Goal: Communication & Community: Answer question/provide support

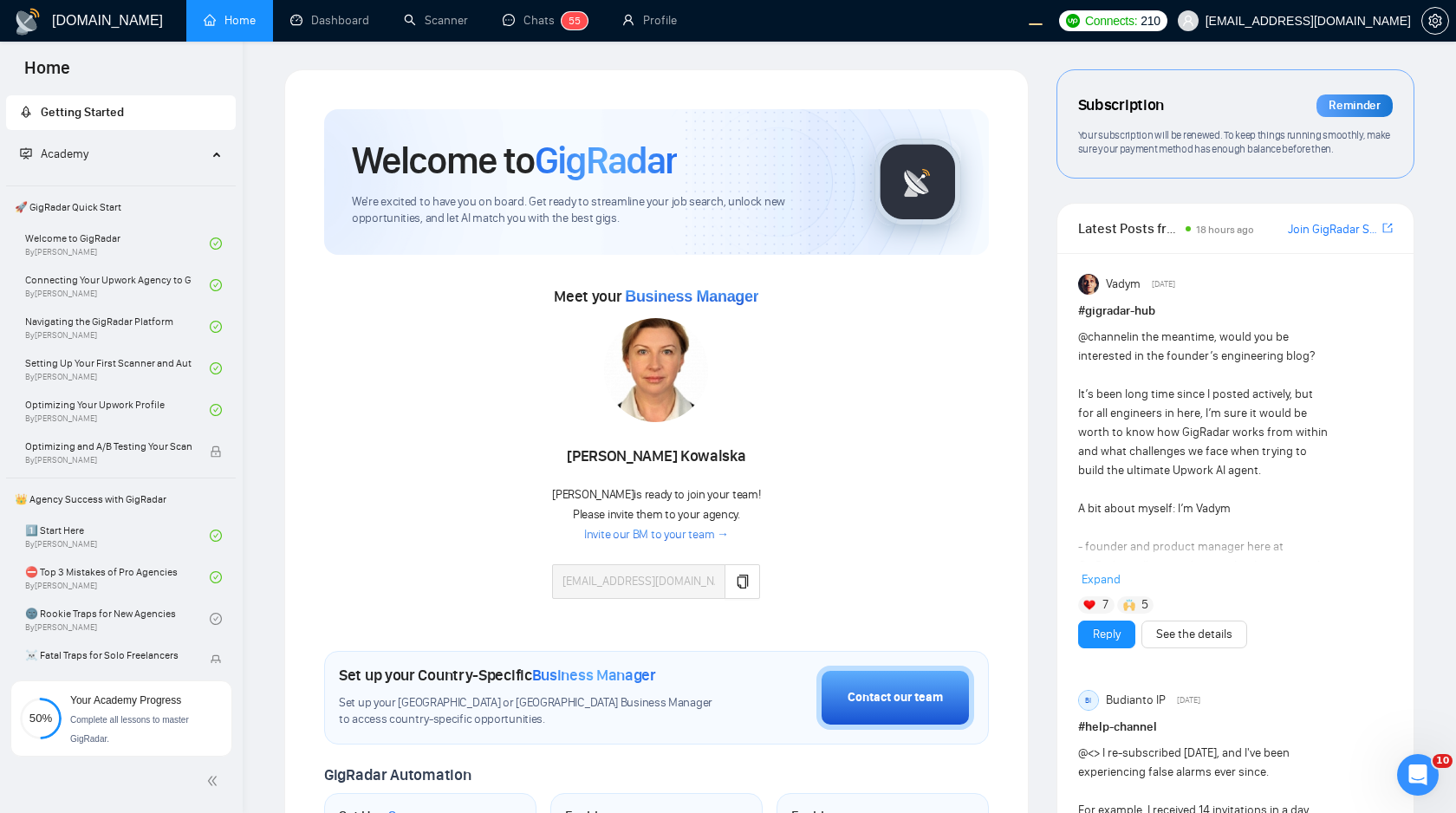
click at [714, 366] on div at bounding box center [656, 372] width 208 height 110
click at [793, 307] on div "Meet your Business Manager Agnieszka Kowalska Agnieszka is ready to join your t…" at bounding box center [656, 449] width 664 height 334
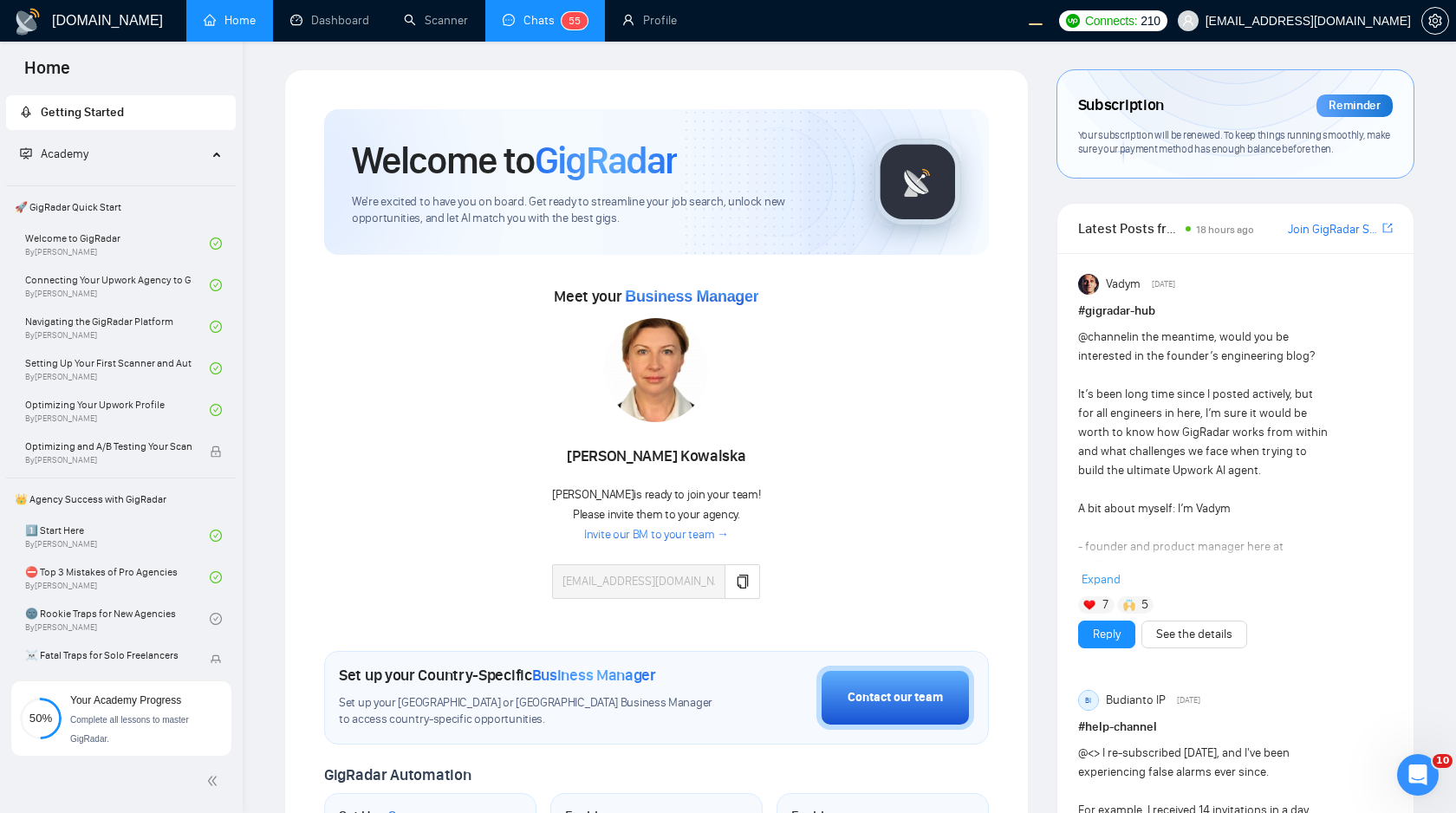
click at [504, 23] on link "Chats 5 5" at bounding box center [545, 21] width 85 height 15
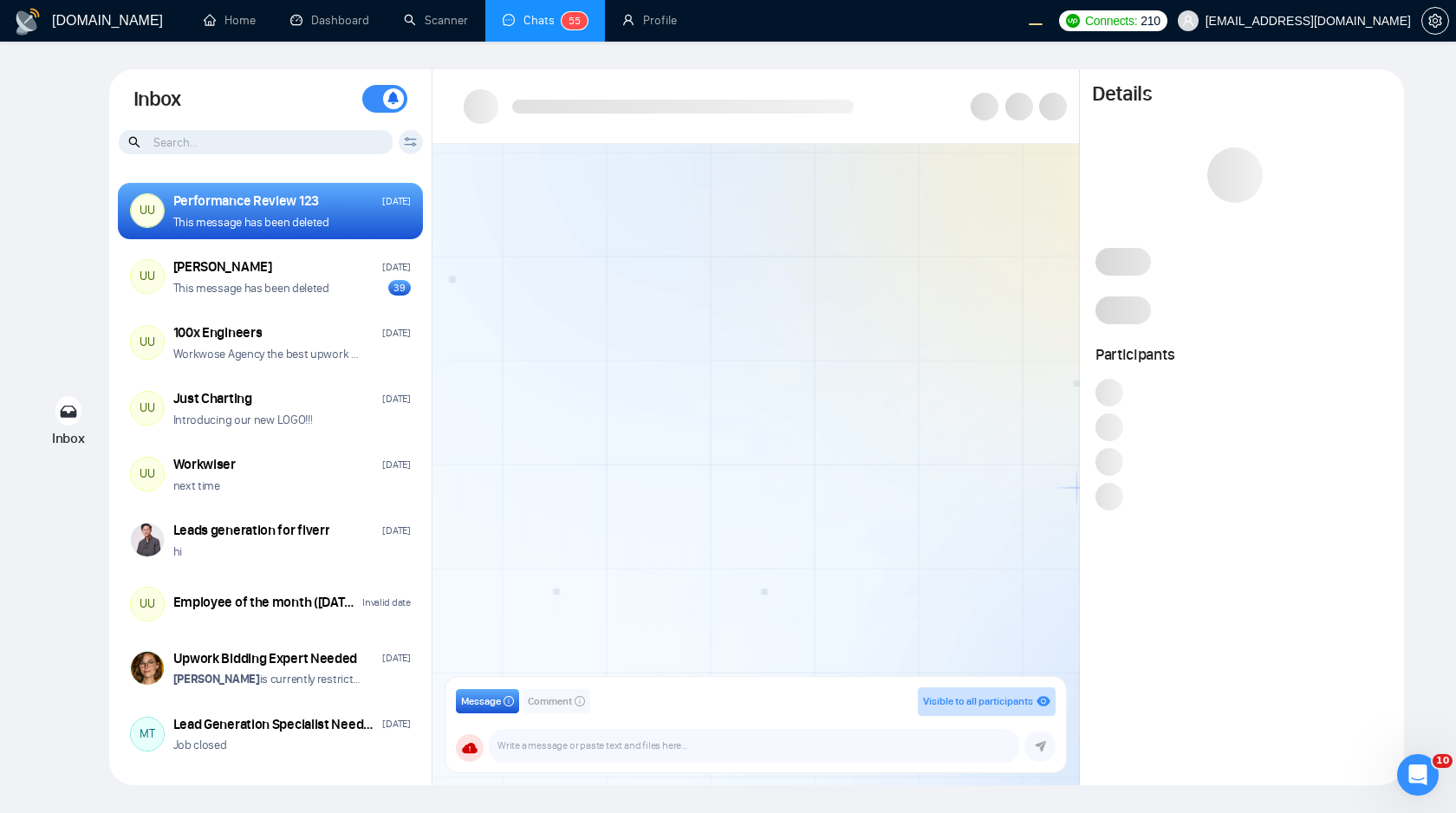
click at [545, 393] on div at bounding box center [755, 415] width 646 height 544
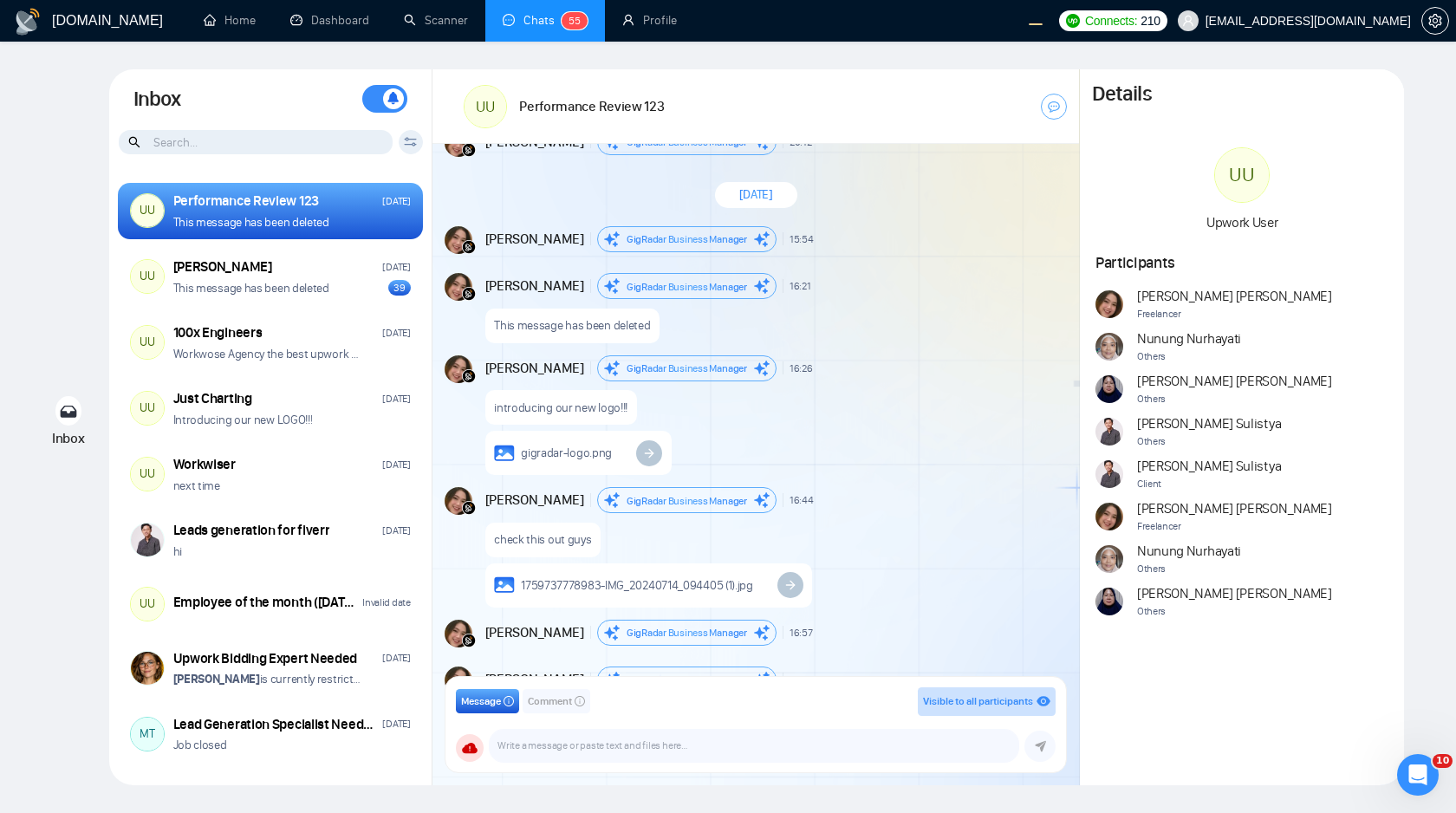
scroll to position [6240, 0]
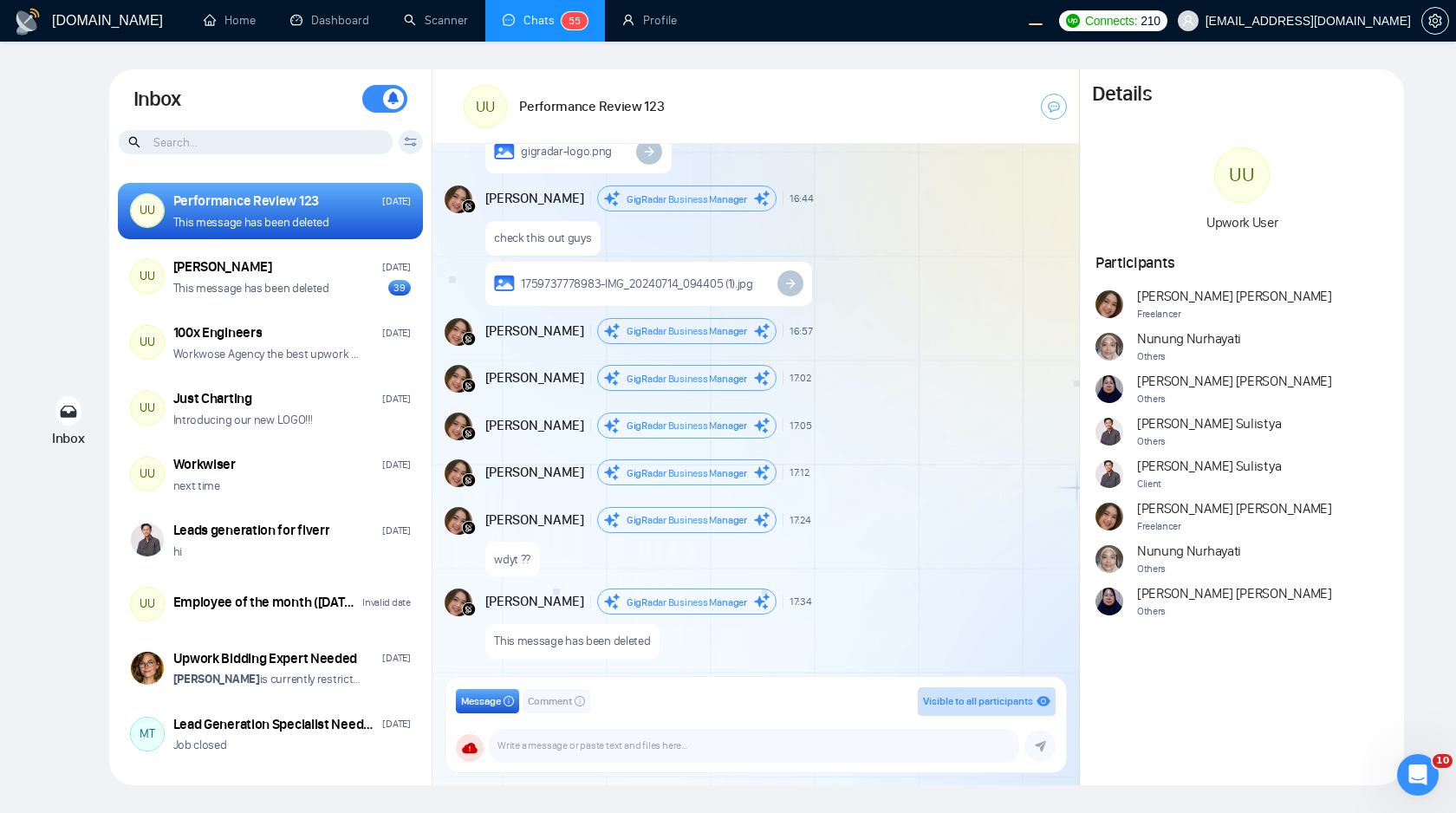
click at [318, 147] on input at bounding box center [255, 142] width 273 height 24
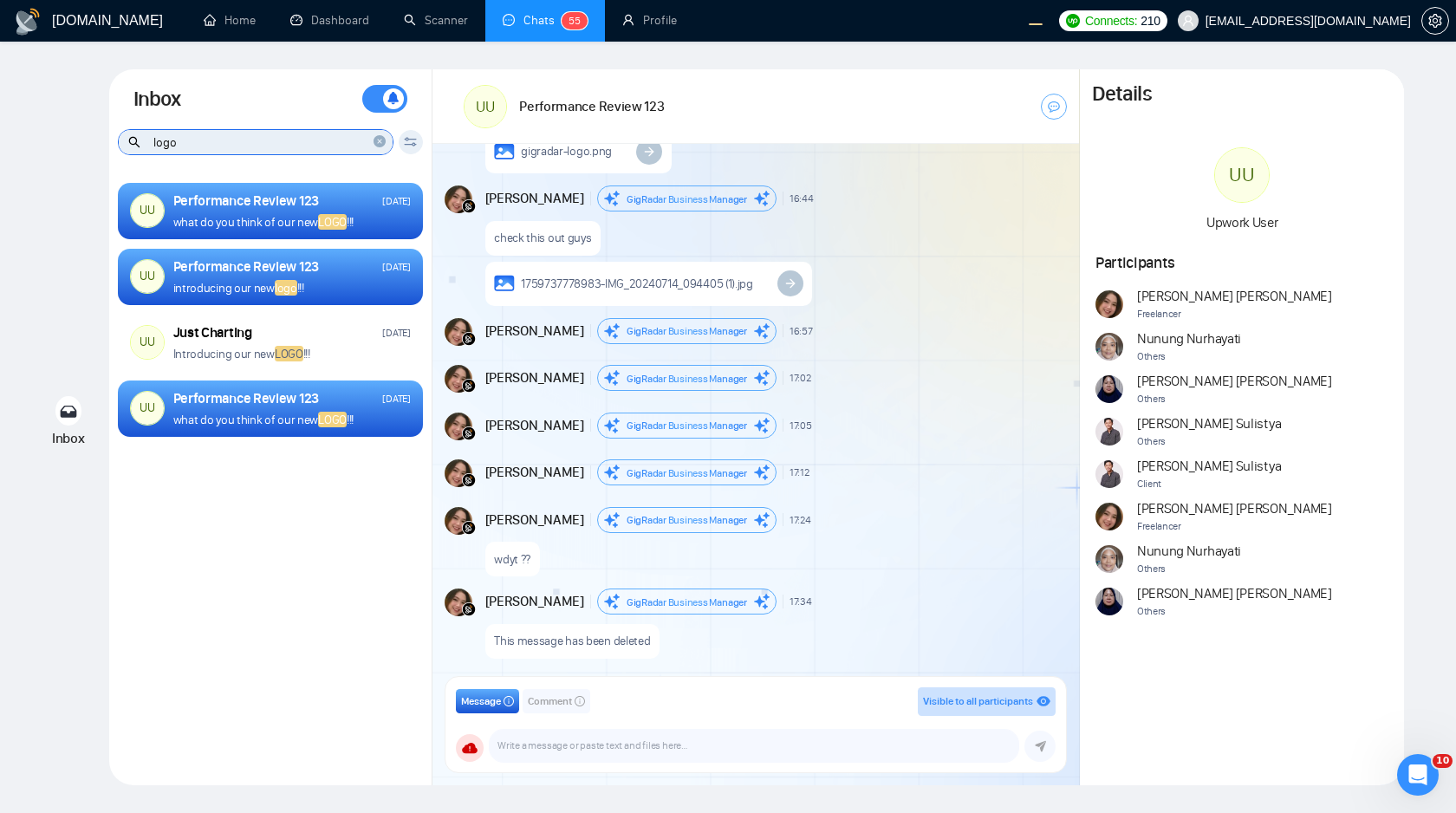
type input "logo"
click at [313, 590] on div "UU Performance Review 123 Tuesday what do you think of our new LOGO !!! UU Perf…" at bounding box center [271, 473] width 323 height 600
click at [333, 271] on div "Performance Review 123 Wednesday" at bounding box center [291, 267] width 238 height 19
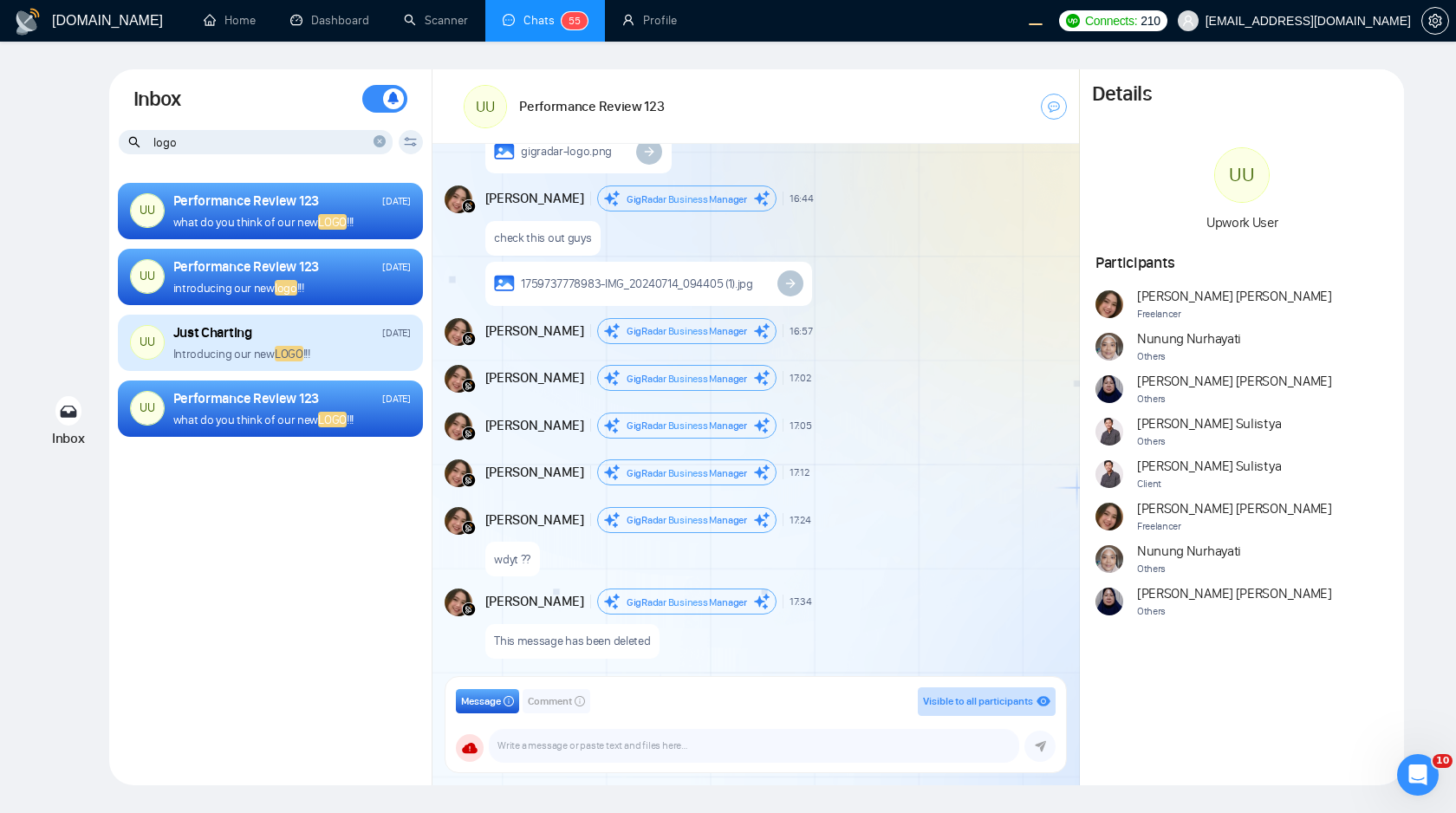
click at [352, 363] on div "UU Just Charting Tuesday Introducing our new LOGO !!!" at bounding box center [270, 343] width 305 height 57
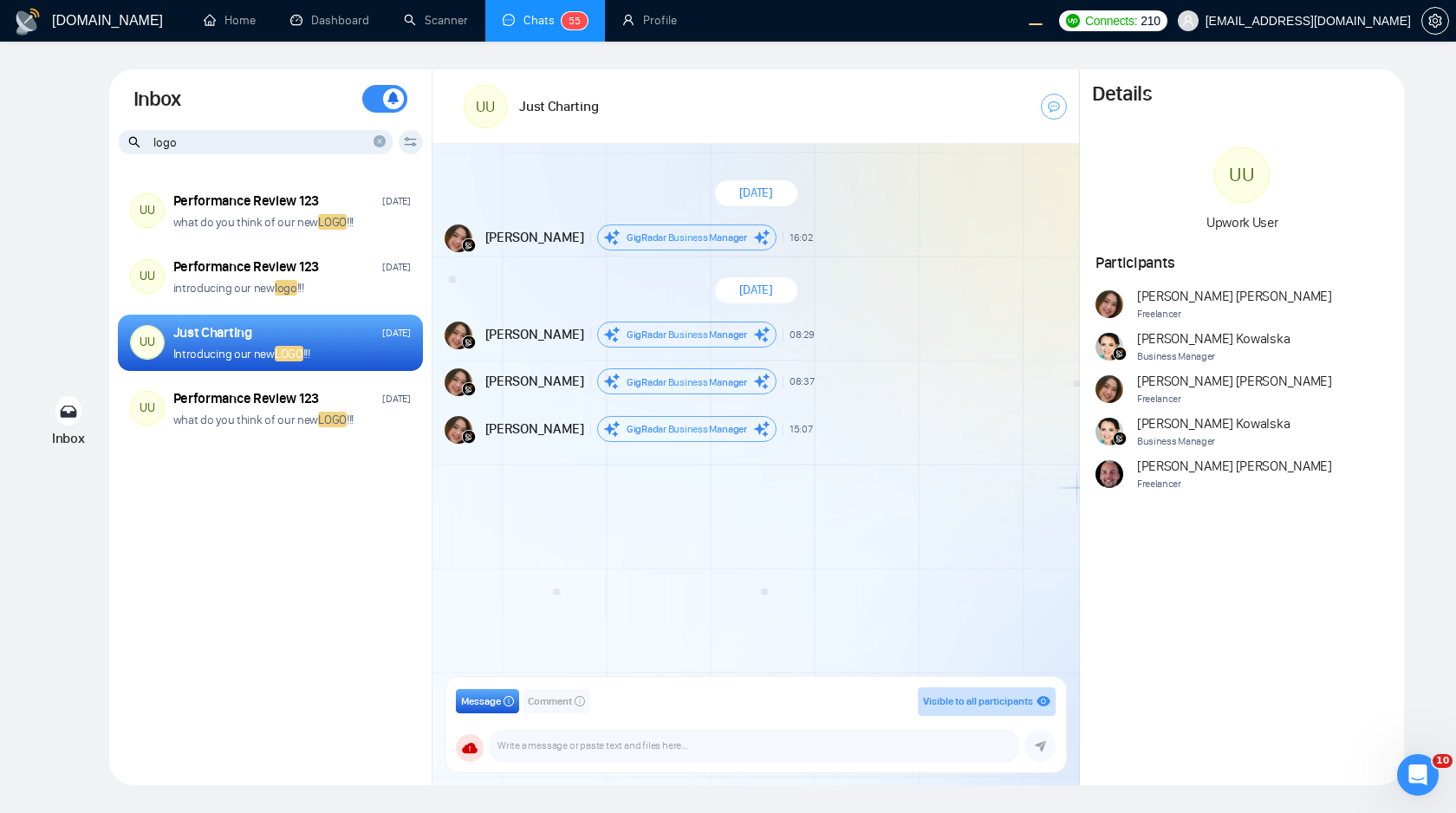
click at [342, 647] on div "UU Performance Review 123 Tuesday what do you think of our new LOGO !!! UU Perf…" at bounding box center [271, 473] width 323 height 600
click at [379, 142] on icon "close-circle" at bounding box center [379, 141] width 12 height 12
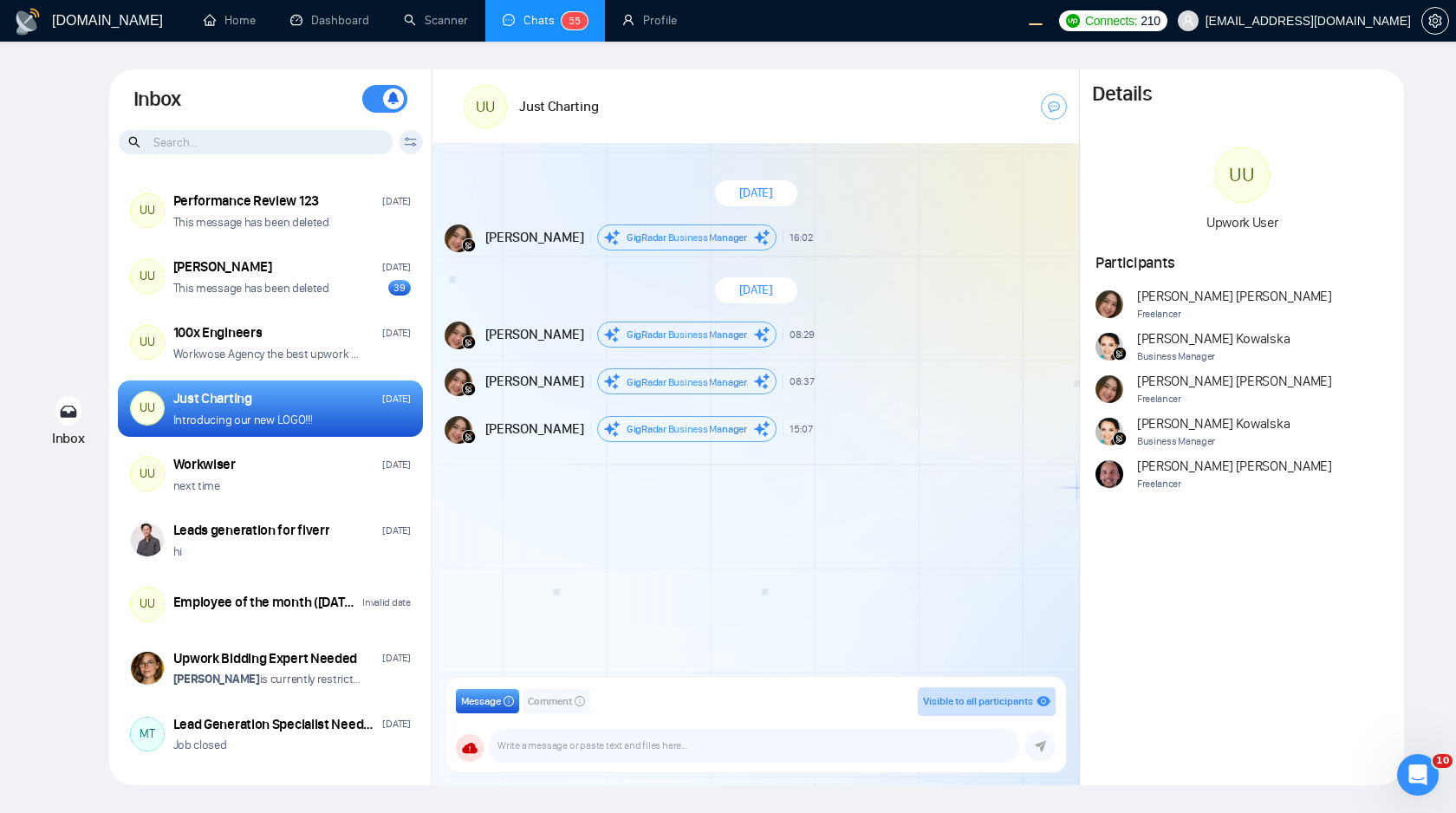
click at [318, 144] on input at bounding box center [255, 142] width 273 height 24
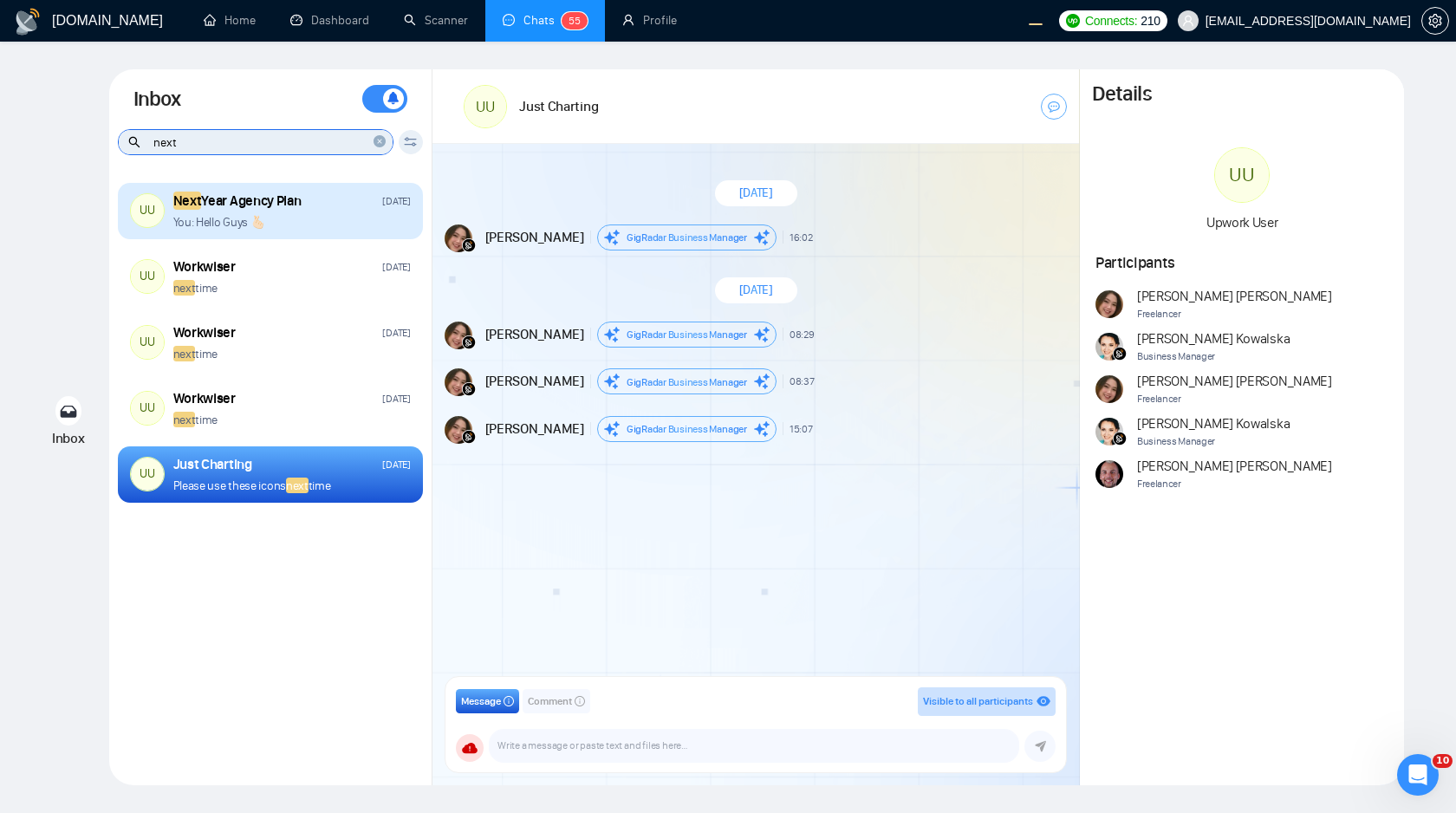
type input "next"
click at [318, 219] on div "You: Hello Guys 🫰🏻" at bounding box center [291, 223] width 238 height 17
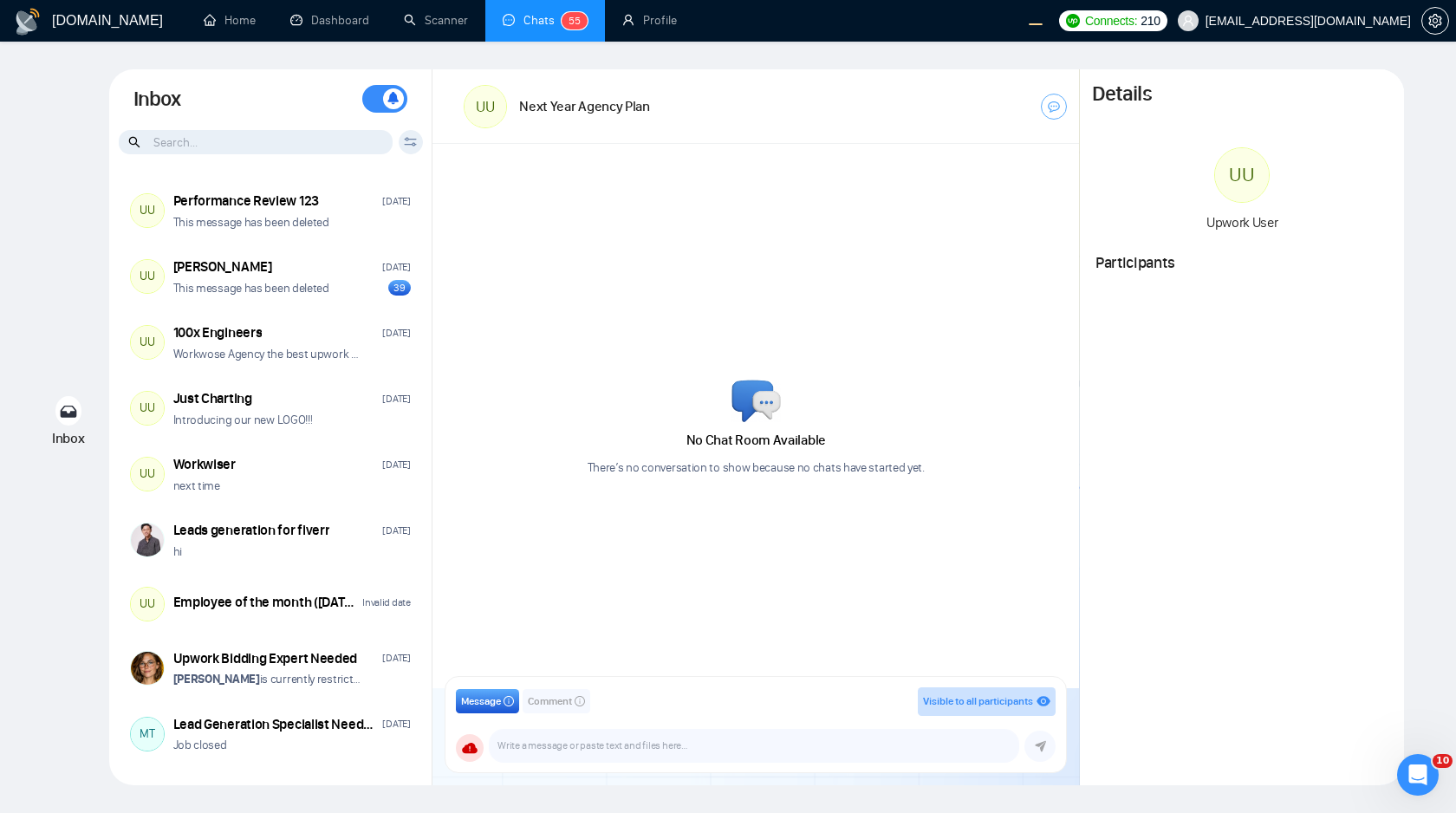
click at [490, 340] on div "No Chat Room Available There’s no conversation to show because no chats have st…" at bounding box center [755, 415] width 646 height 544
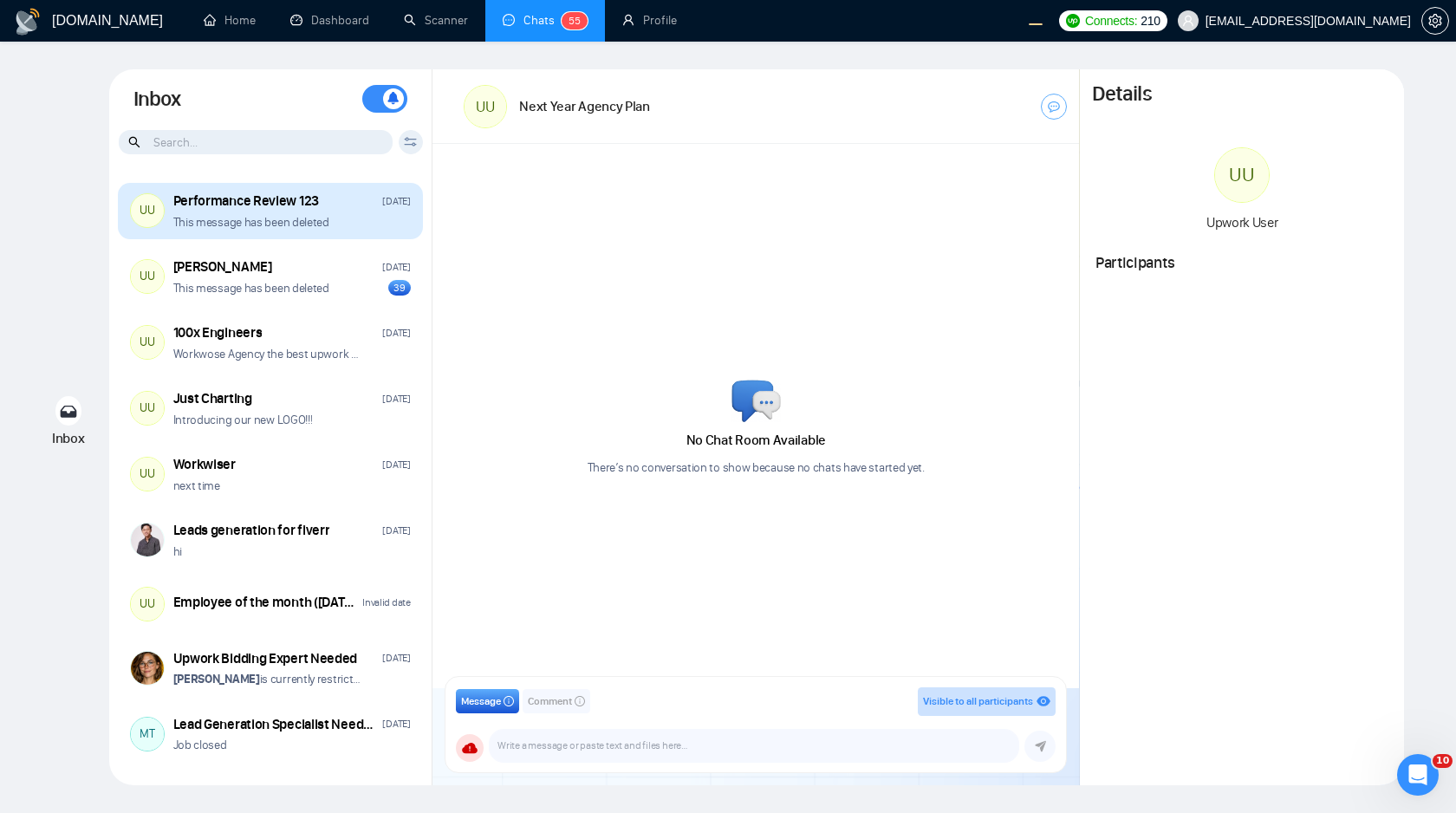
click at [370, 226] on div "This message has been deleted" at bounding box center [291, 223] width 238 height 17
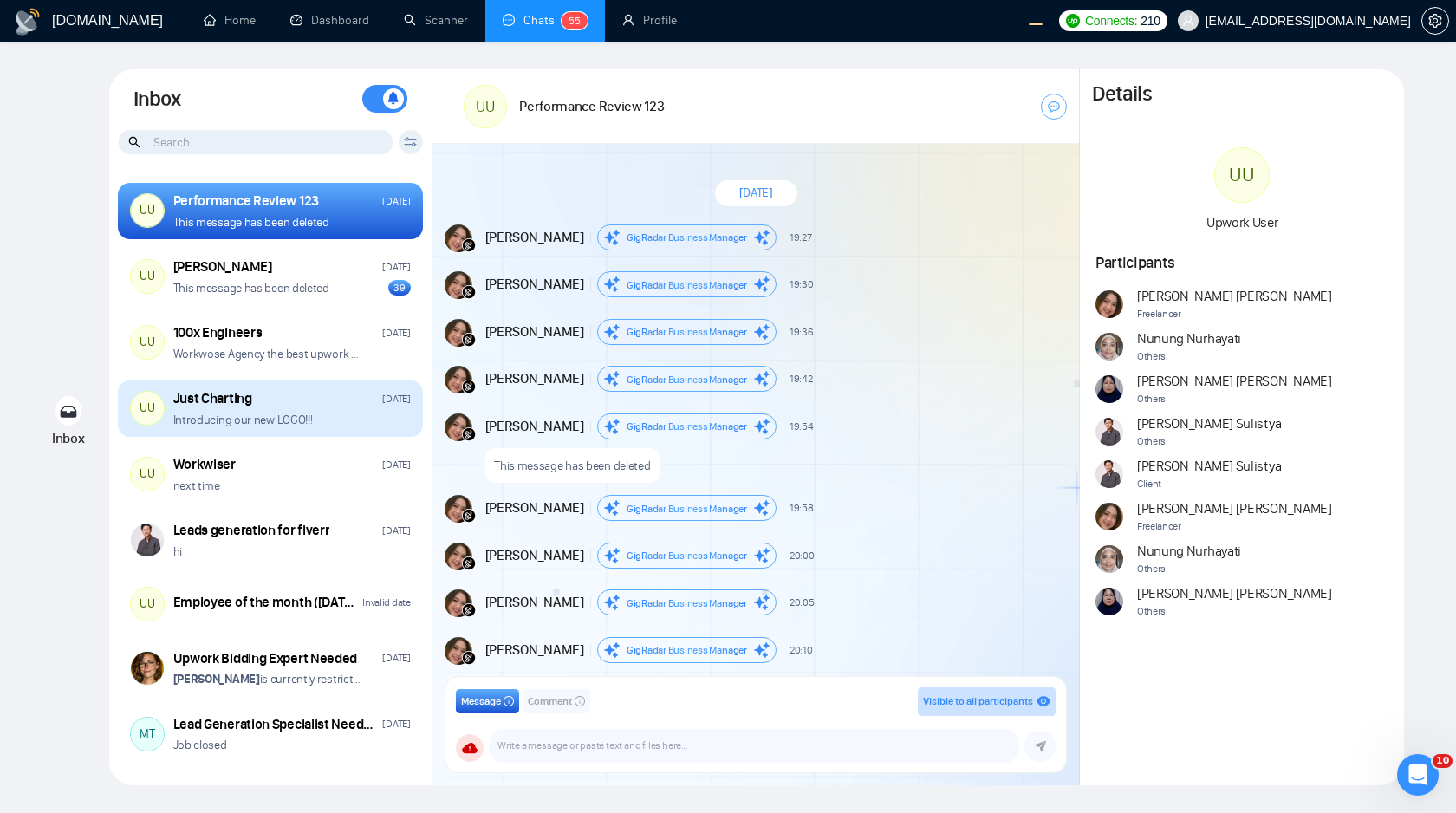
click at [358, 414] on div "Introducing our new LOGO!!!" at bounding box center [291, 420] width 238 height 17
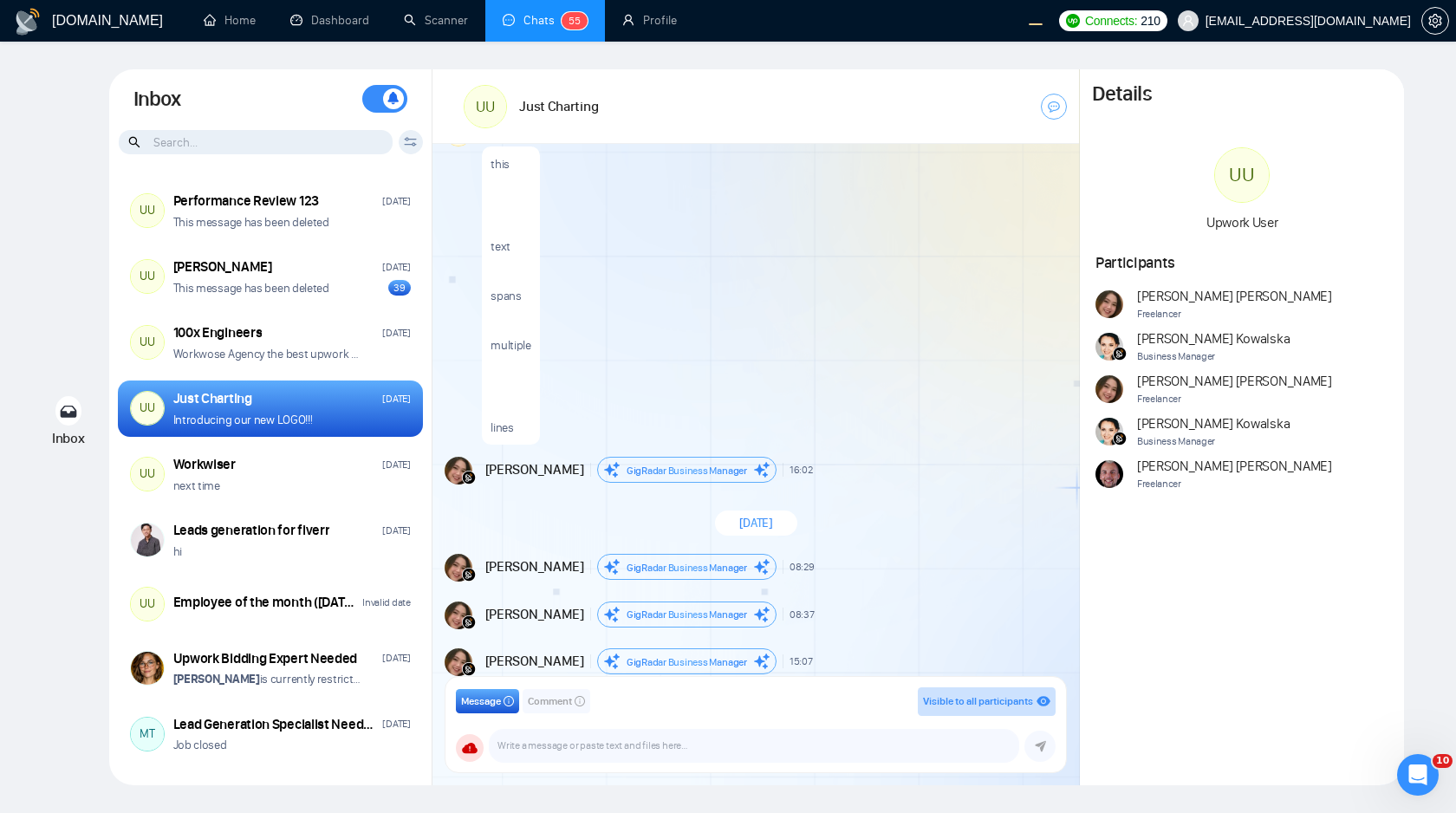
scroll to position [8325, 0]
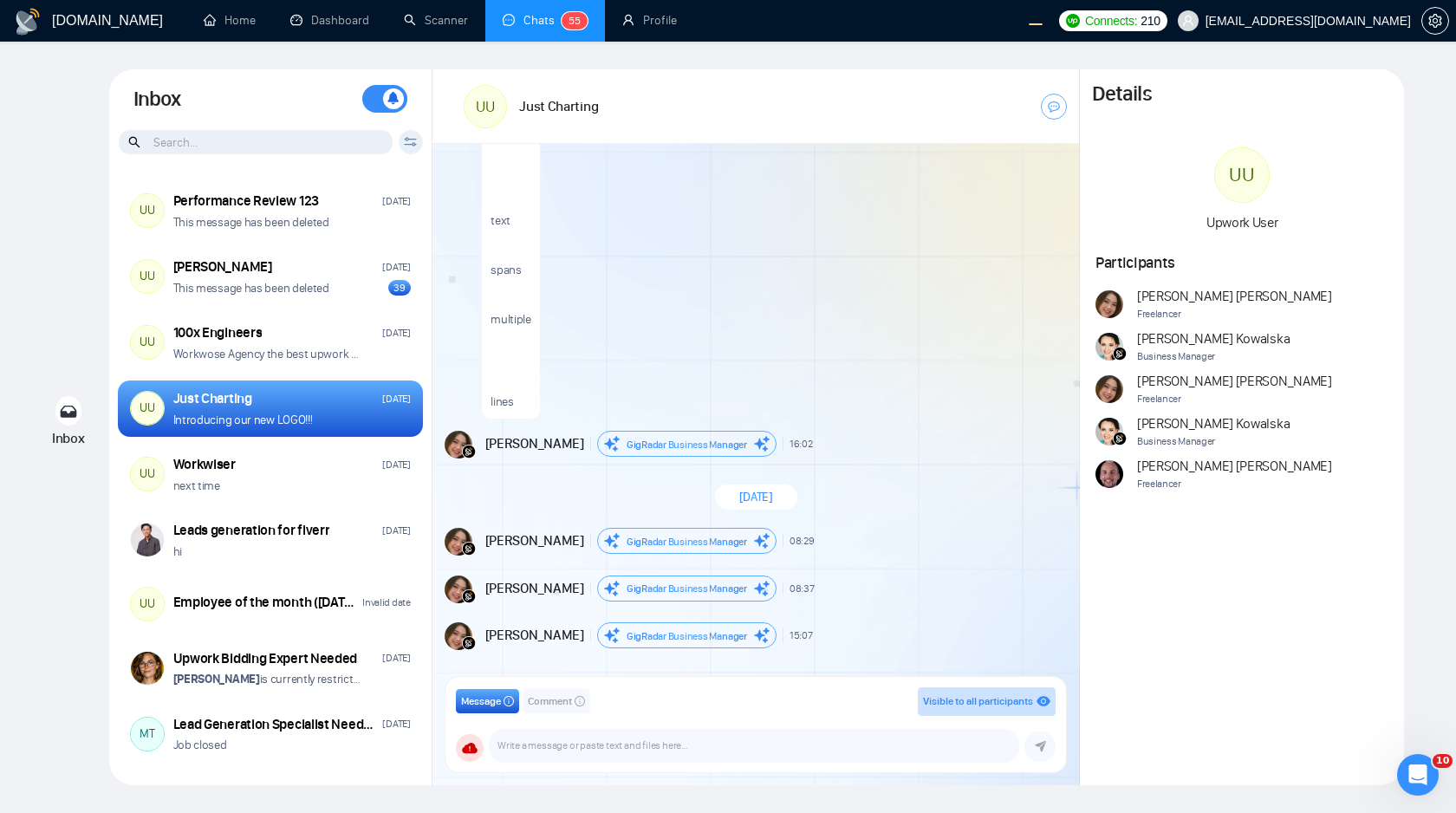
click at [739, 500] on span "October 7, 2025" at bounding box center [756, 497] width 34 height 17
click at [820, 512] on div "October 7, 2025" at bounding box center [755, 497] width 646 height 50
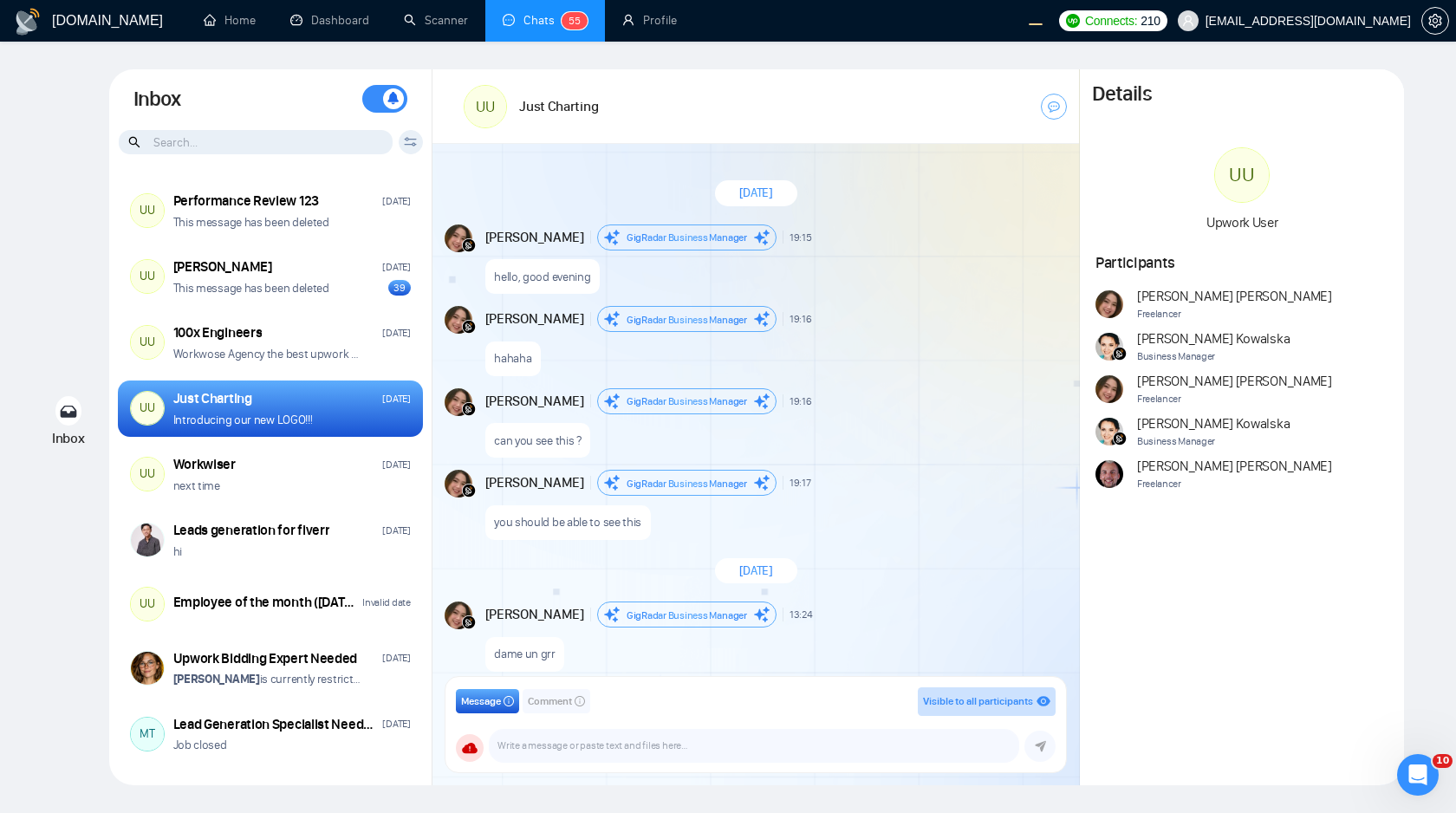
scroll to position [1677, 0]
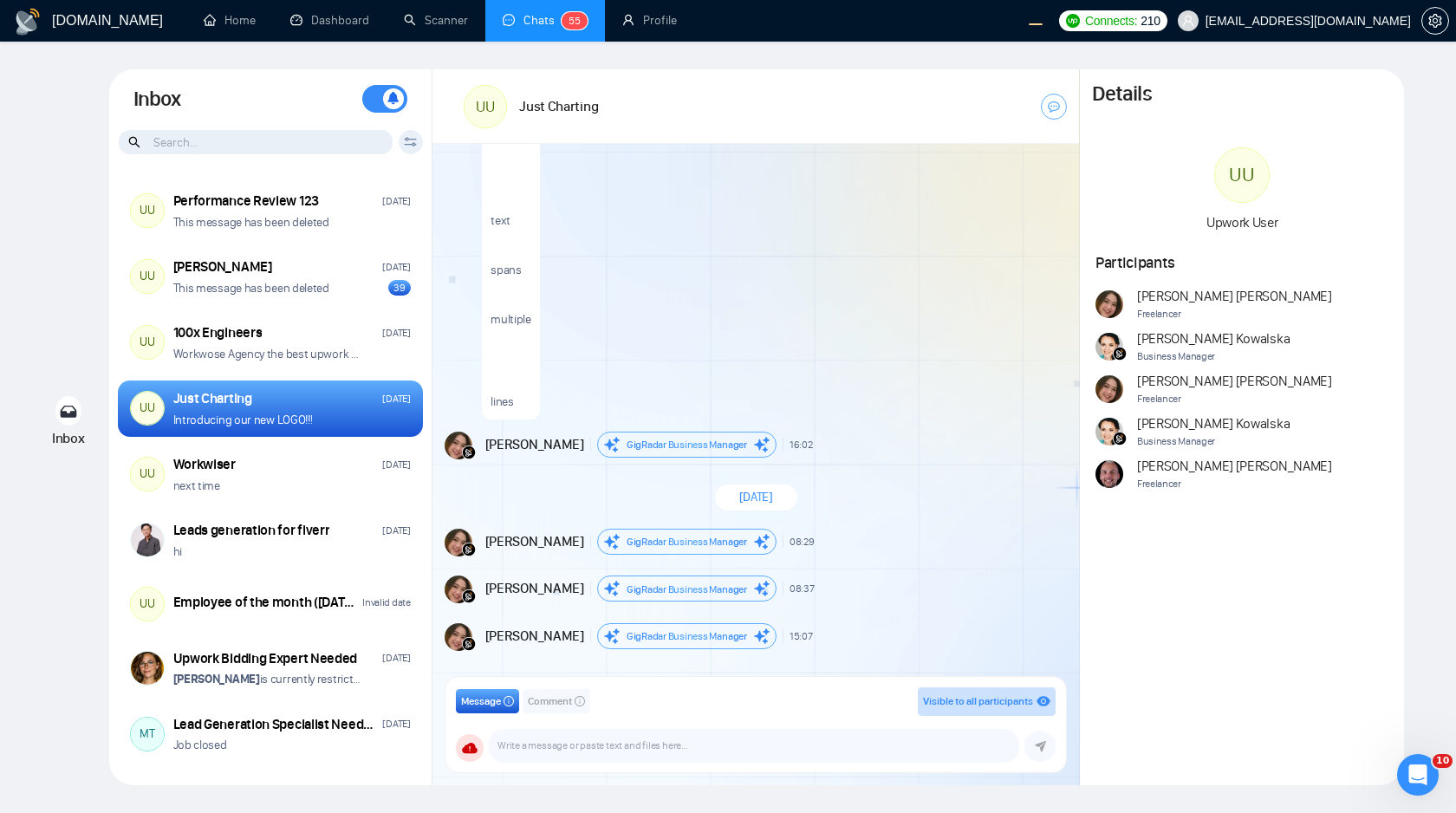
click at [405, 143] on icon at bounding box center [410, 142] width 13 height 9
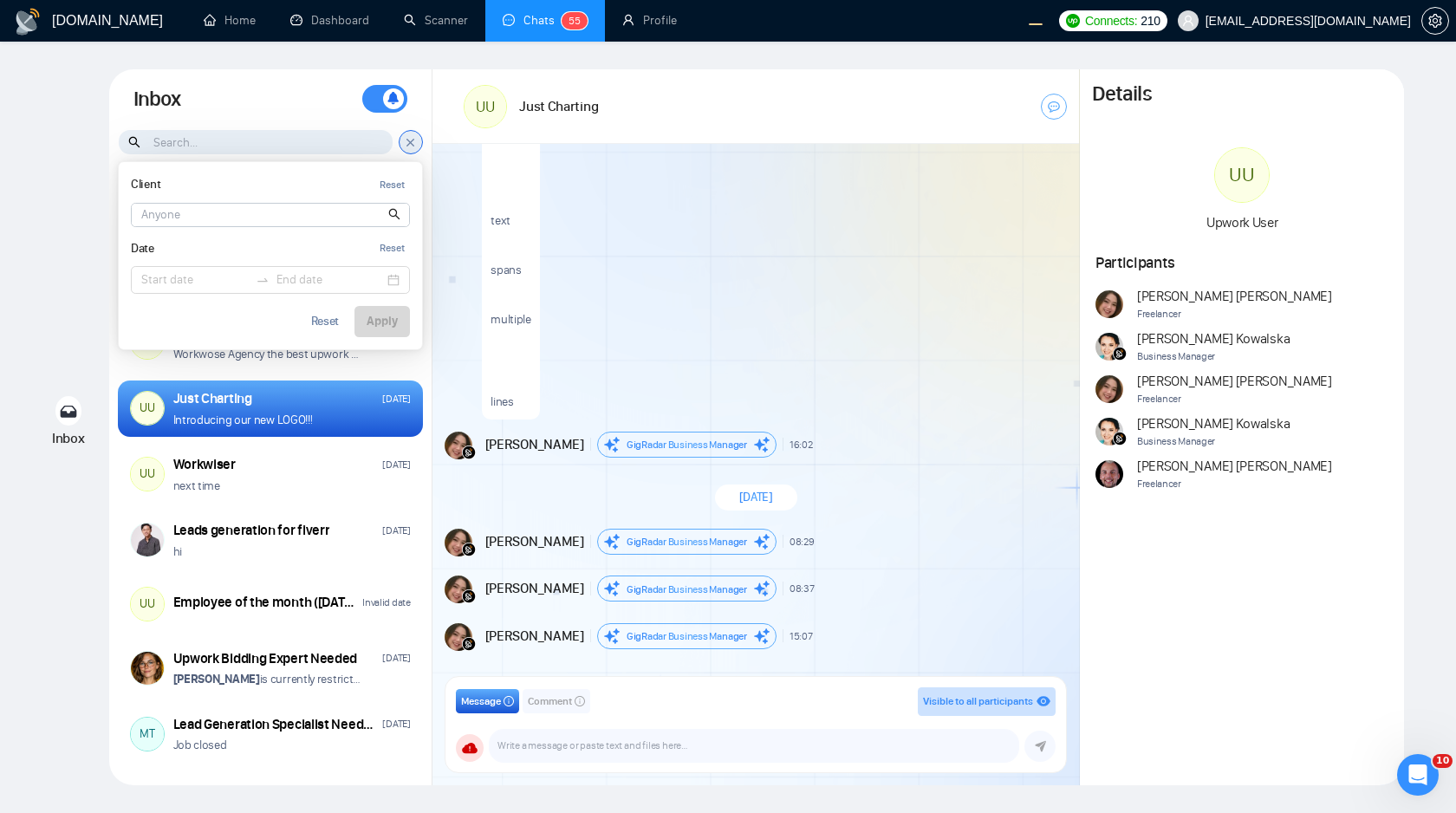
click at [296, 216] on input at bounding box center [270, 215] width 277 height 23
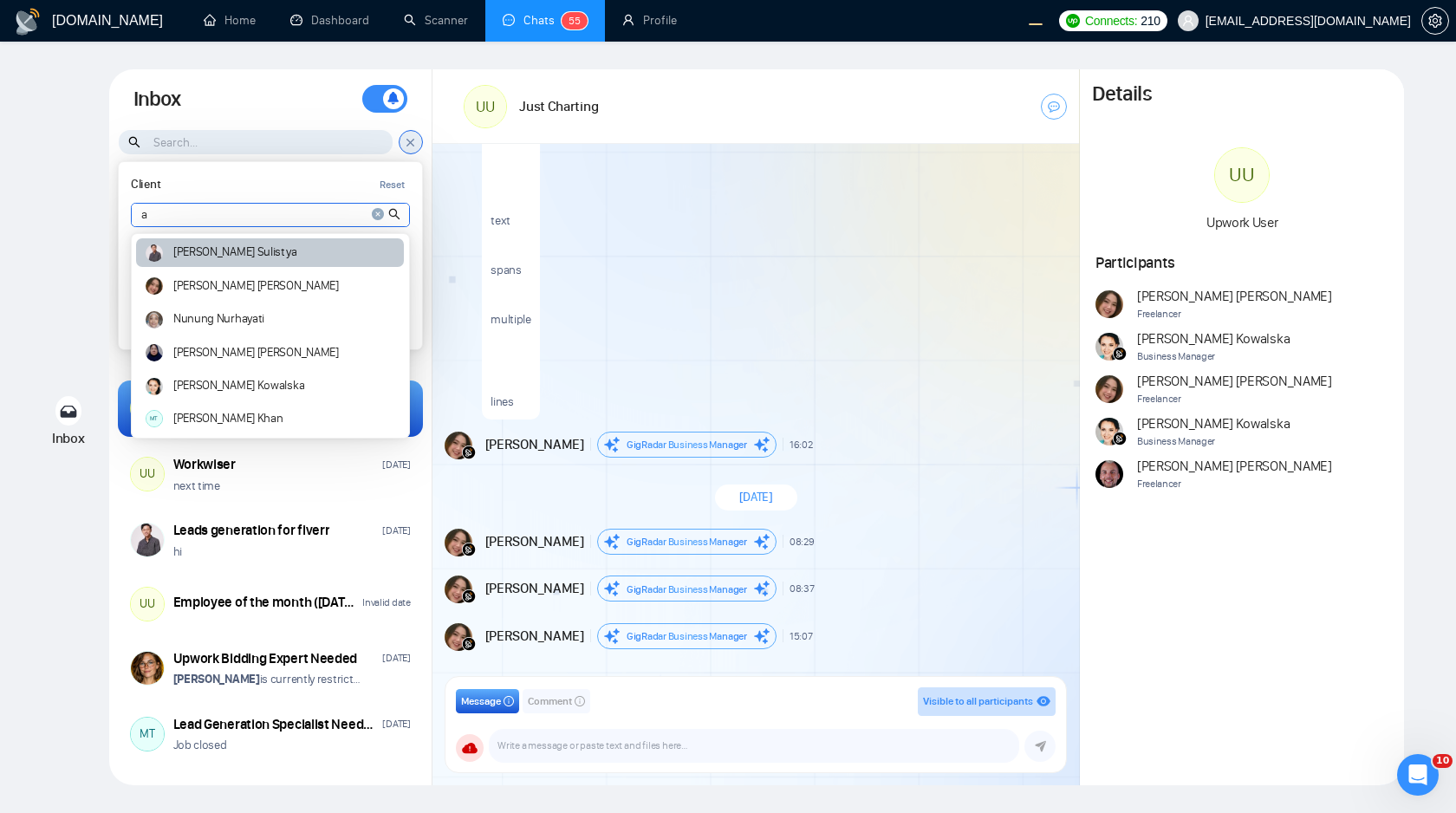
type input "a"
click at [291, 251] on div "Ari Sulistya" at bounding box center [270, 253] width 268 height 28
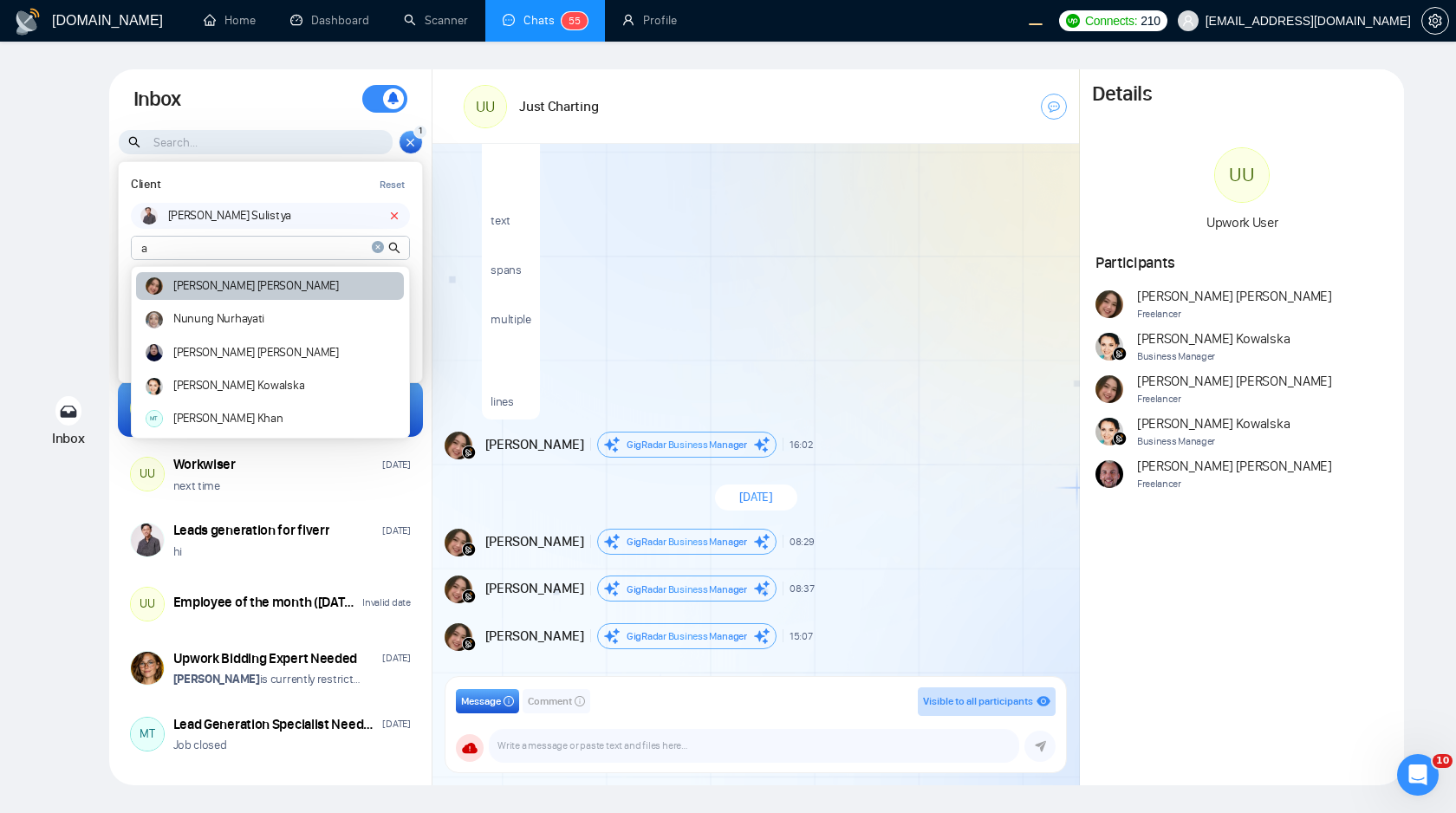
click at [288, 286] on div "Andrian Marsella" at bounding box center [270, 287] width 268 height 28
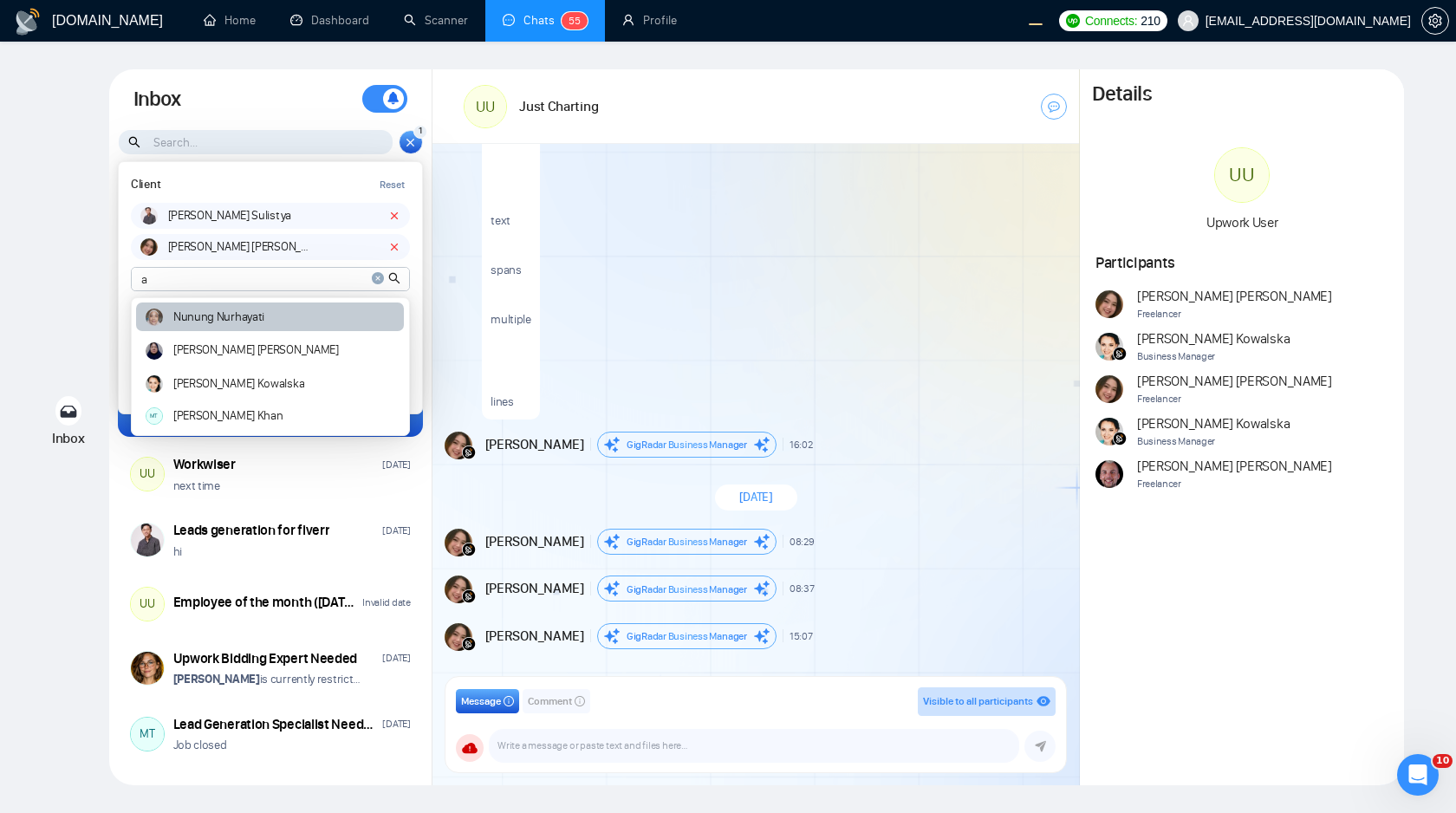
click at [282, 319] on div "Nunung Nurhayati" at bounding box center [270, 317] width 268 height 28
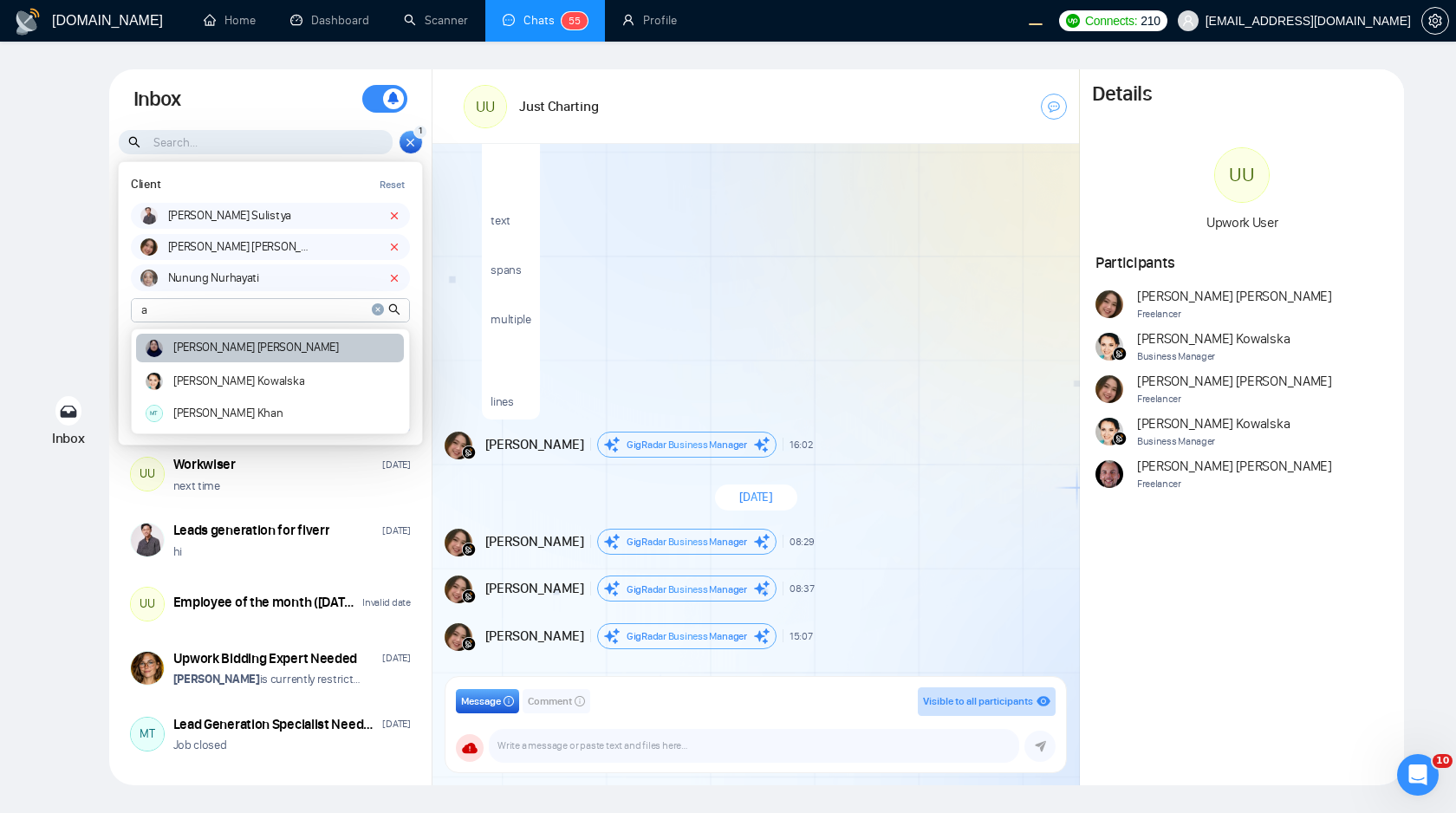
click at [276, 353] on div "Naswati Naswati" at bounding box center [270, 348] width 268 height 28
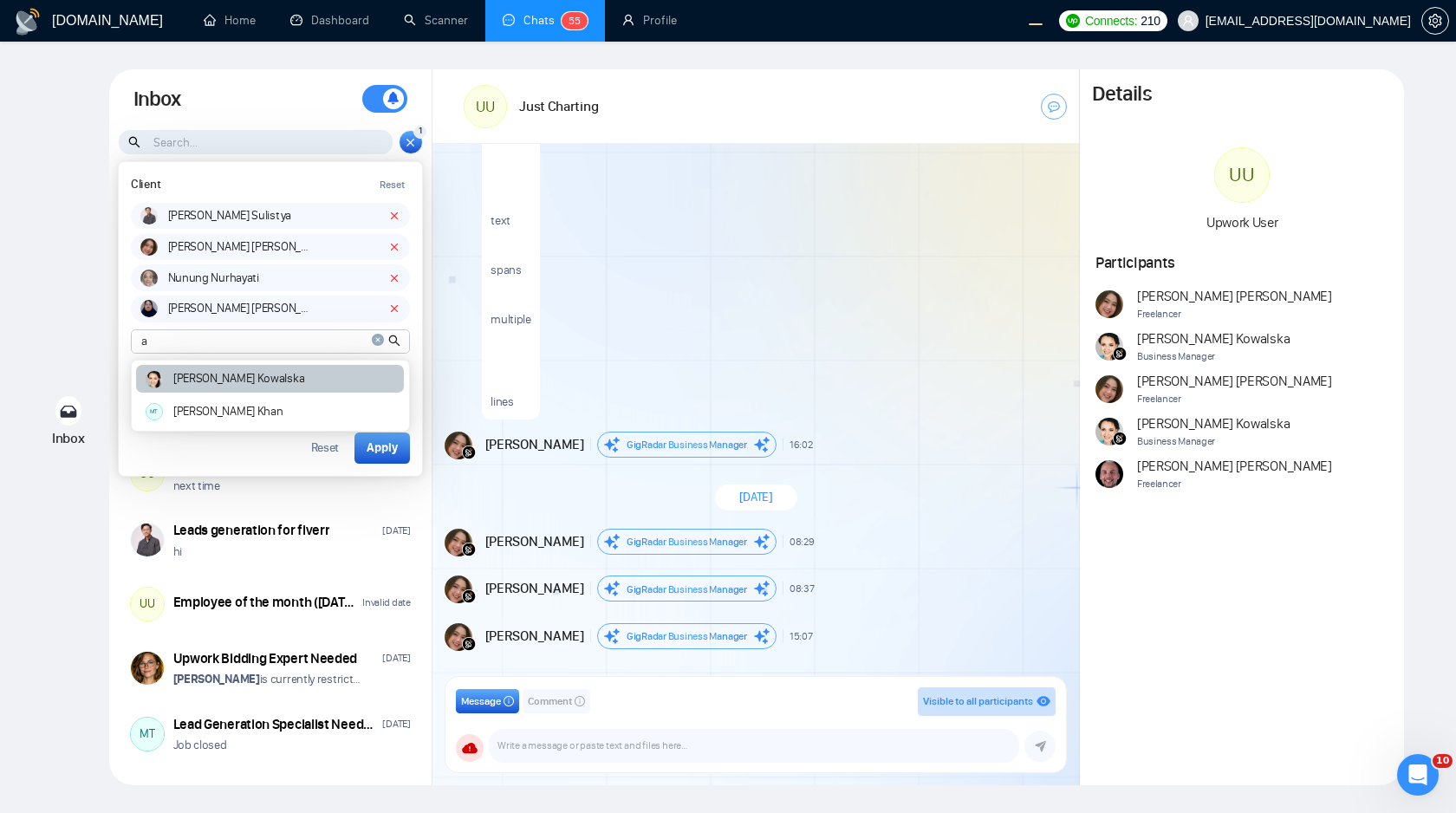
click at [268, 388] on div "Agnieszka Kowalska" at bounding box center [270, 379] width 268 height 28
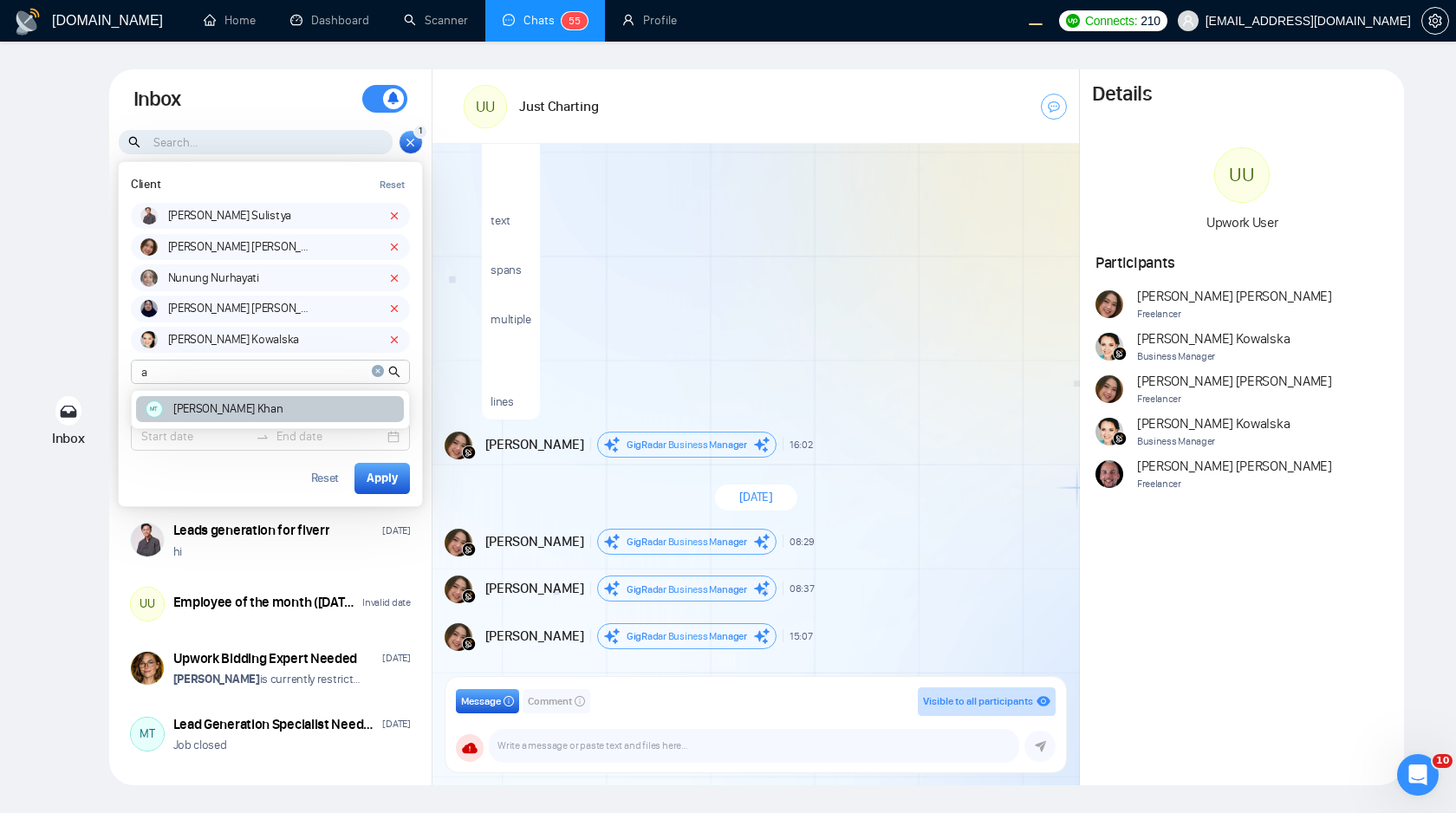
click at [263, 412] on article "Muhammad Tahir Khan" at bounding box center [227, 409] width 110 height 12
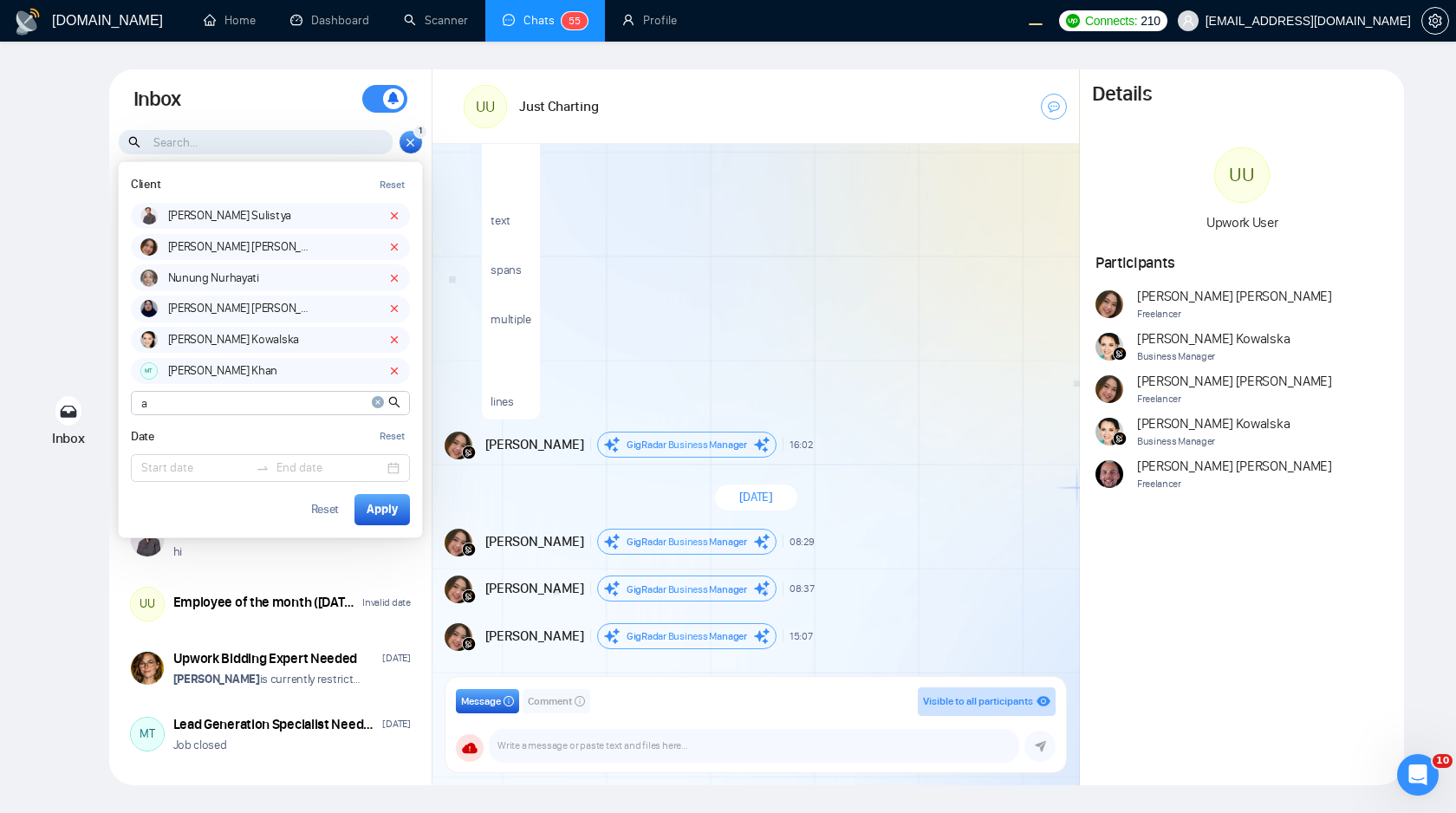
click at [378, 402] on icon "close-circle" at bounding box center [378, 402] width 12 height 12
click at [396, 366] on icon at bounding box center [394, 370] width 12 height 12
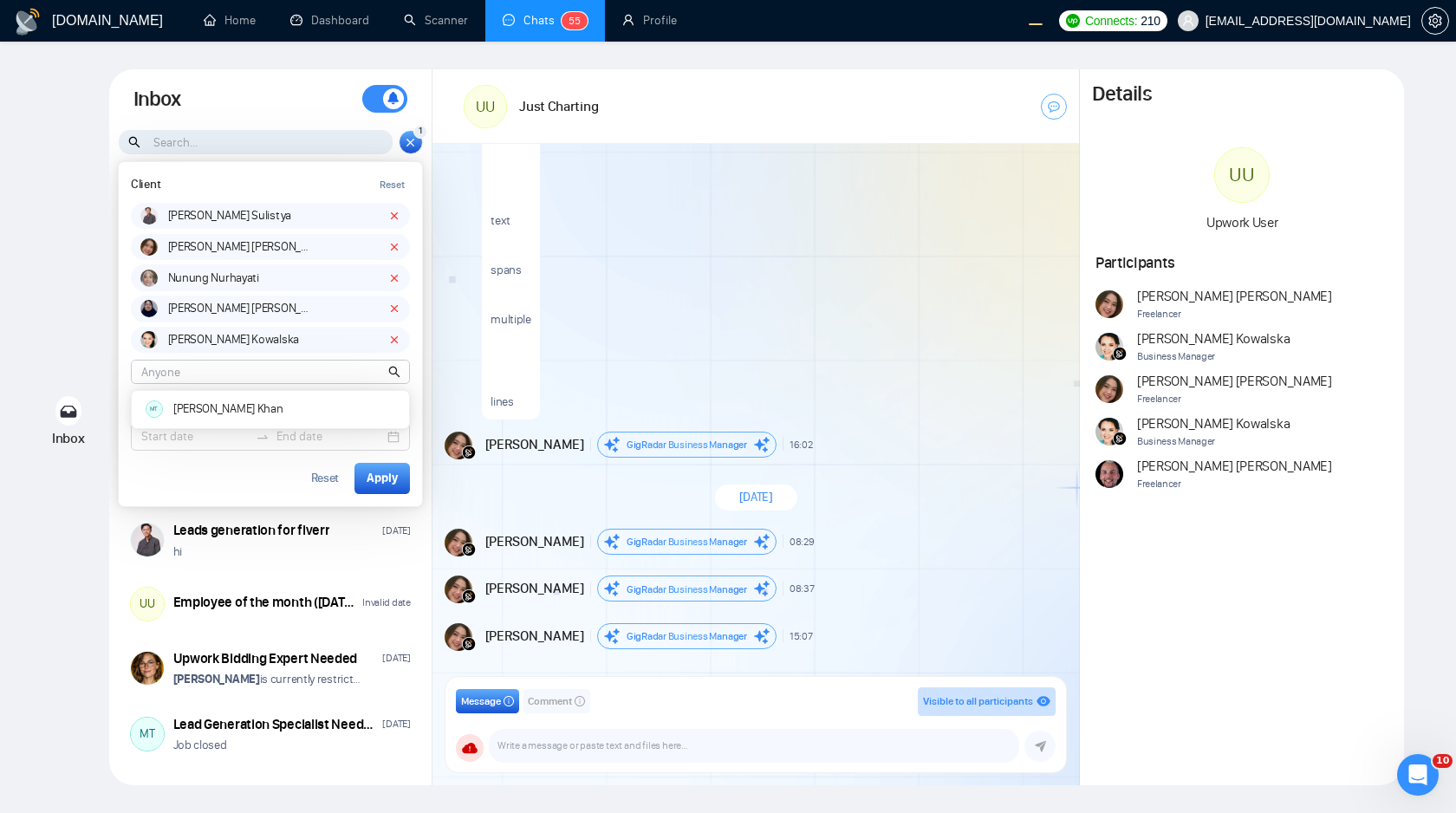
click at [396, 340] on icon at bounding box center [394, 339] width 12 height 12
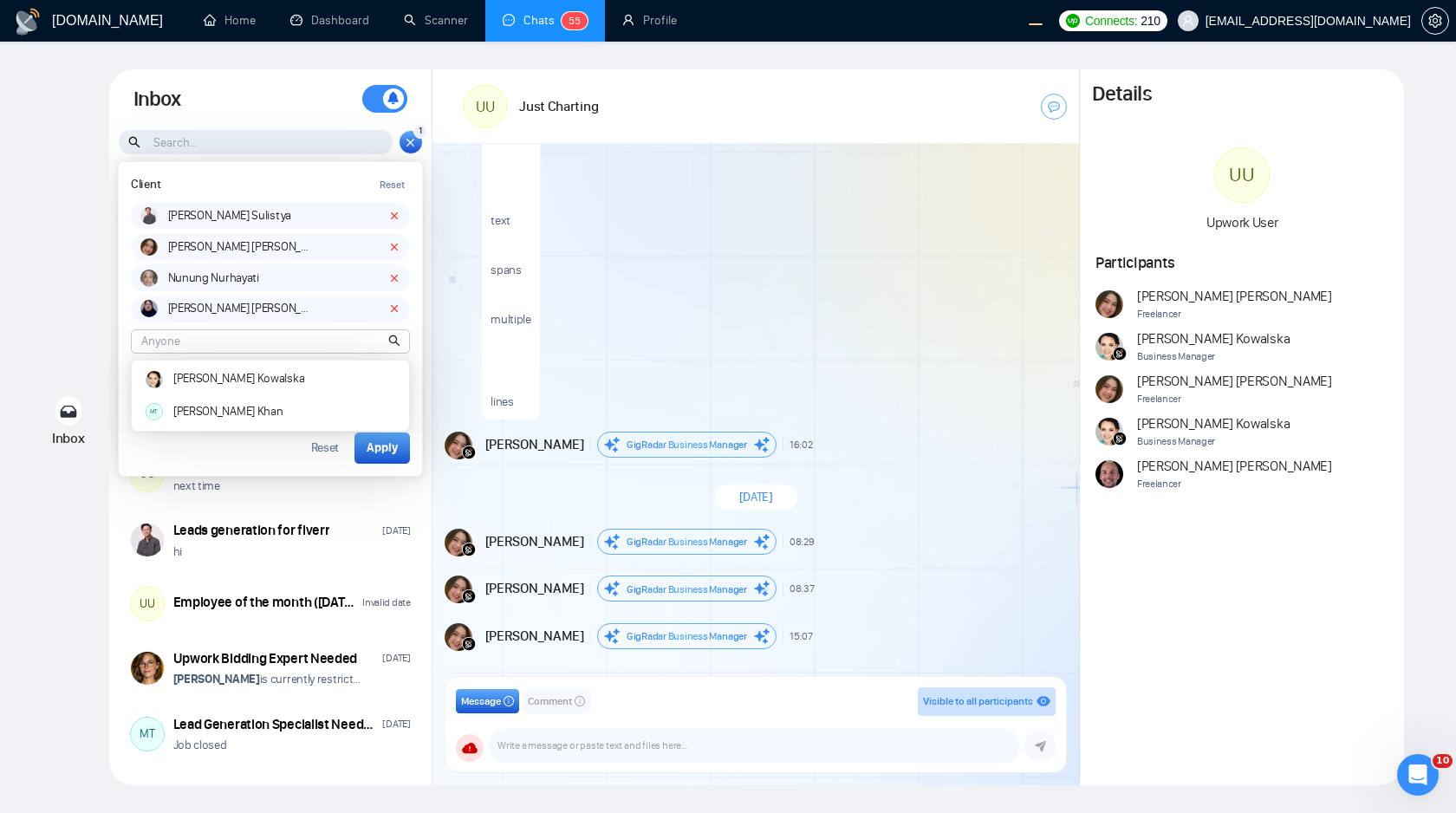
click at [396, 308] on icon at bounding box center [394, 308] width 12 height 12
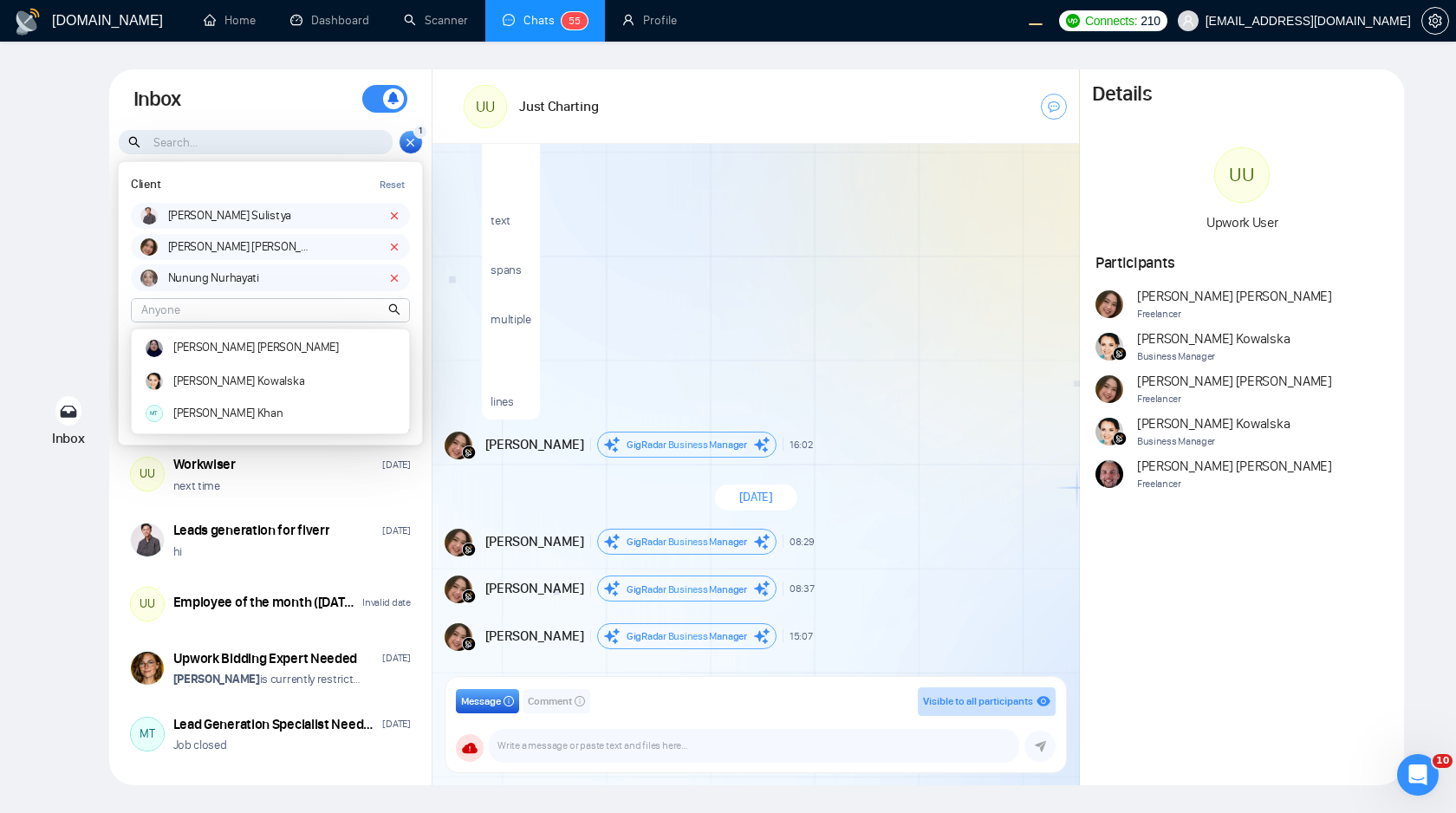
click at [393, 281] on icon at bounding box center [394, 278] width 12 height 12
click at [395, 249] on icon at bounding box center [394, 246] width 12 height 12
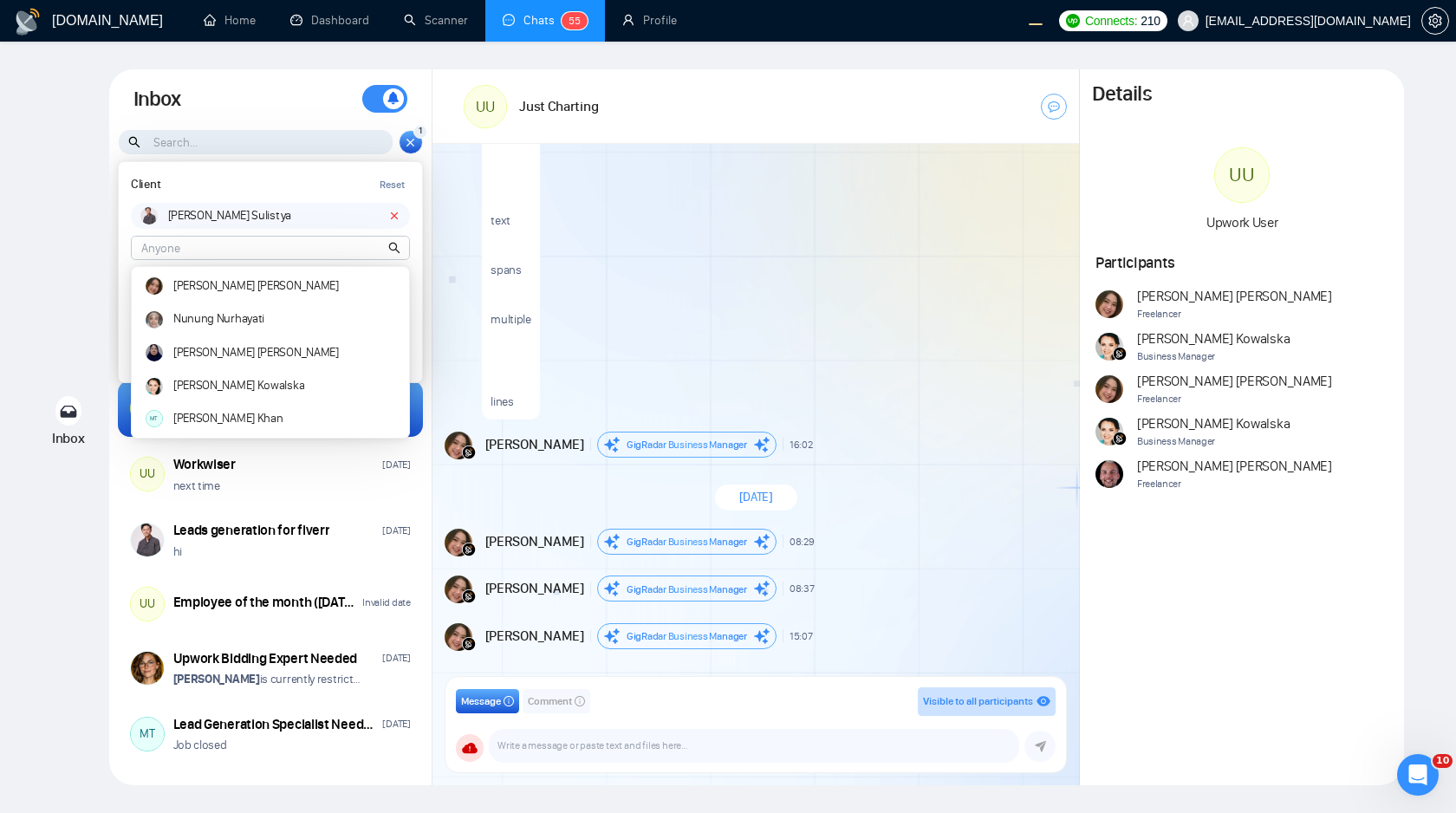
click at [393, 216] on icon at bounding box center [394, 215] width 12 height 12
click at [345, 194] on div "Client Reset" at bounding box center [270, 184] width 279 height 22
click at [70, 633] on div "Inbox Inbox Turn On Push Notifications Stay updated instantly with real-time al…" at bounding box center [728, 428] width 1401 height 716
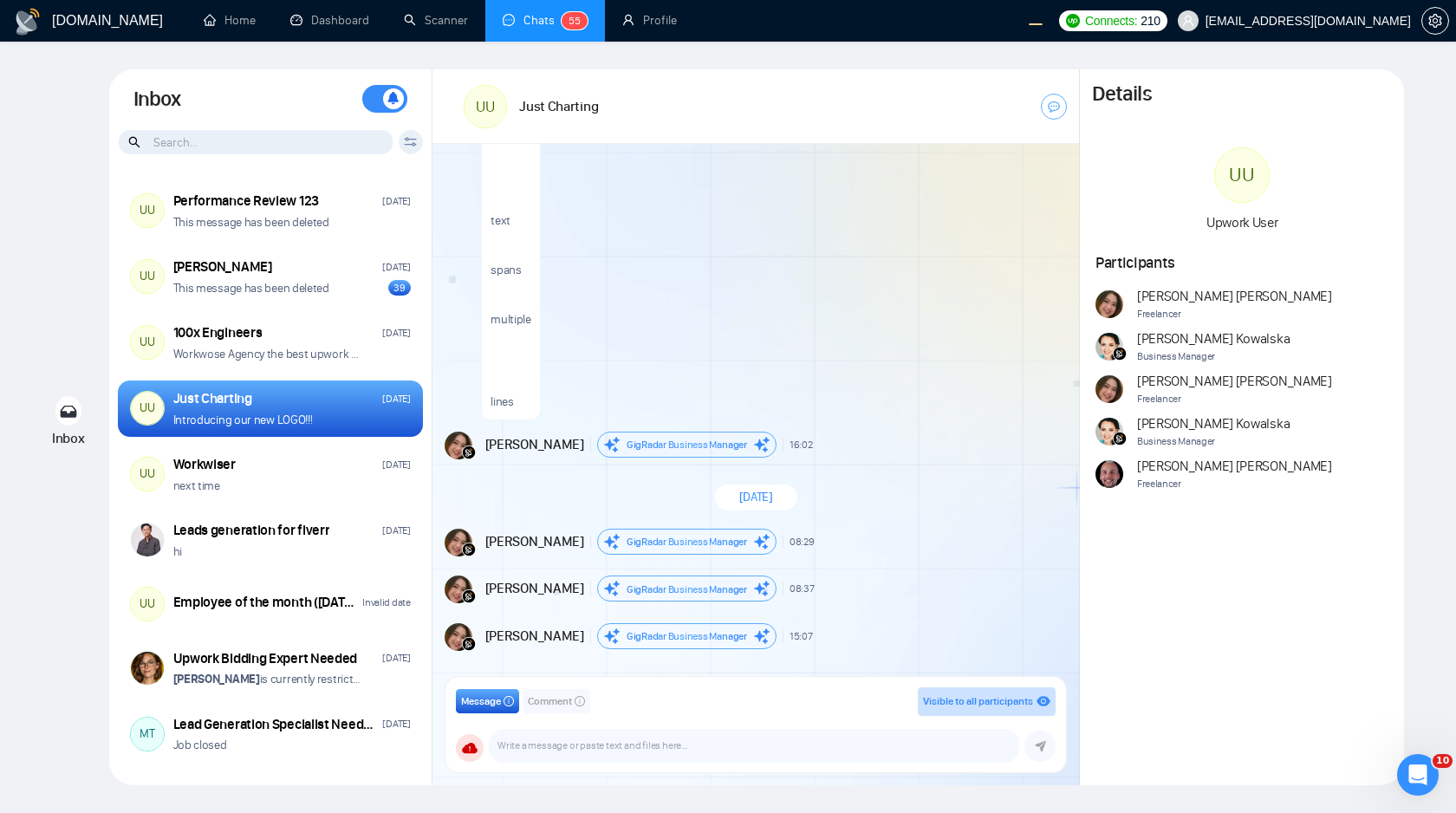
click at [338, 137] on input at bounding box center [255, 142] width 273 height 24
click at [409, 141] on icon at bounding box center [410, 142] width 13 height 9
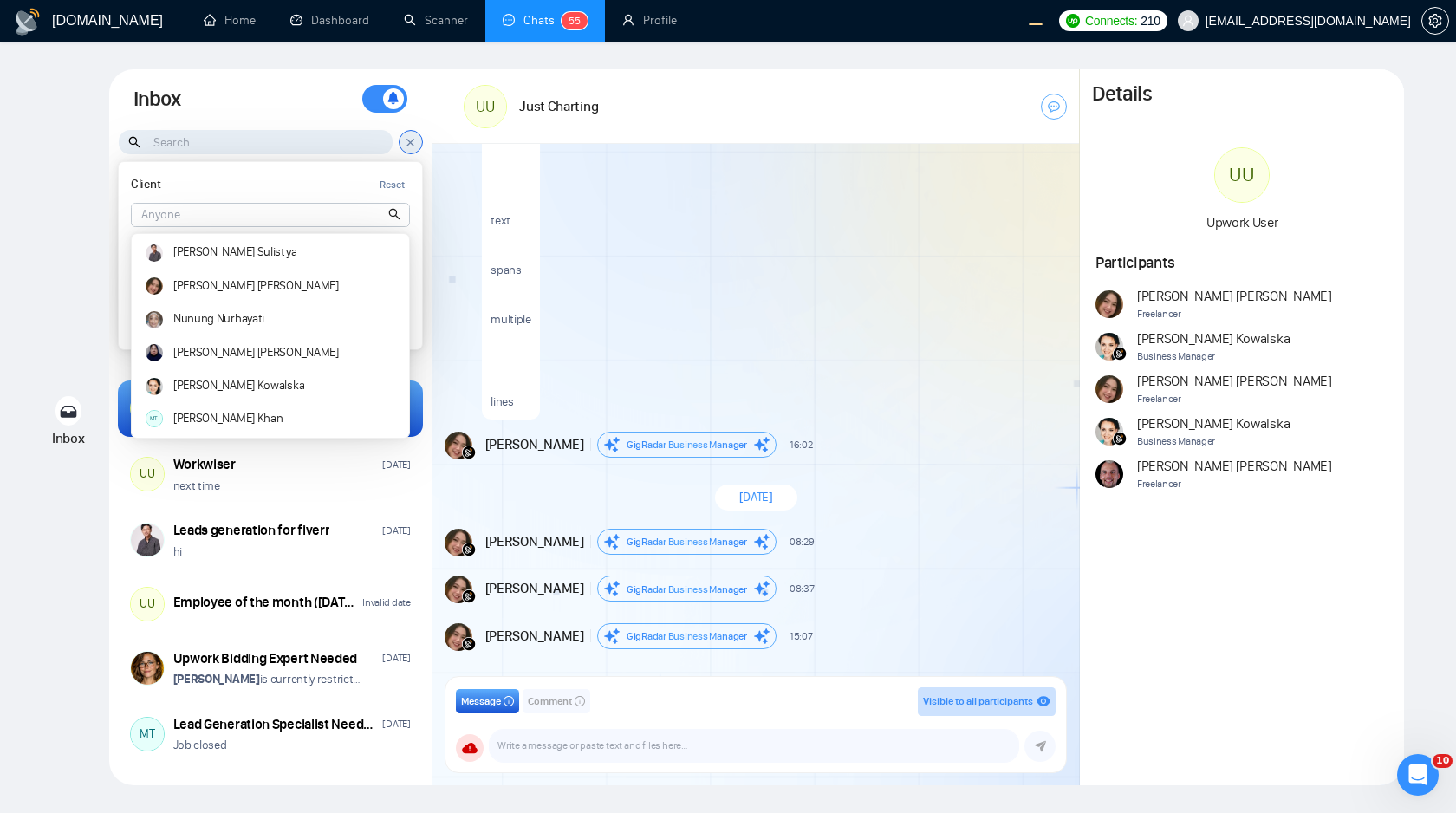
click at [283, 219] on input at bounding box center [270, 215] width 277 height 23
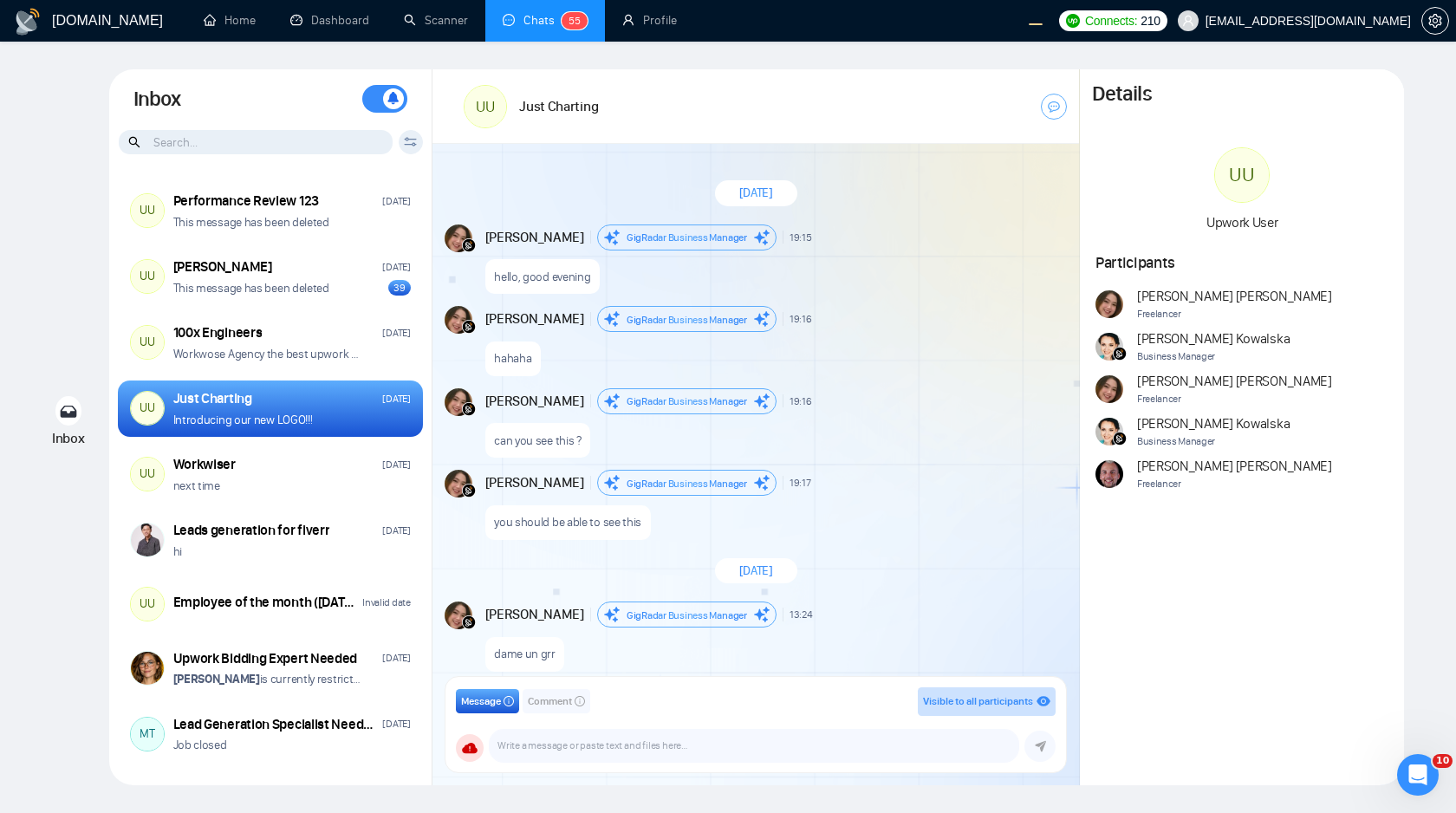
click at [402, 145] on div "Client Reset Date Reset Reset Apply" at bounding box center [410, 142] width 24 height 24
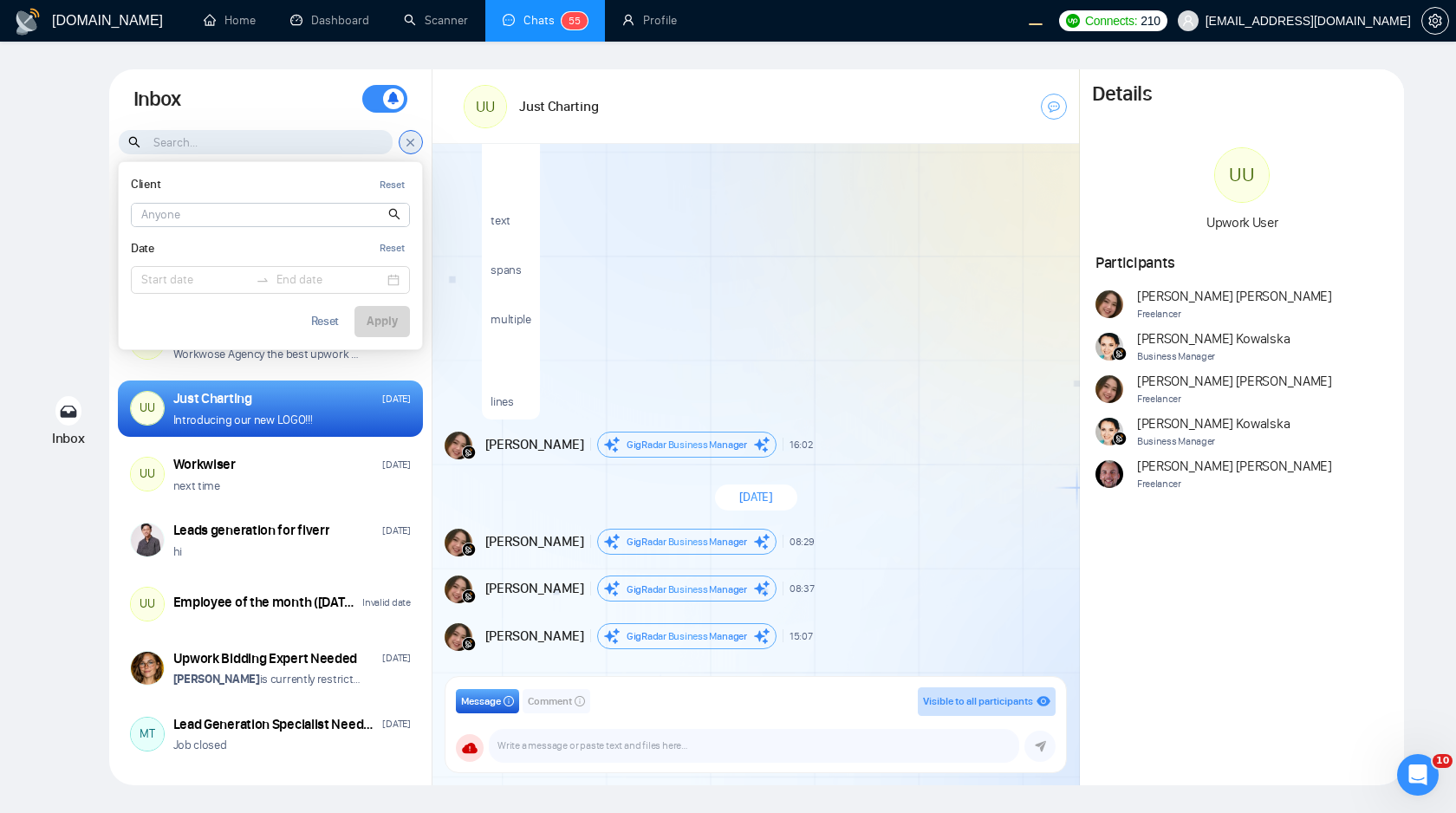
click at [346, 213] on input at bounding box center [270, 215] width 277 height 23
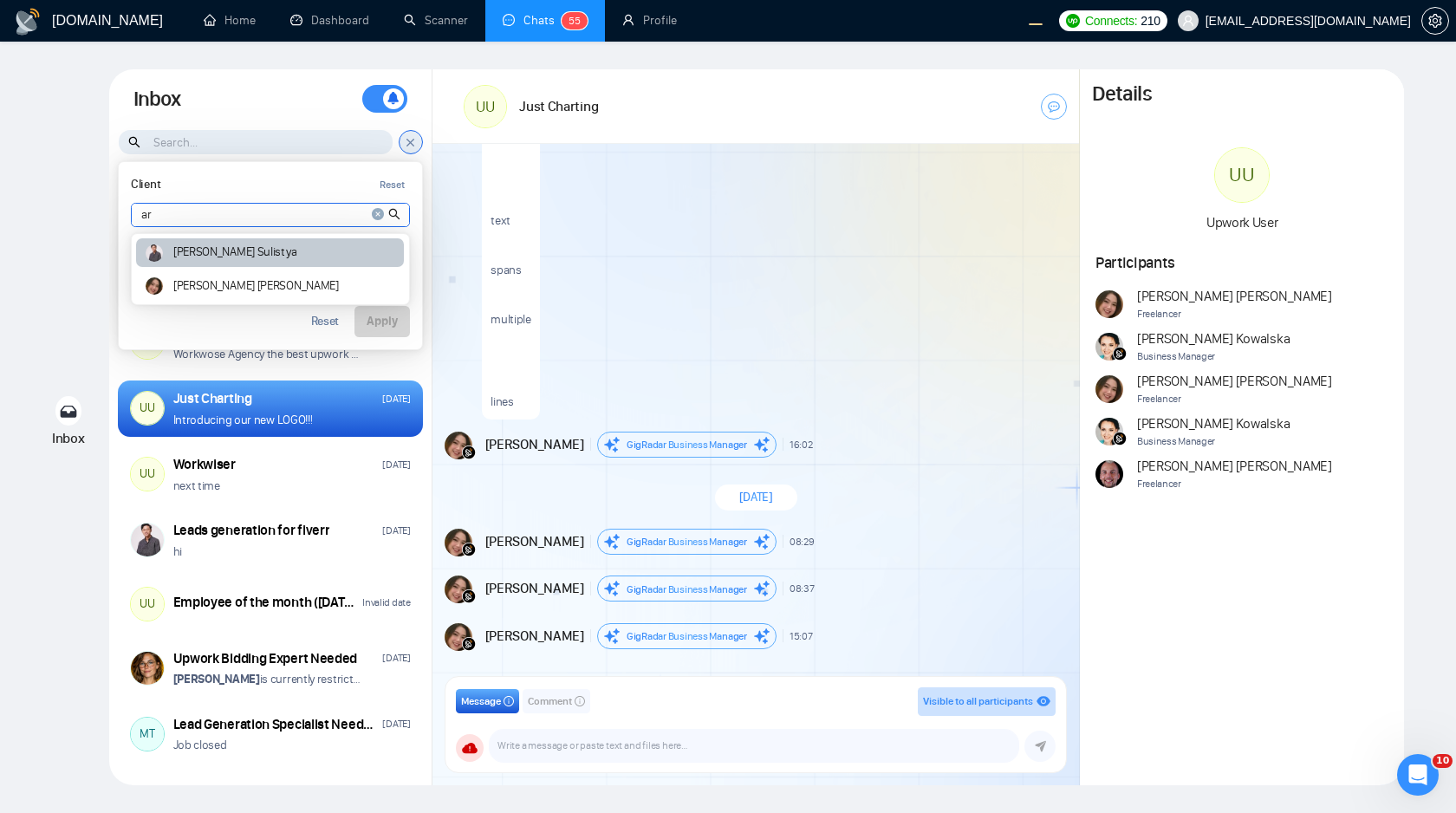
type input "ar"
click at [324, 255] on div "Ari Sulistya" at bounding box center [270, 253] width 268 height 28
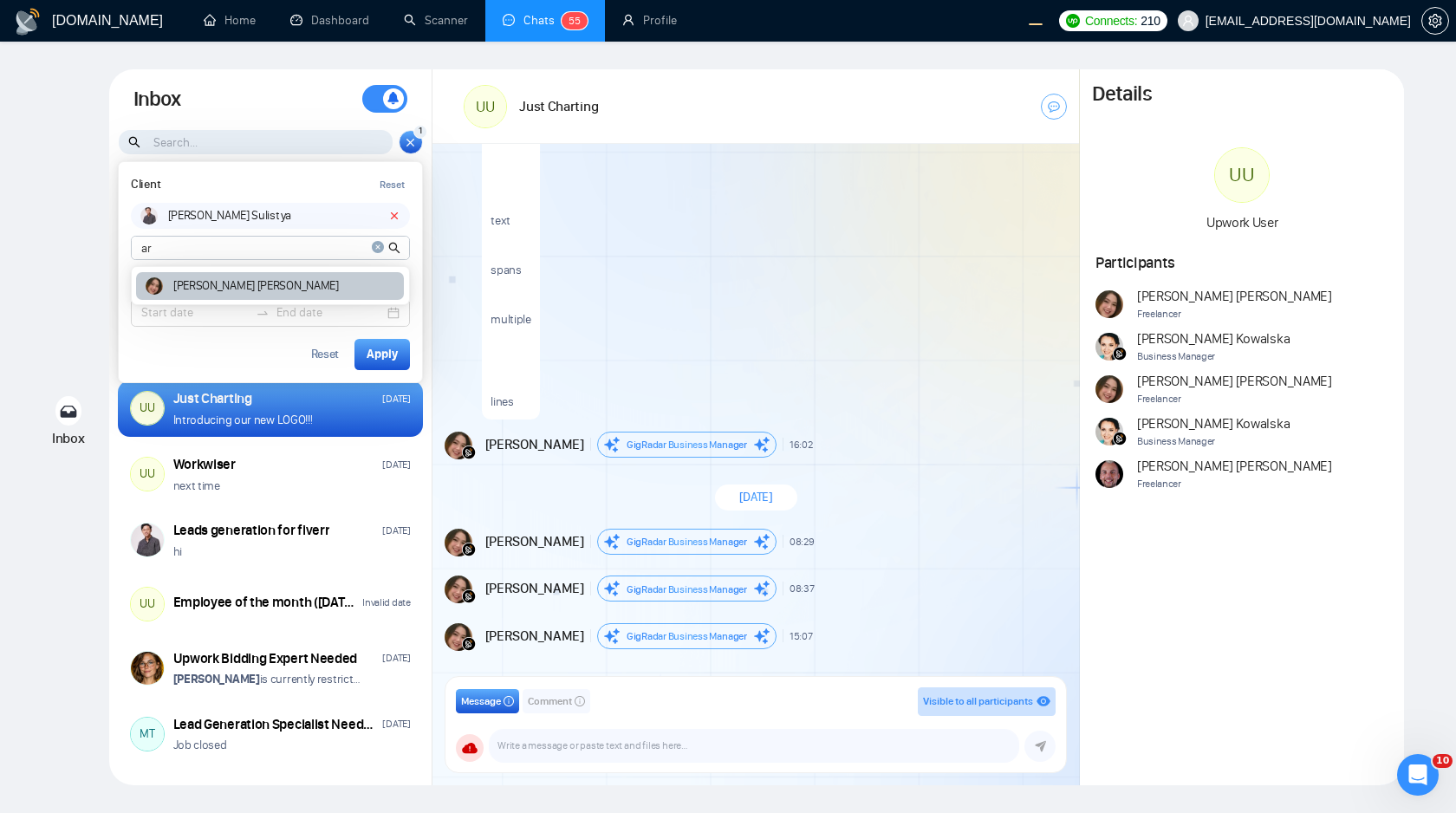
click at [333, 282] on div "Andrian Marsella" at bounding box center [270, 287] width 268 height 28
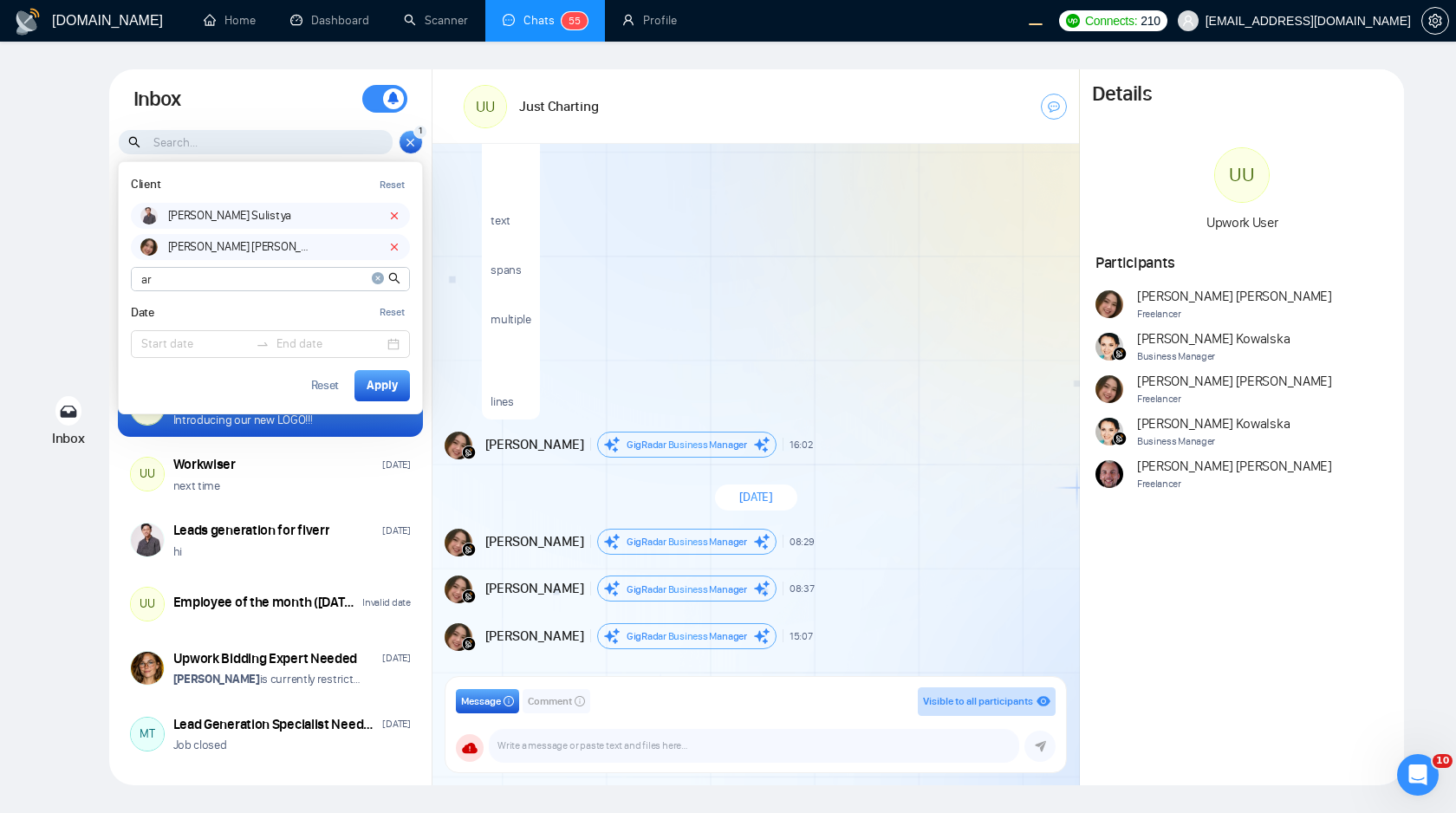
click at [333, 275] on input "ar" at bounding box center [270, 279] width 277 height 23
click at [374, 281] on icon "close-circle" at bounding box center [378, 278] width 12 height 12
click at [329, 287] on input at bounding box center [270, 279] width 277 height 23
click at [395, 242] on icon at bounding box center [394, 246] width 12 height 12
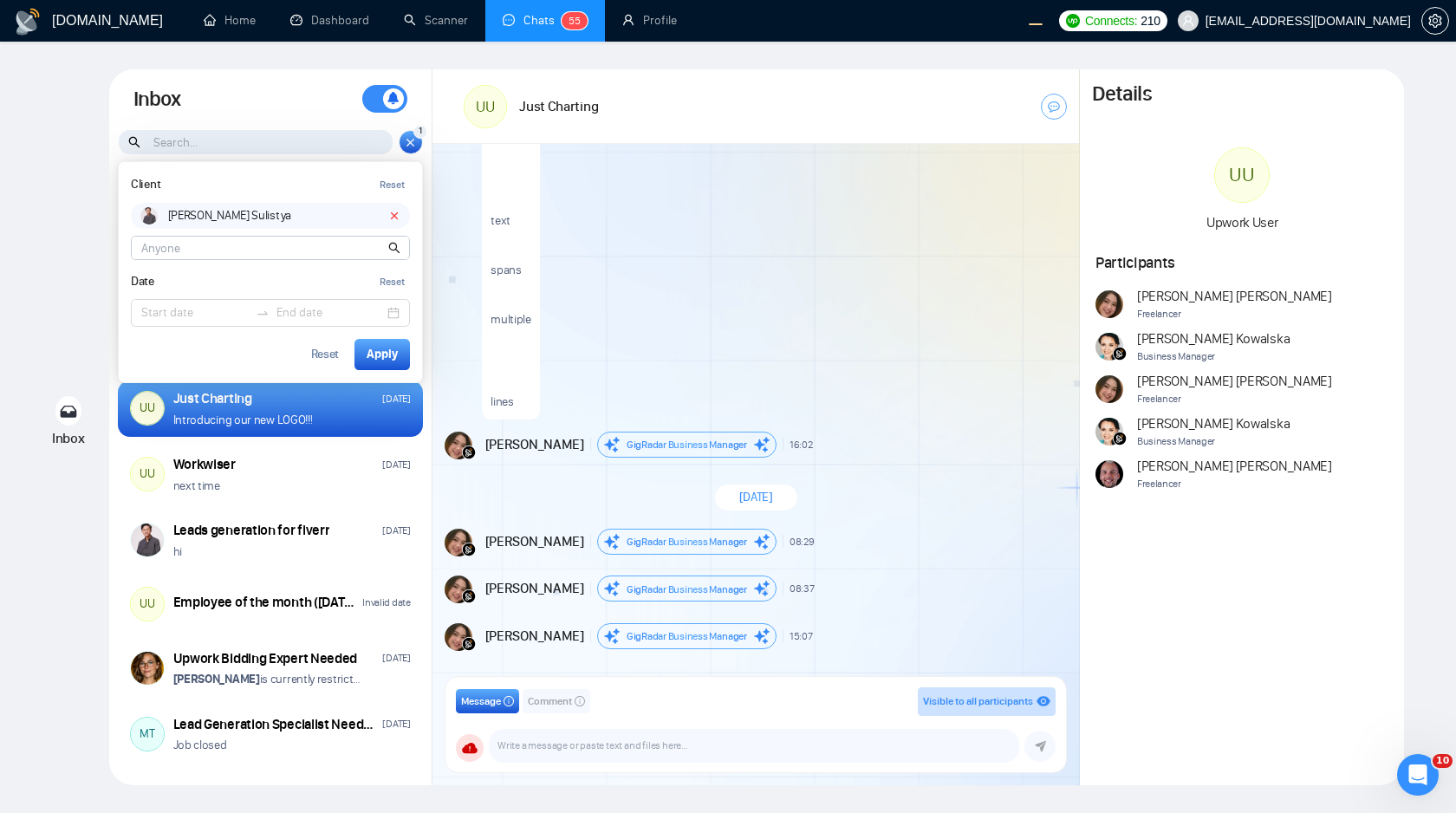
click at [395, 212] on icon at bounding box center [394, 215] width 12 height 12
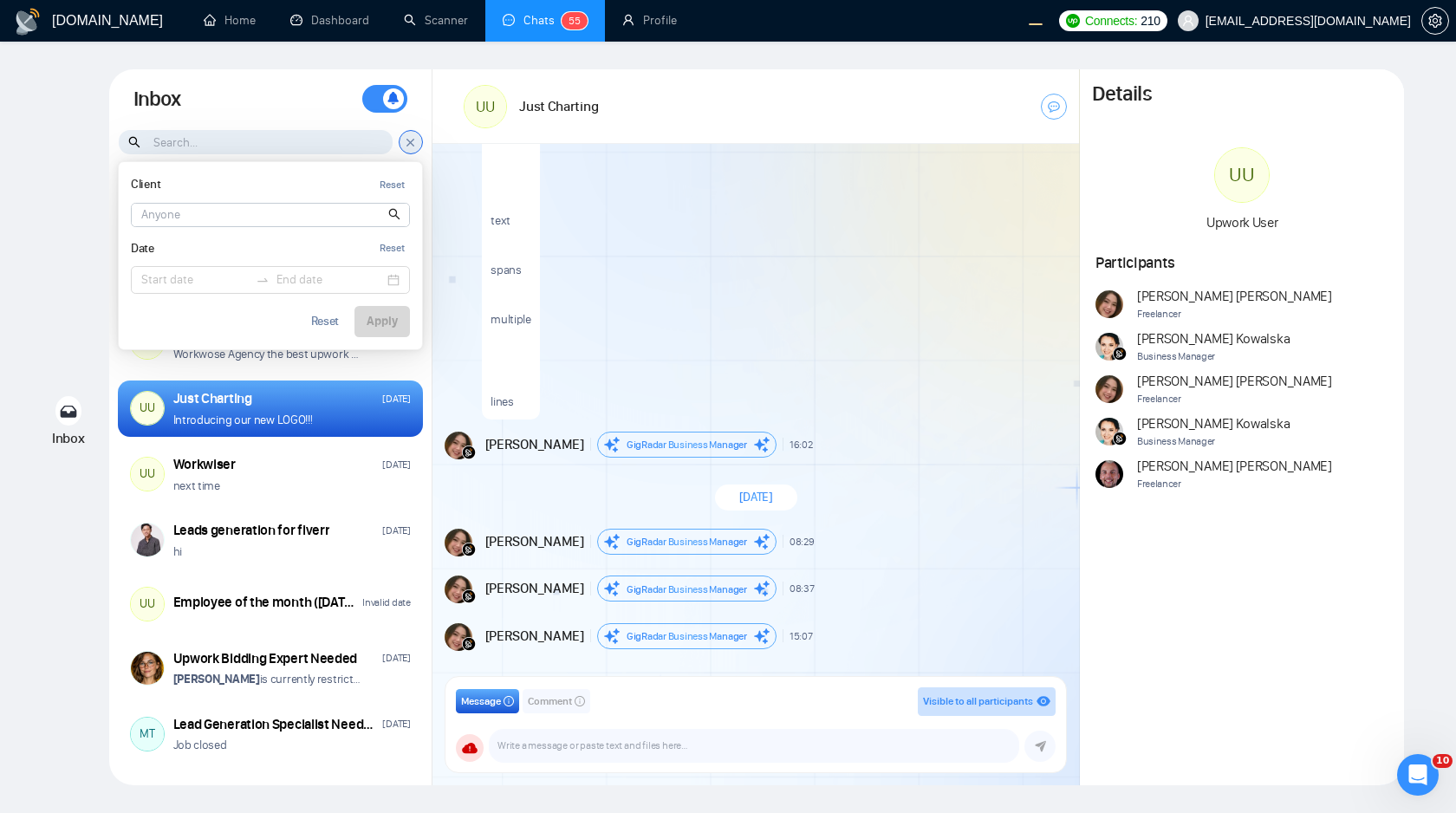
click at [303, 376] on div "UU Performance Review 123 Wednesday This message has been deleted UU Ari Sulist…" at bounding box center [271, 473] width 323 height 600
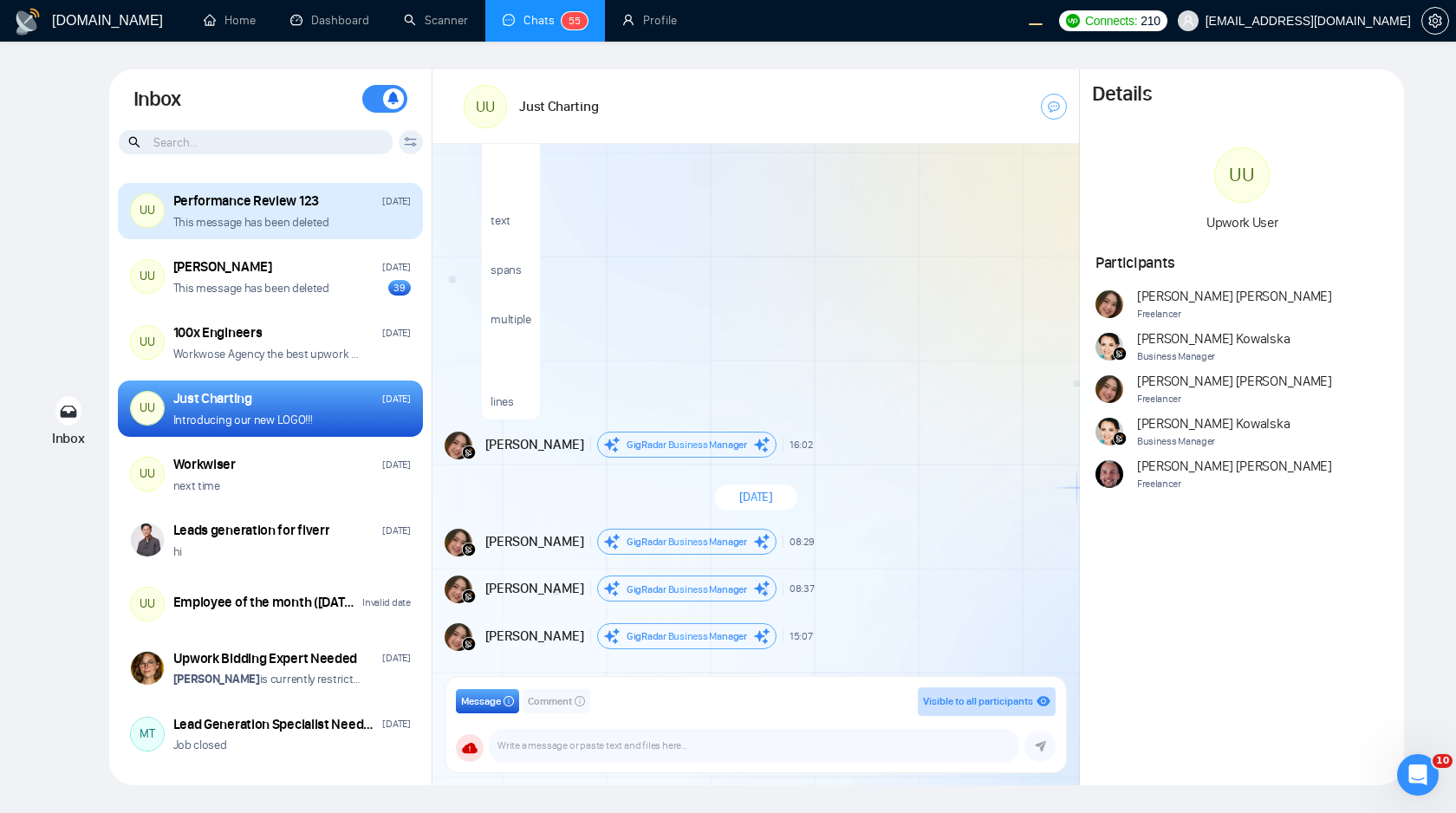
click at [363, 227] on div "This message has been deleted" at bounding box center [291, 223] width 238 height 17
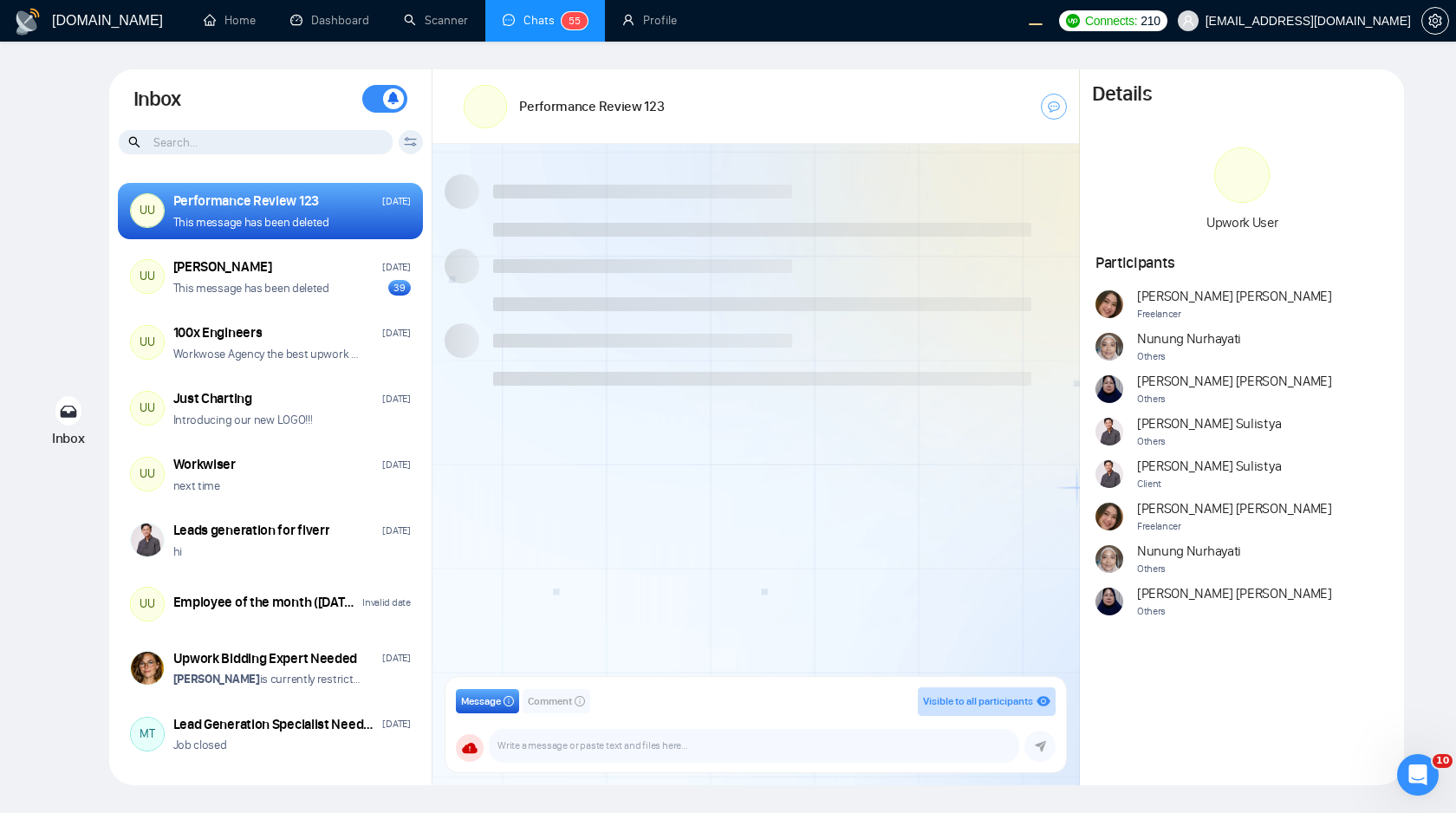
scroll to position [857, 0]
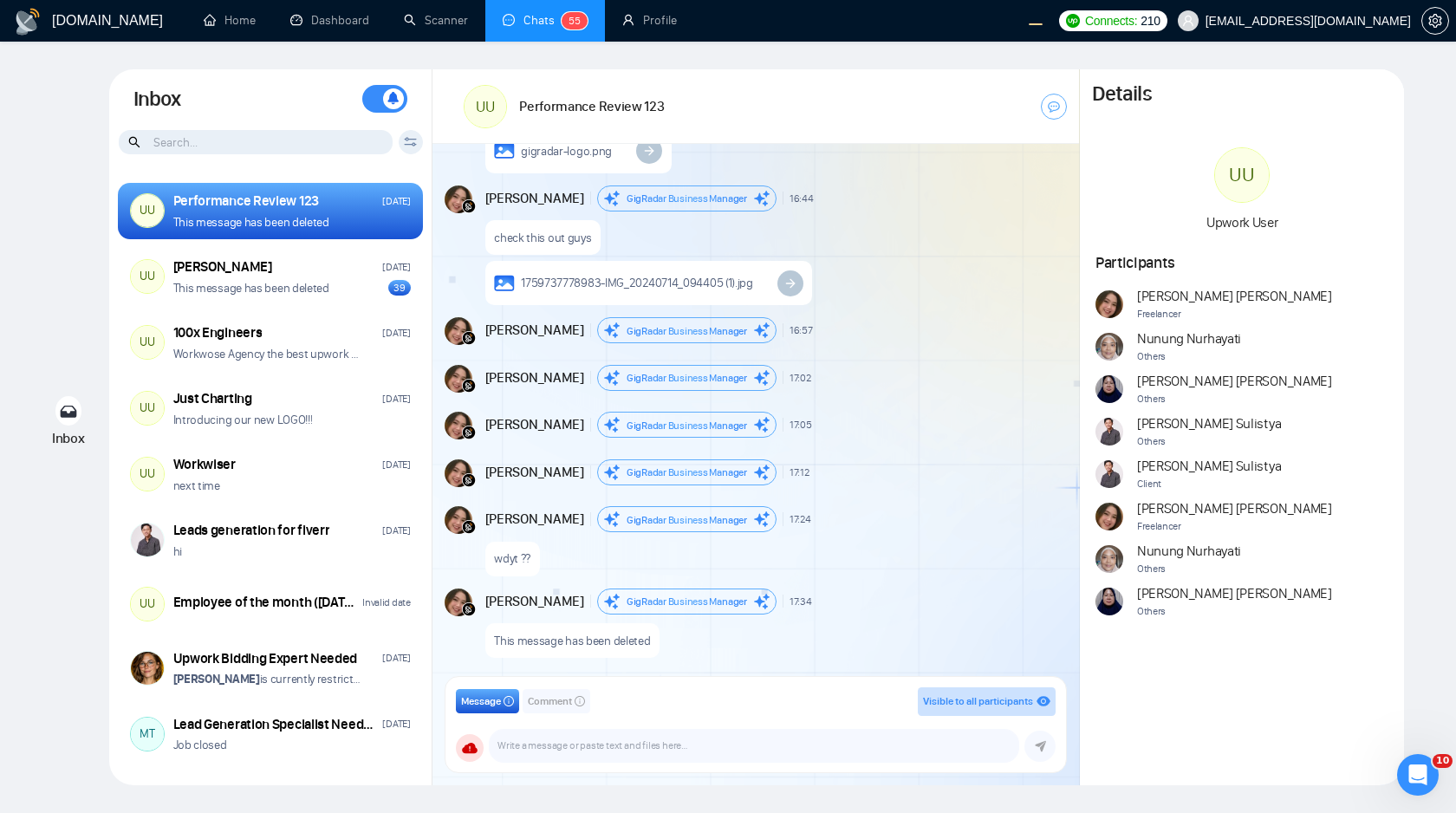
click at [420, 141] on div "Client Reset Ari Sulistya Andrian Marsella Date Reset Reset Apply" at bounding box center [410, 142] width 24 height 24
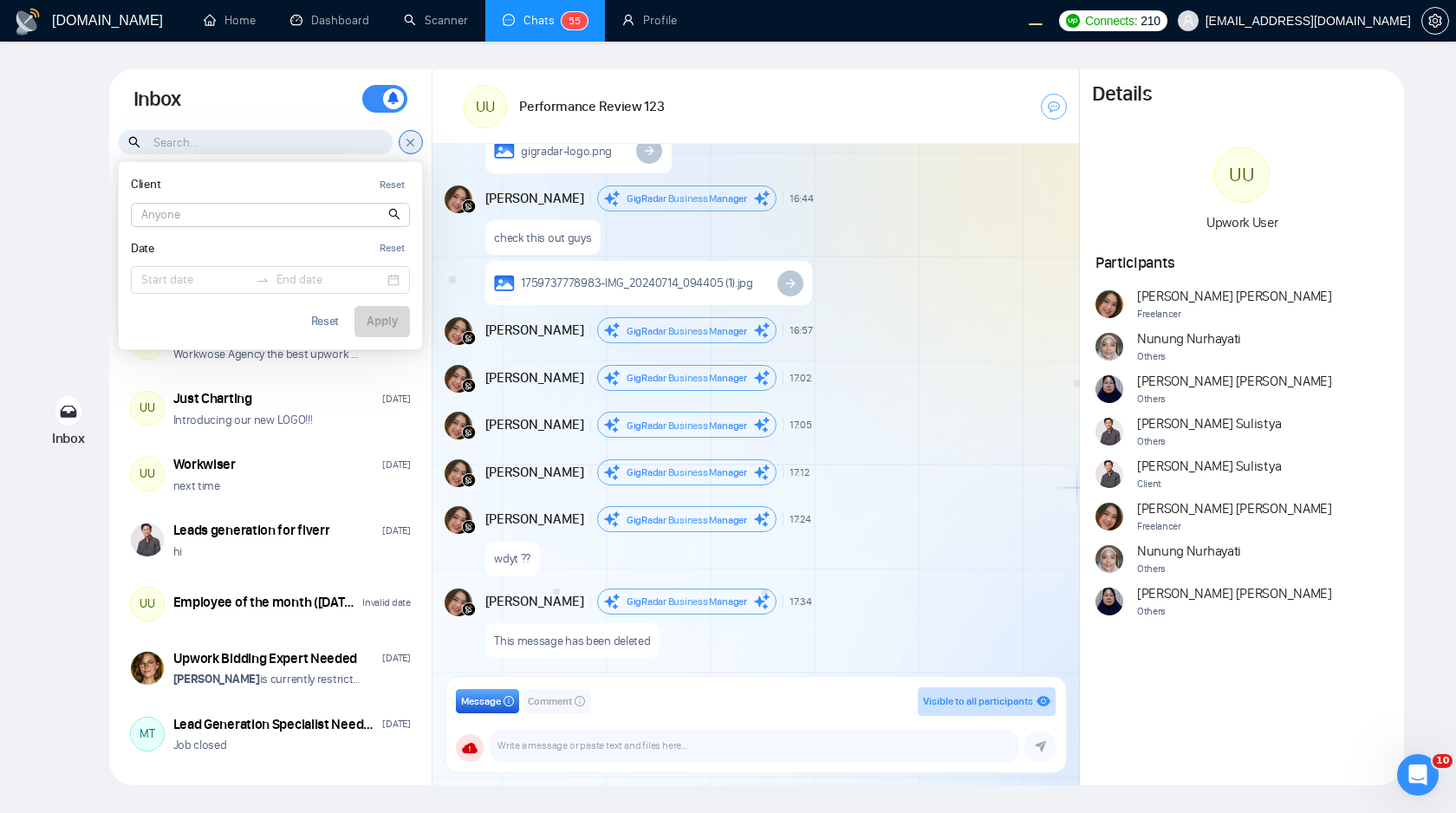
click at [302, 213] on input at bounding box center [270, 215] width 277 height 23
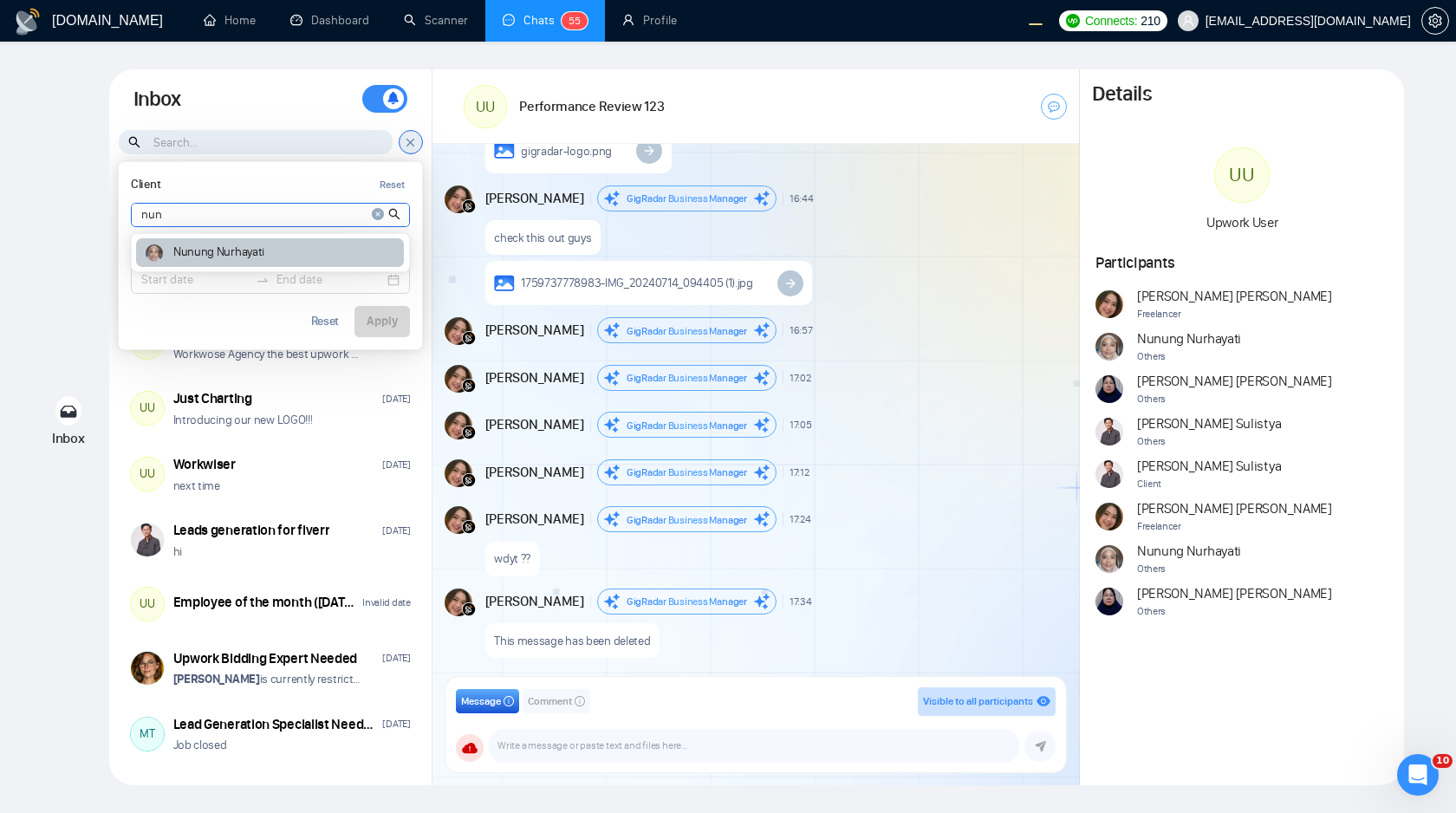
type input "nun"
click at [227, 254] on article "Nunung Nurhayati" at bounding box center [218, 252] width 91 height 12
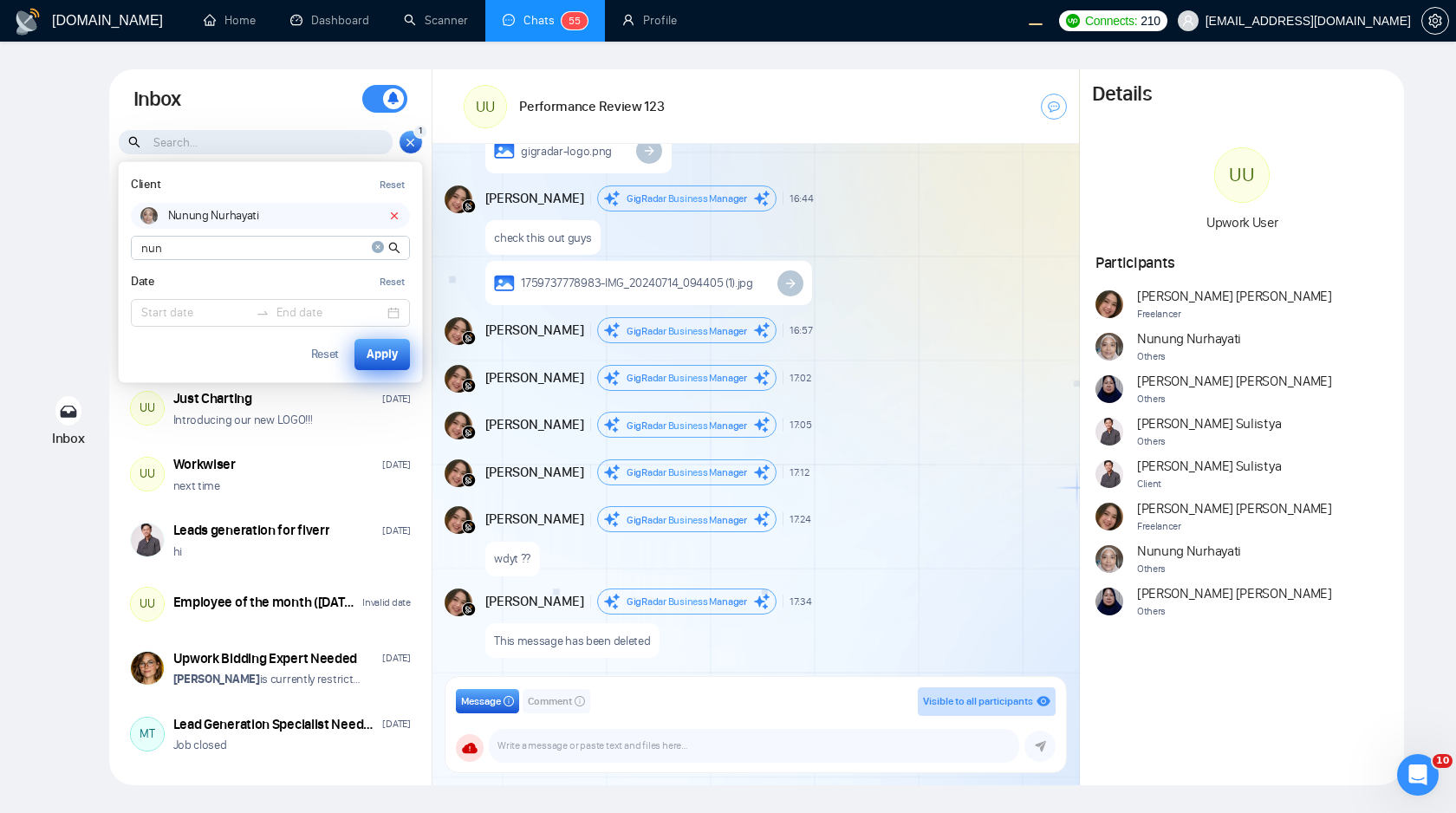
click at [386, 353] on div "Apply" at bounding box center [381, 354] width 31 height 19
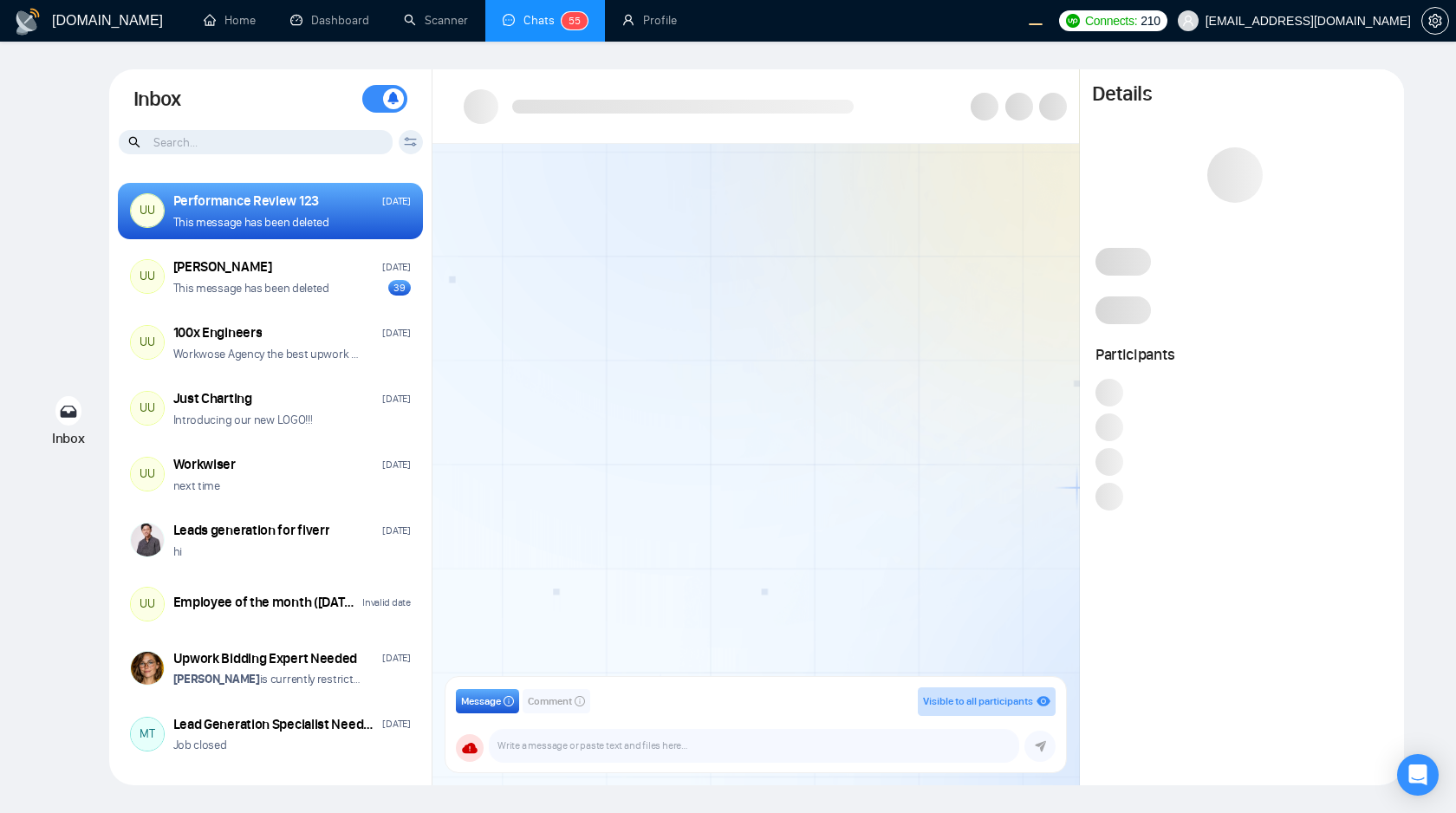
click at [413, 138] on icon at bounding box center [410, 142] width 13 height 9
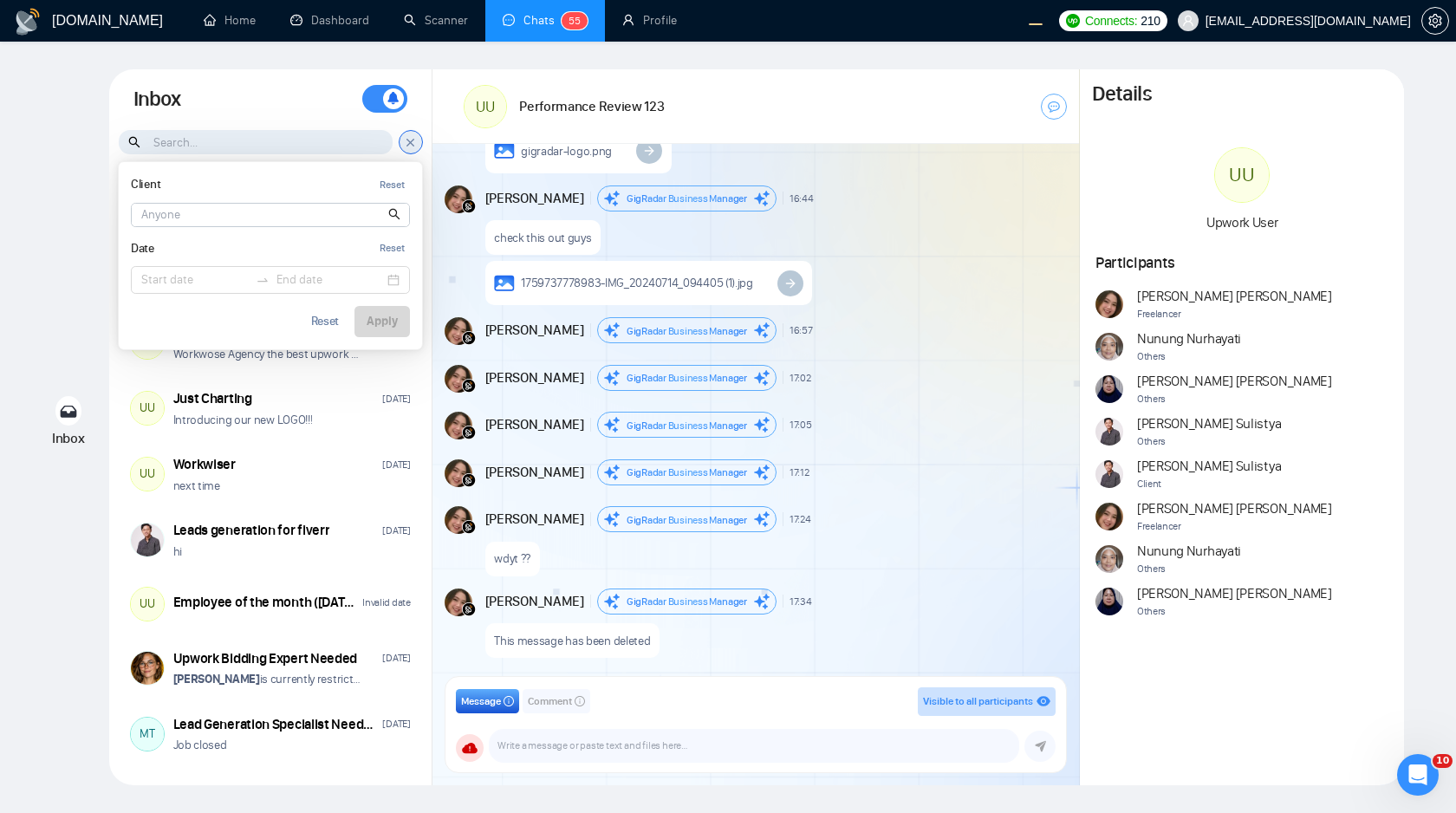
click at [314, 207] on input at bounding box center [270, 215] width 277 height 23
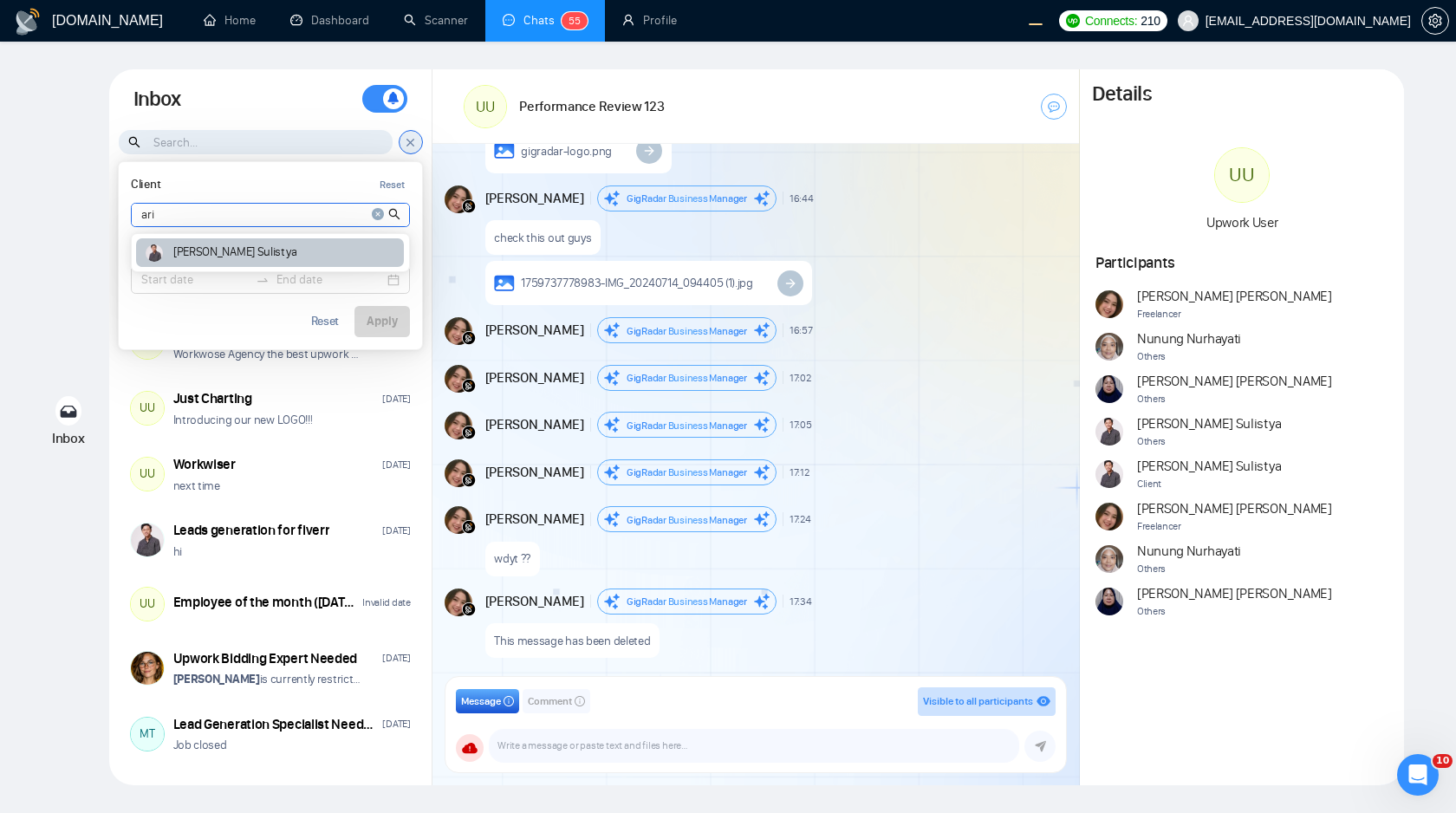
type input "ari"
click at [271, 253] on div "Ari Sulistya" at bounding box center [270, 253] width 268 height 28
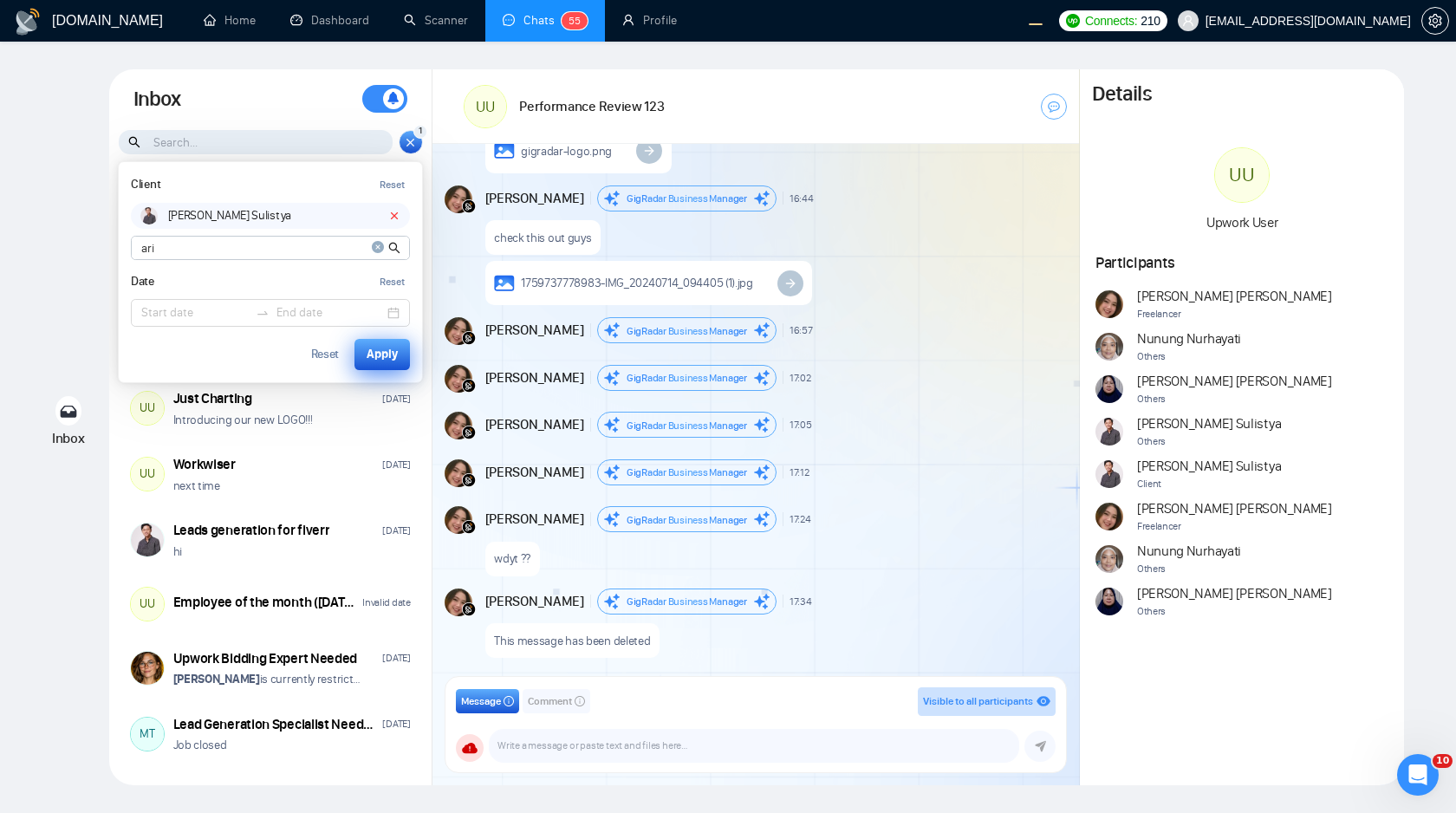
click at [381, 351] on div "Apply" at bounding box center [381, 354] width 31 height 19
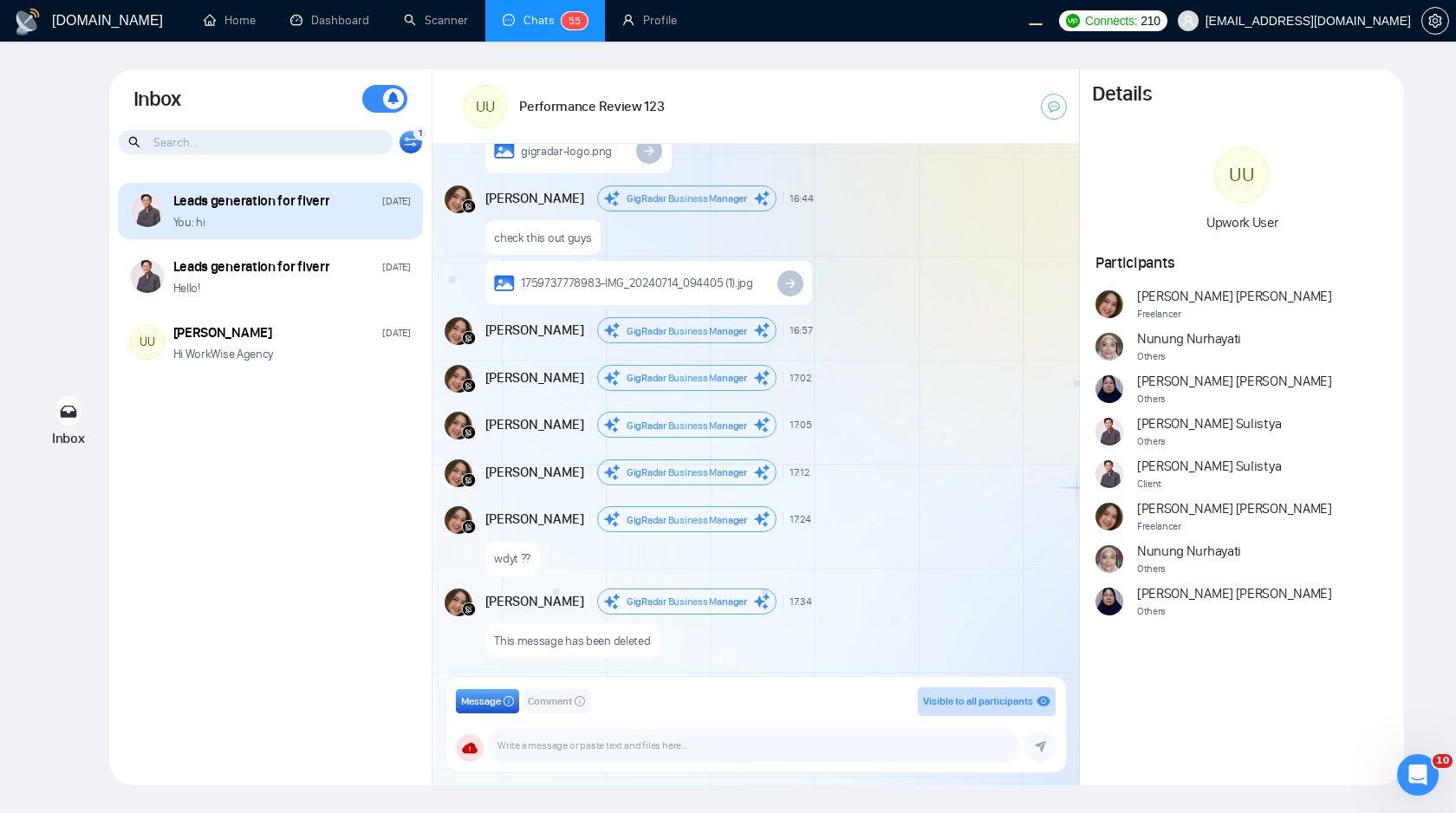
click at [348, 219] on div "You: hi" at bounding box center [291, 223] width 238 height 17
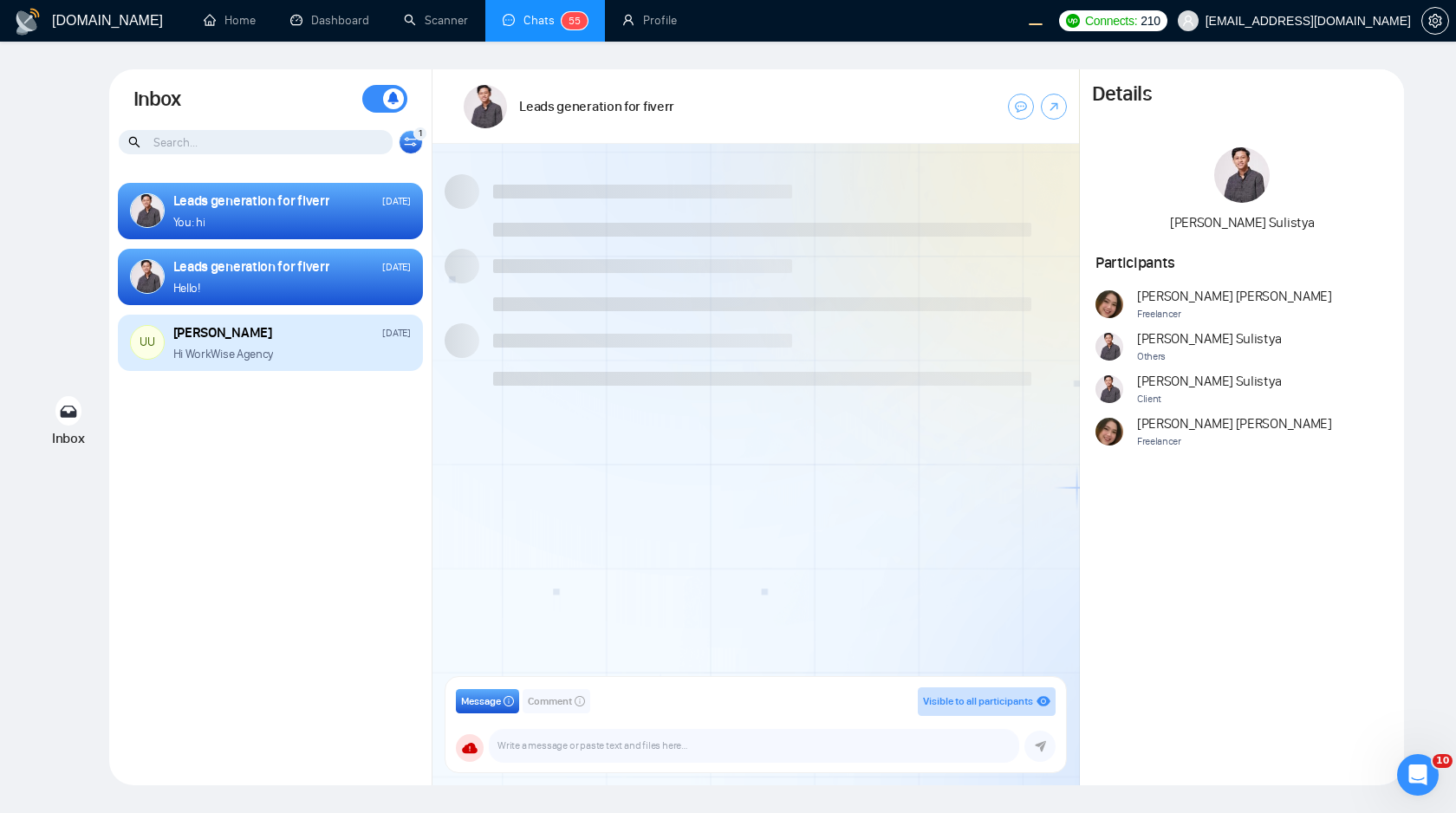
scroll to position [369, 0]
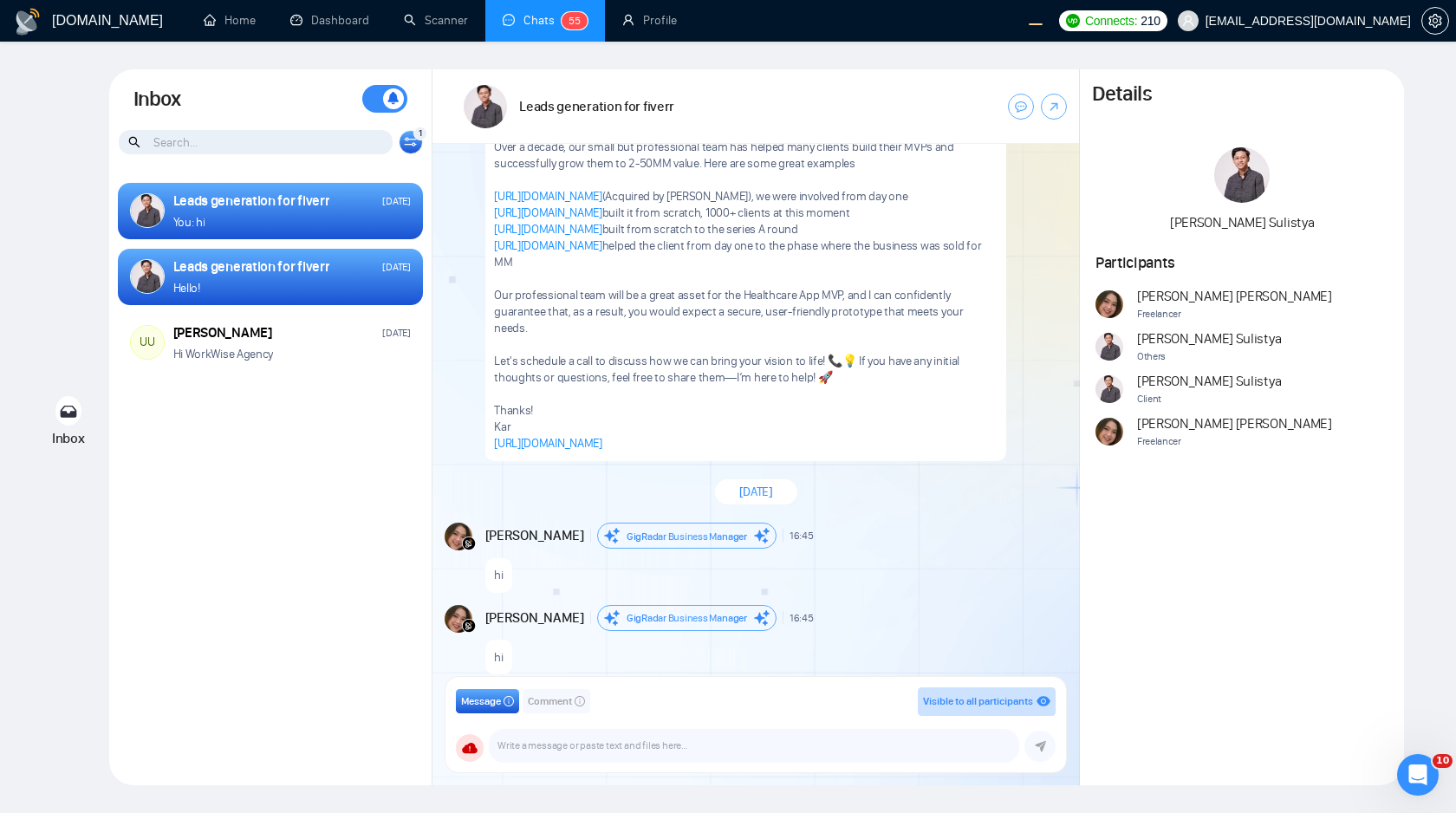
click at [413, 146] on icon at bounding box center [410, 145] width 12 height 4
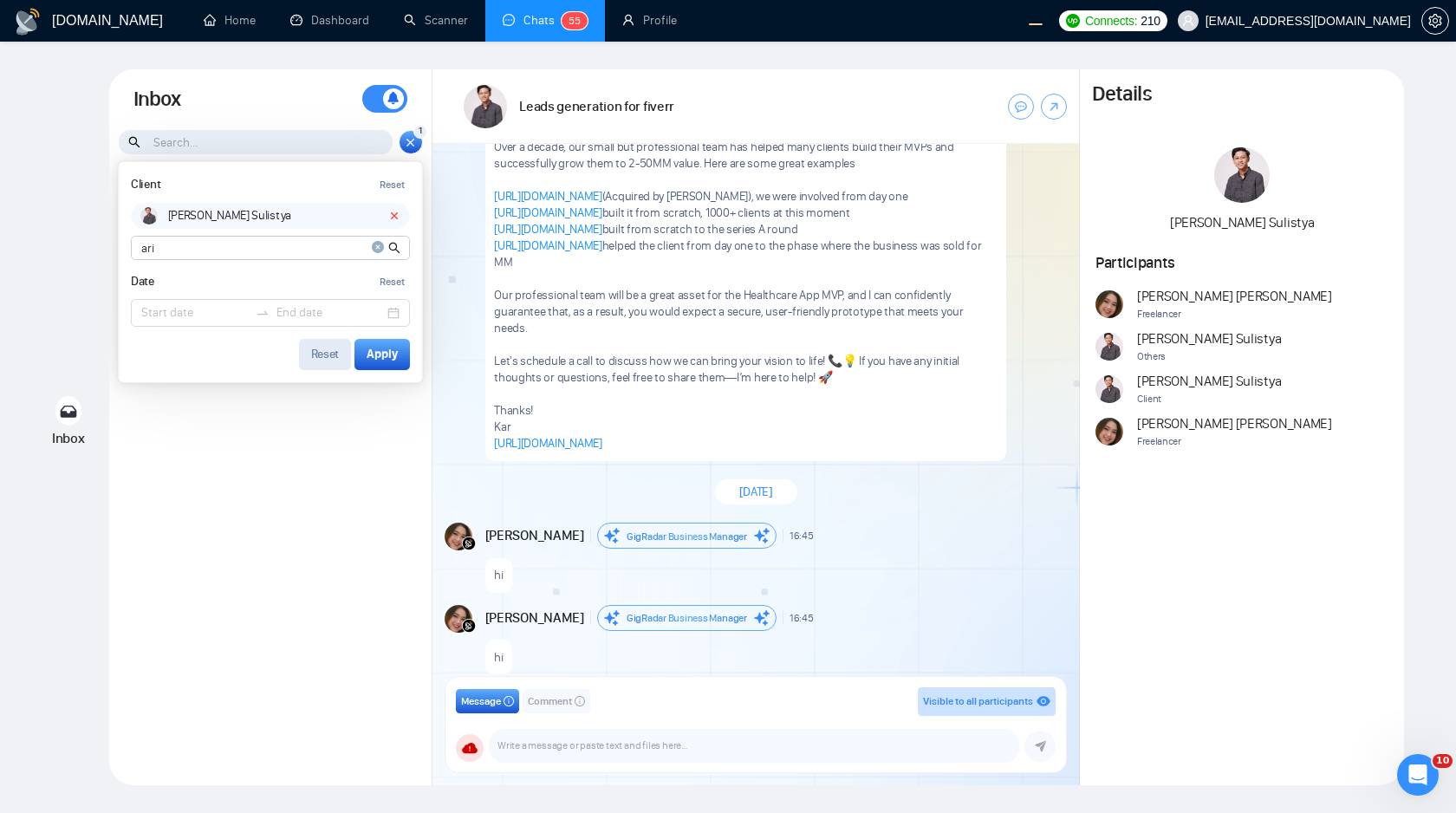
click at [333, 355] on div "Reset" at bounding box center [325, 354] width 28 height 12
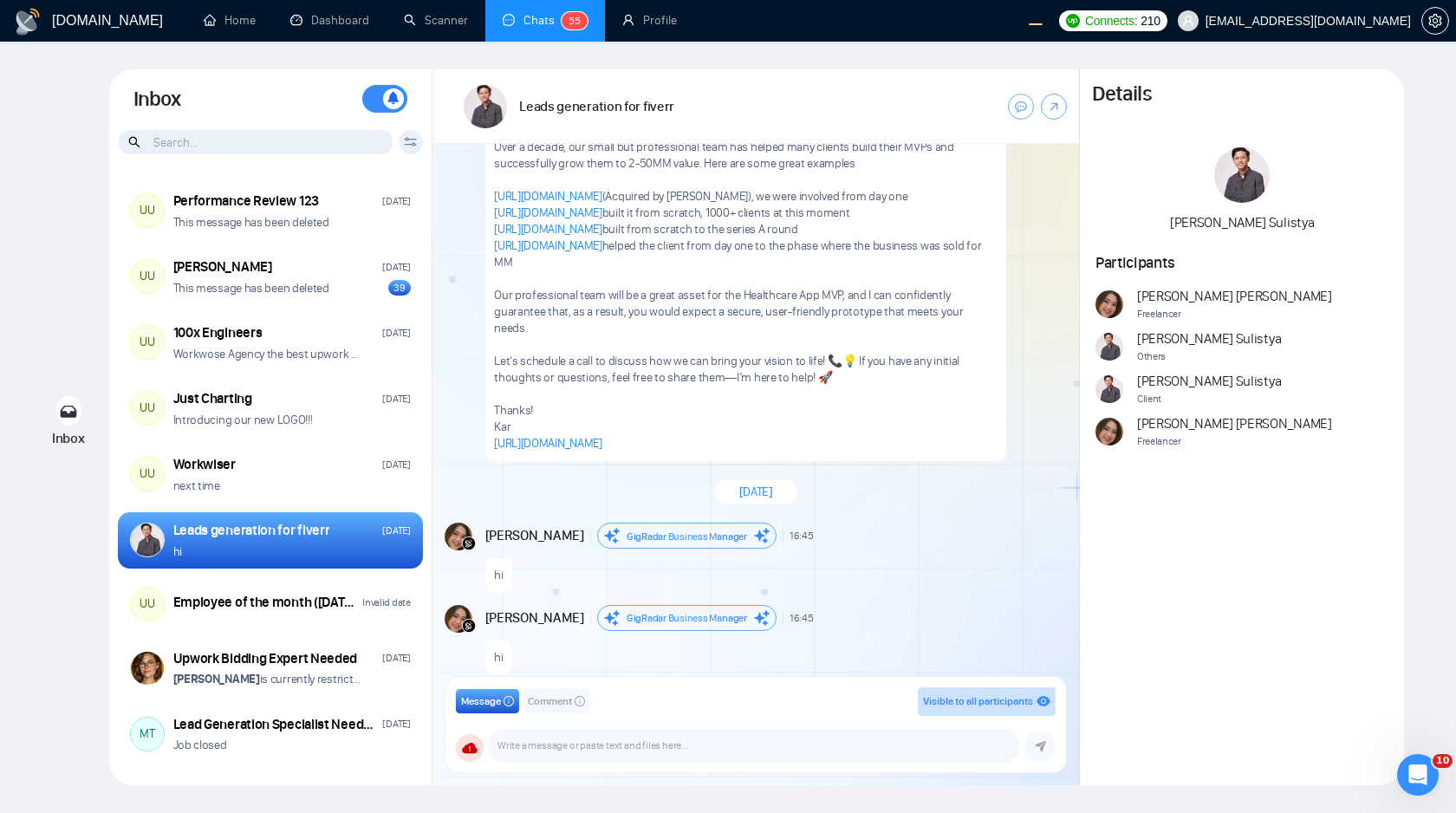
click at [410, 147] on icon at bounding box center [410, 142] width 13 height 9
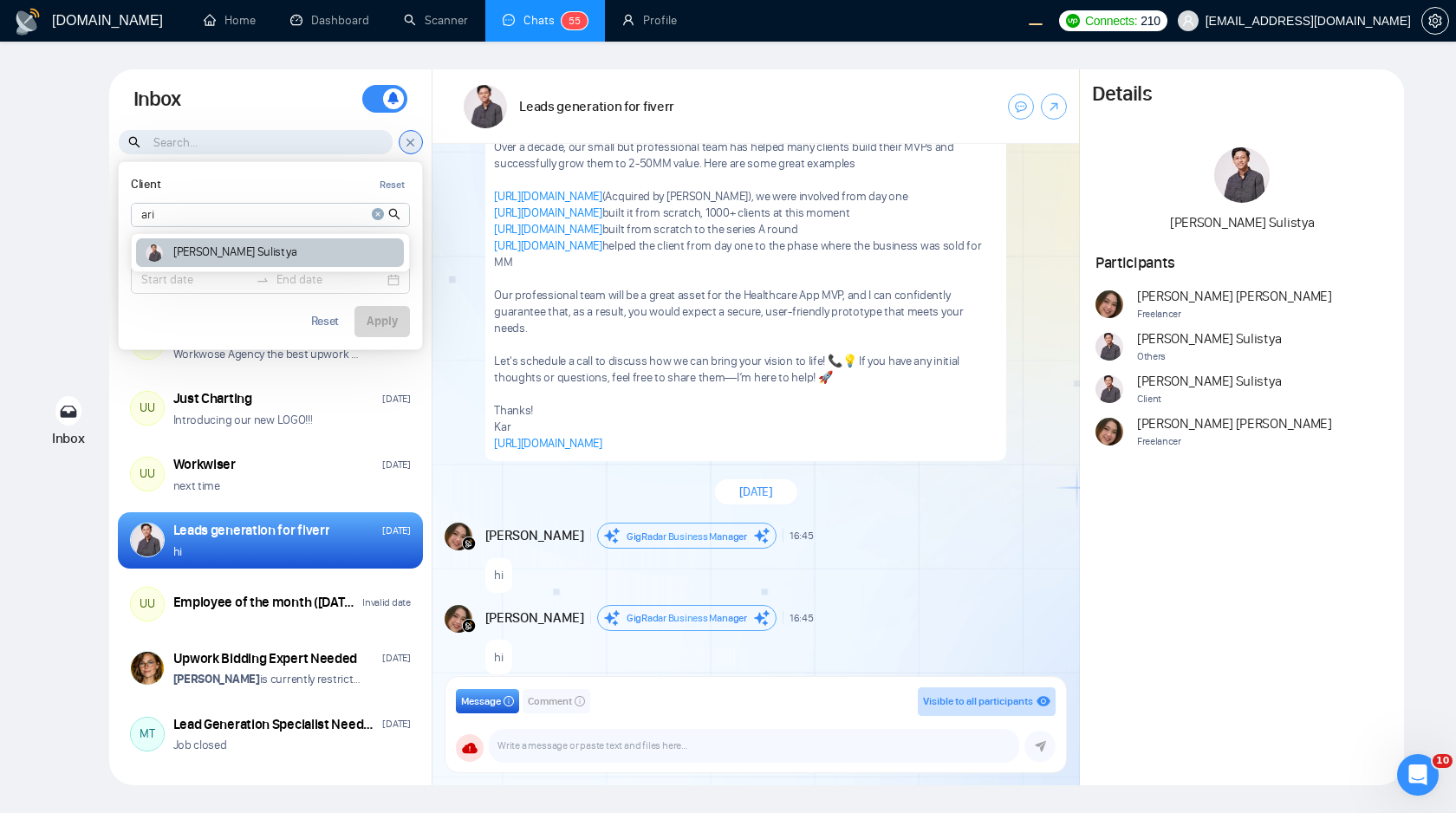
click at [351, 253] on div "[PERSON_NAME]" at bounding box center [270, 253] width 268 height 28
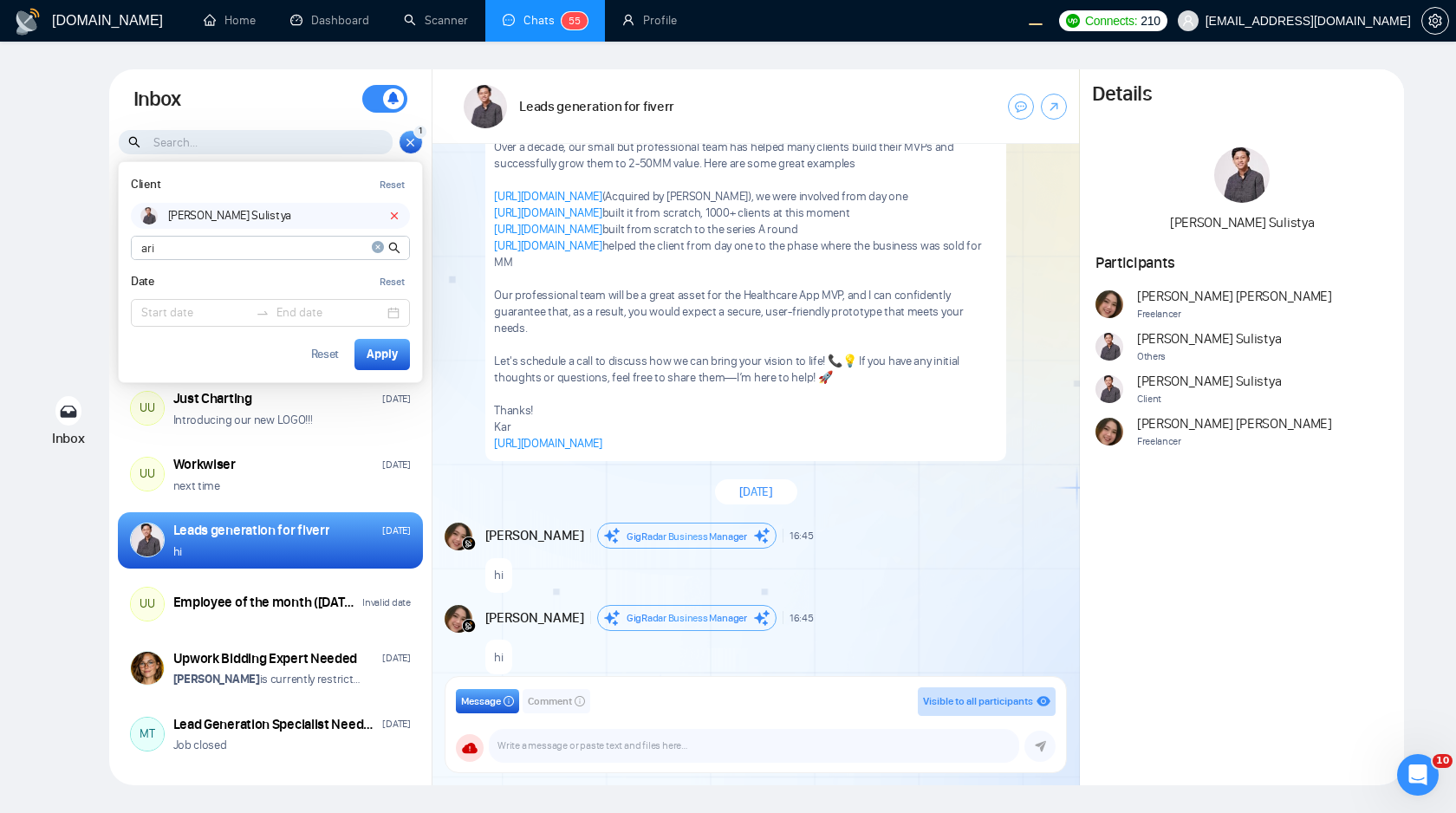
click at [390, 216] on icon at bounding box center [394, 215] width 12 height 12
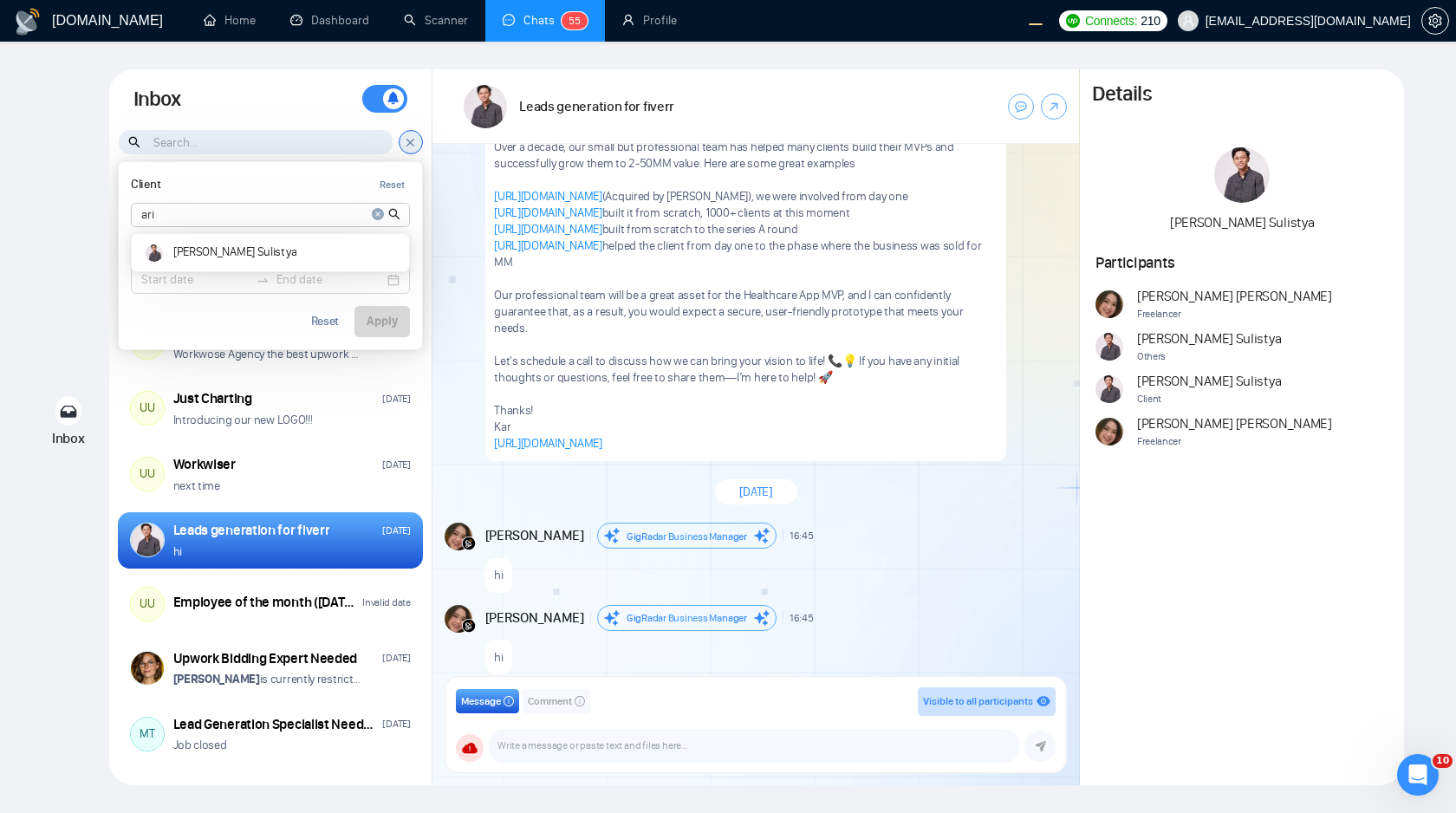
click at [379, 214] on icon "close-circle" at bounding box center [378, 213] width 12 height 12
click at [283, 321] on div "Reset Apply" at bounding box center [270, 321] width 279 height 31
click at [408, 133] on div "Client Reset Ari Sulistya Date Reset Reset Apply" at bounding box center [410, 142] width 24 height 24
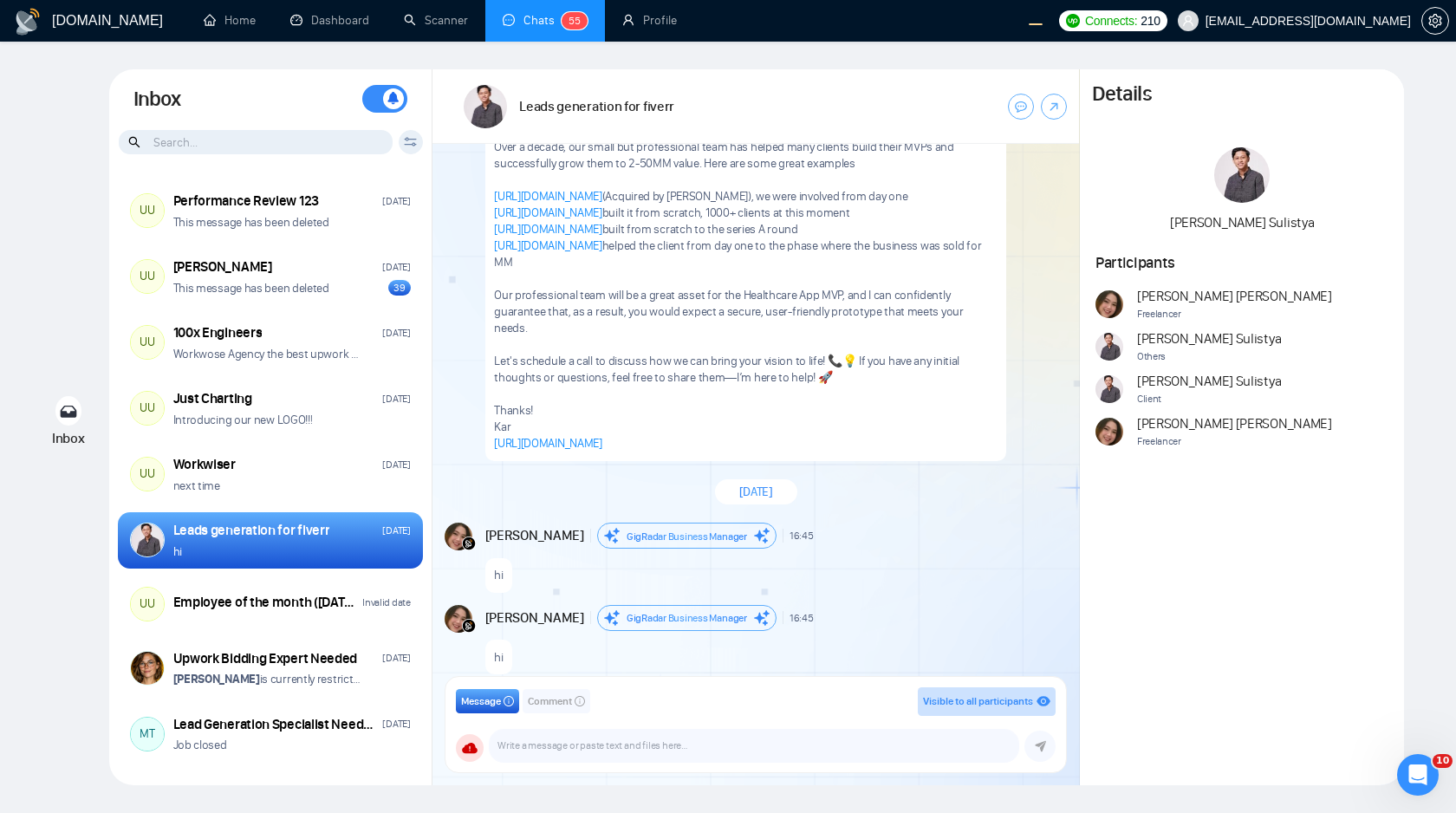
click at [412, 139] on icon at bounding box center [410, 142] width 13 height 9
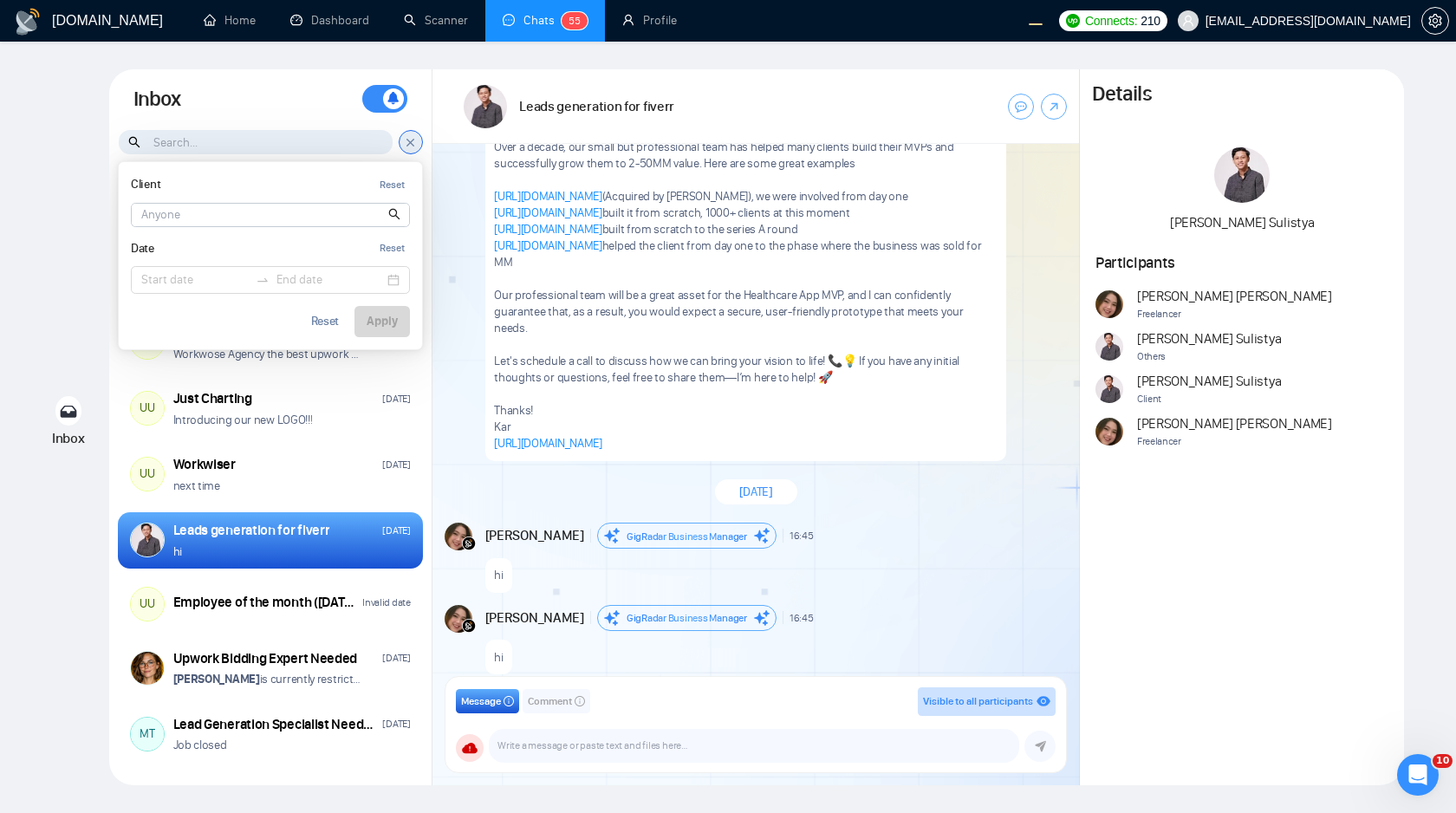
click at [359, 213] on input at bounding box center [270, 215] width 277 height 23
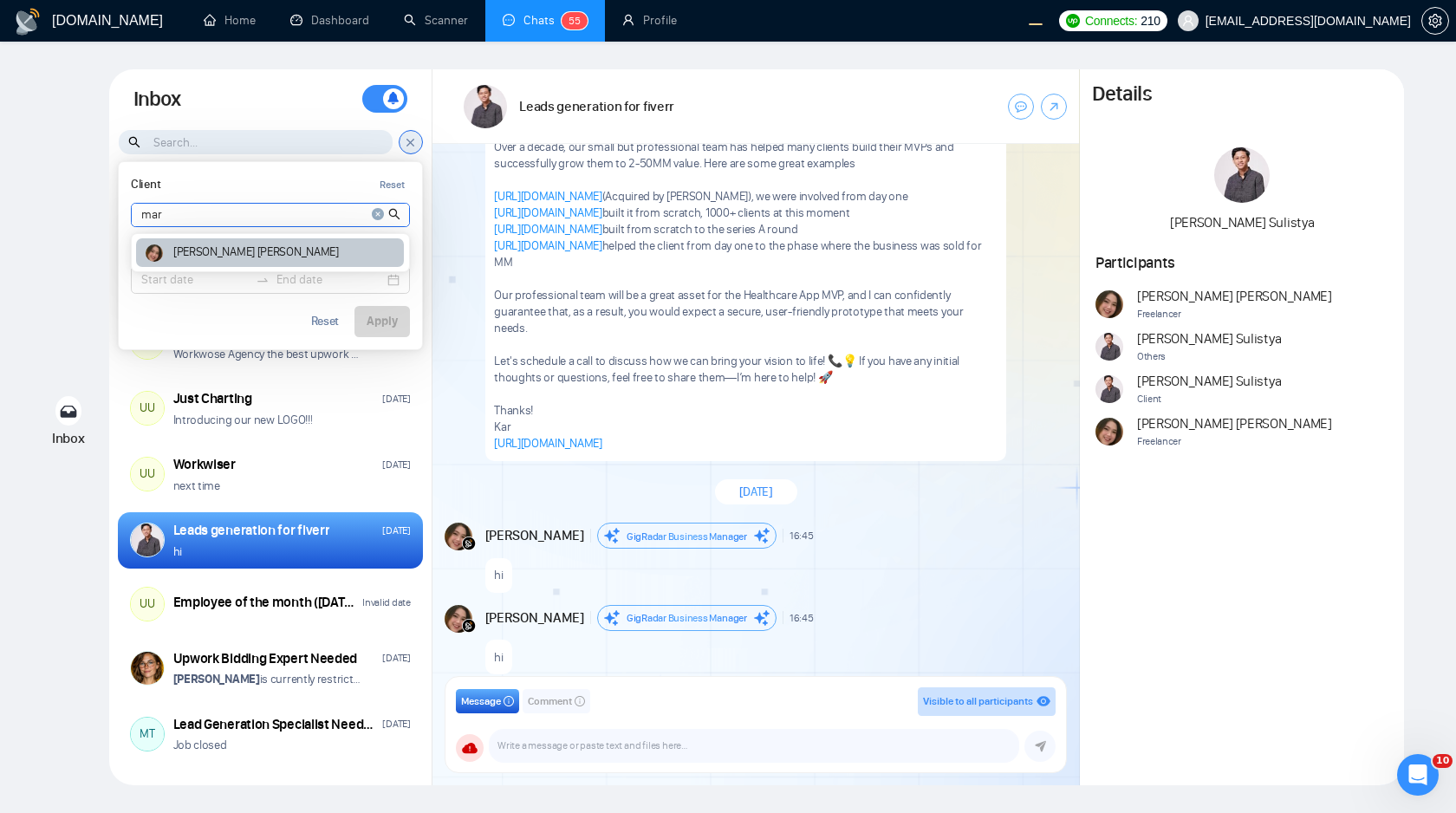
type input "mar"
click at [260, 251] on div "[PERSON_NAME]" at bounding box center [270, 253] width 268 height 28
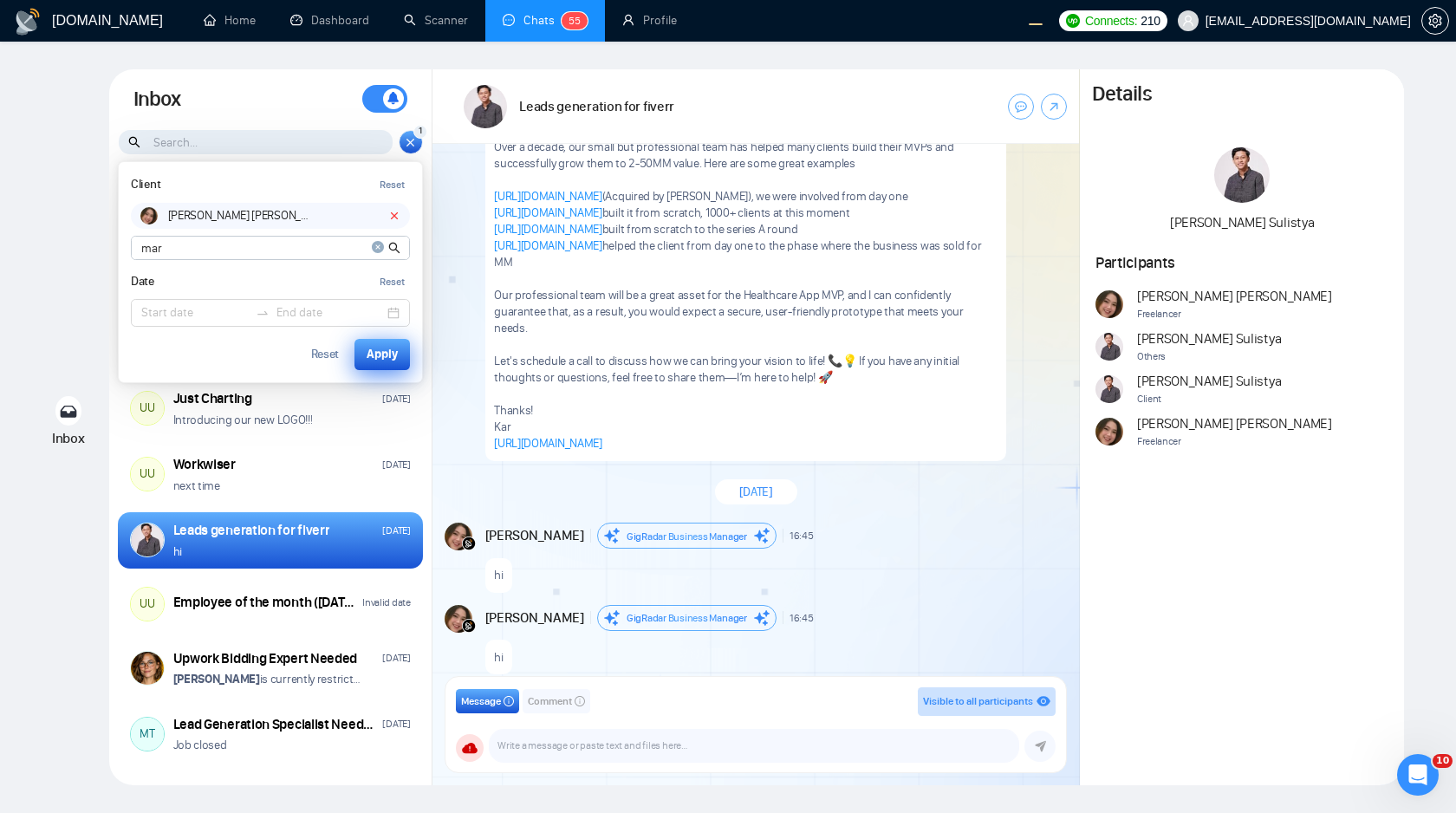
click at [380, 352] on div "Apply" at bounding box center [381, 354] width 31 height 19
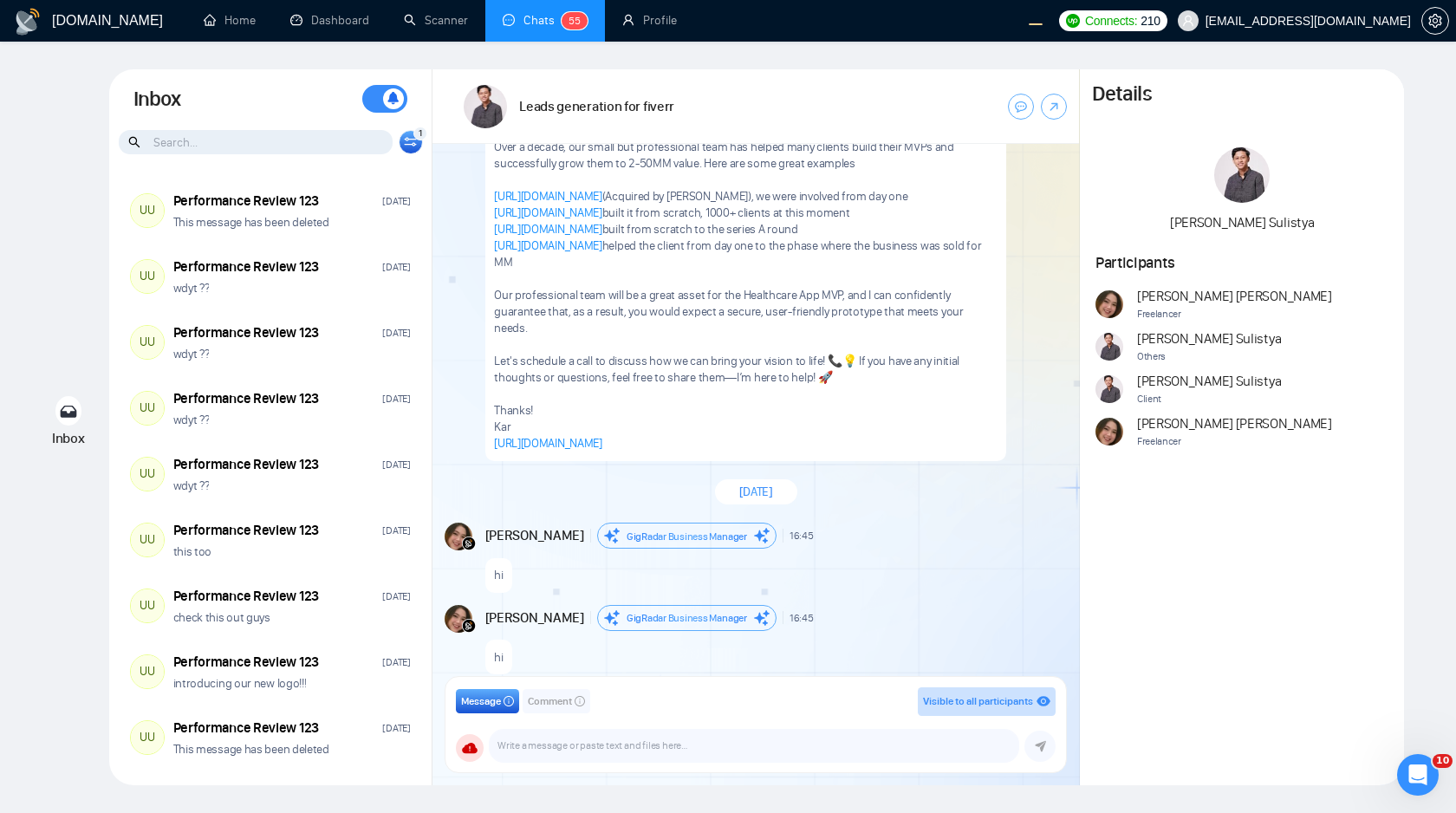
click at [412, 144] on icon at bounding box center [410, 145] width 12 height 4
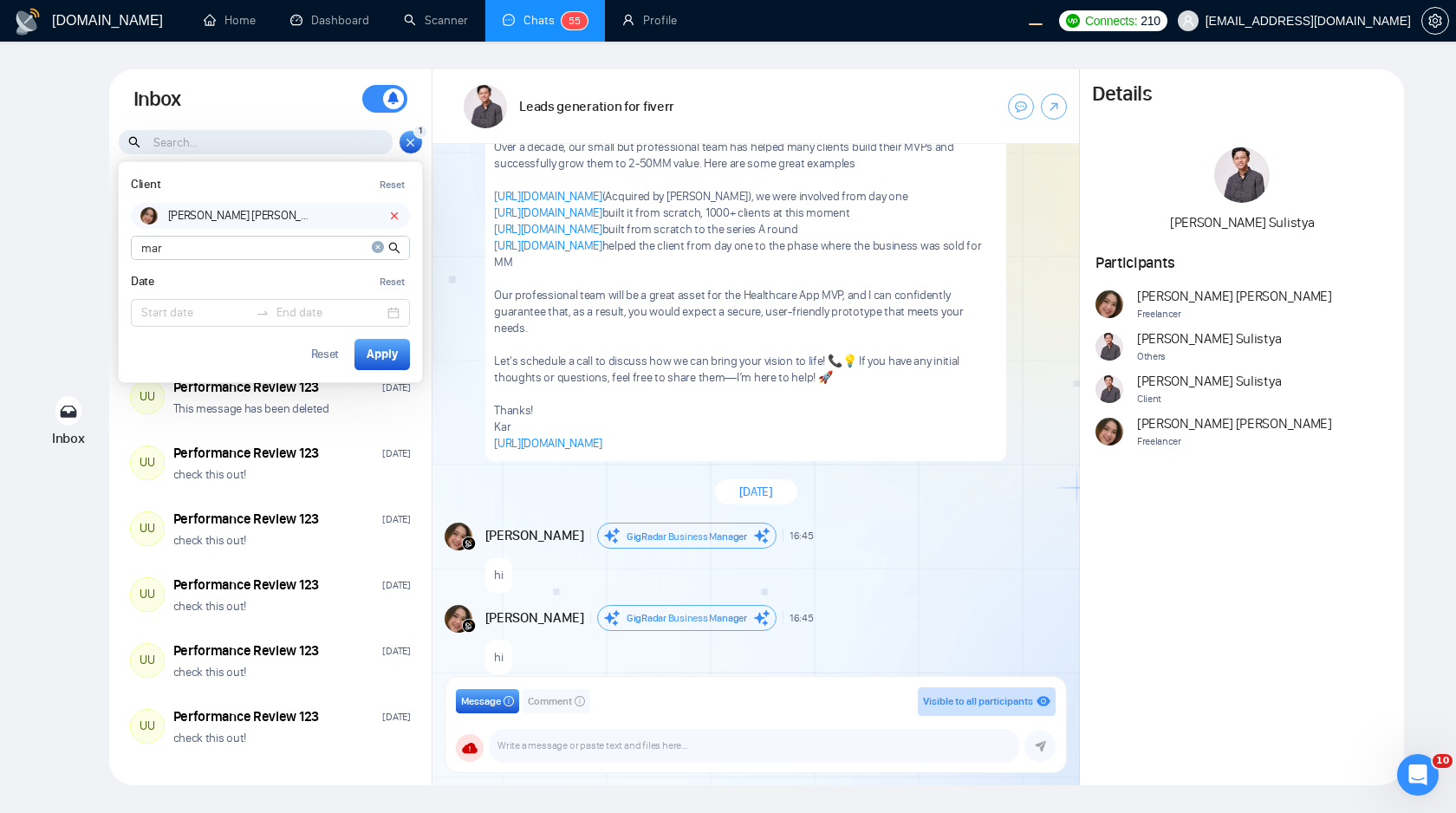
scroll to position [115, 0]
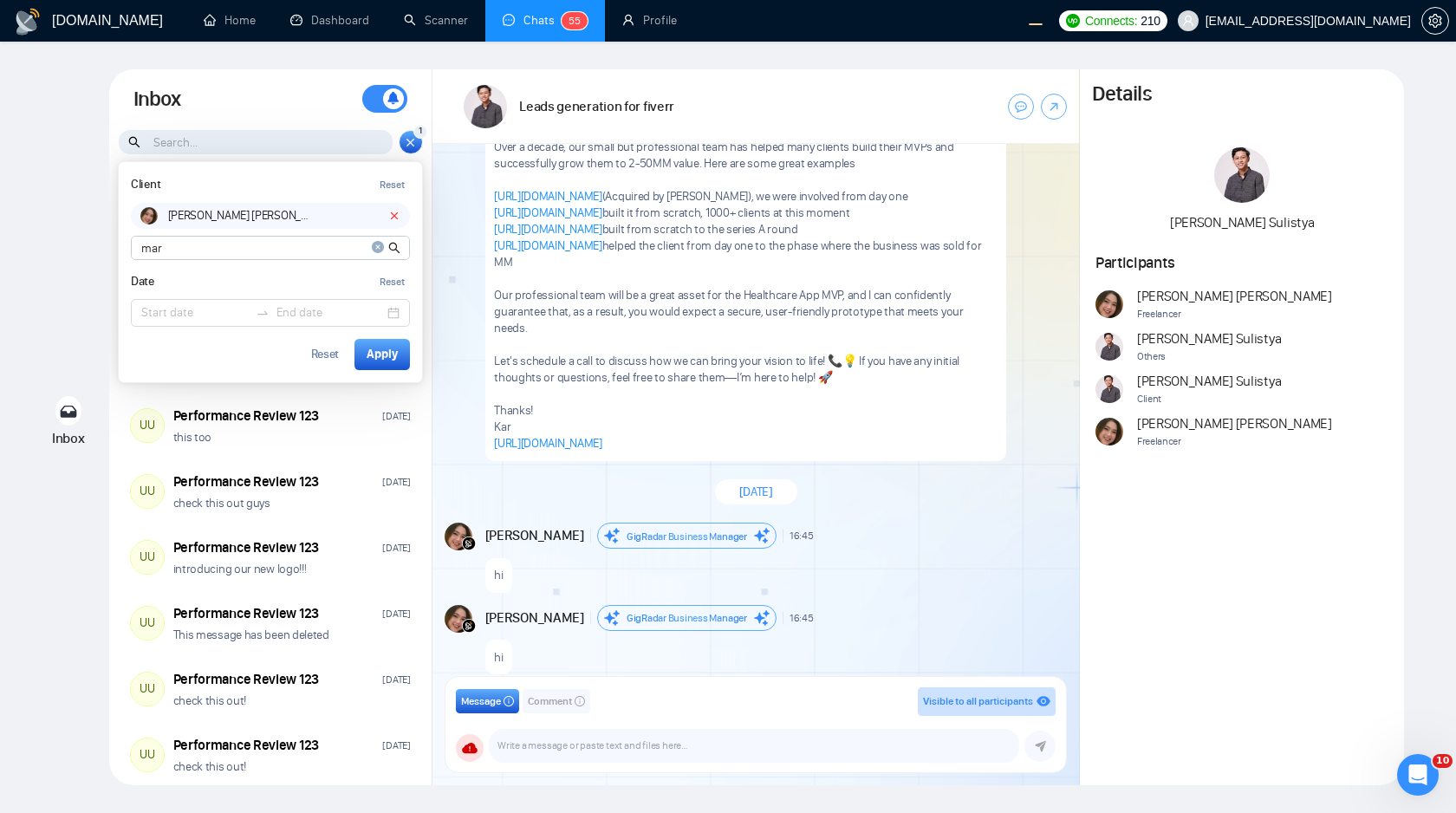
click at [395, 213] on icon at bounding box center [394, 215] width 12 height 12
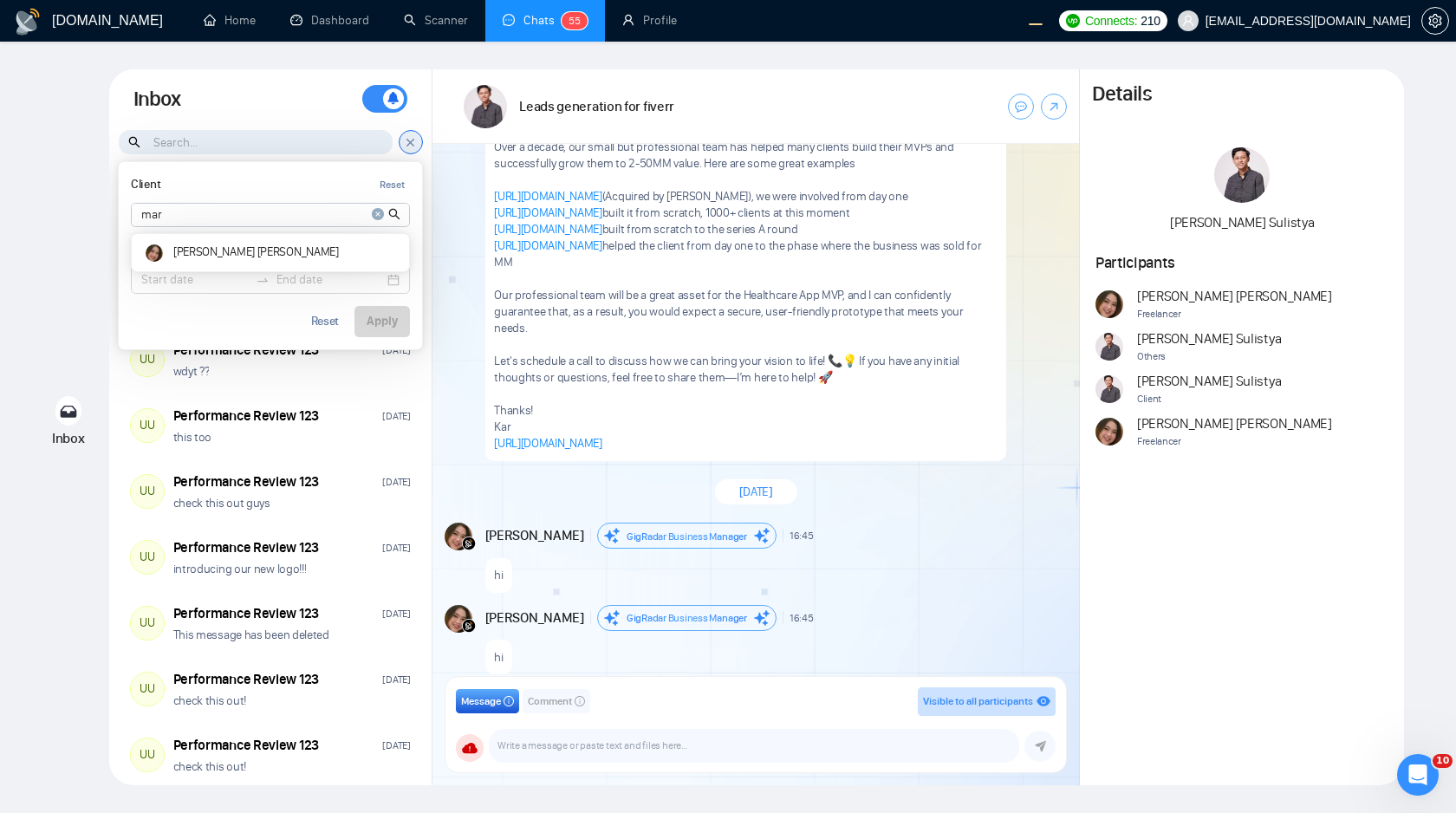
click at [376, 215] on icon "close-circle" at bounding box center [378, 213] width 12 height 12
click at [332, 327] on div "Reset" at bounding box center [325, 321] width 28 height 12
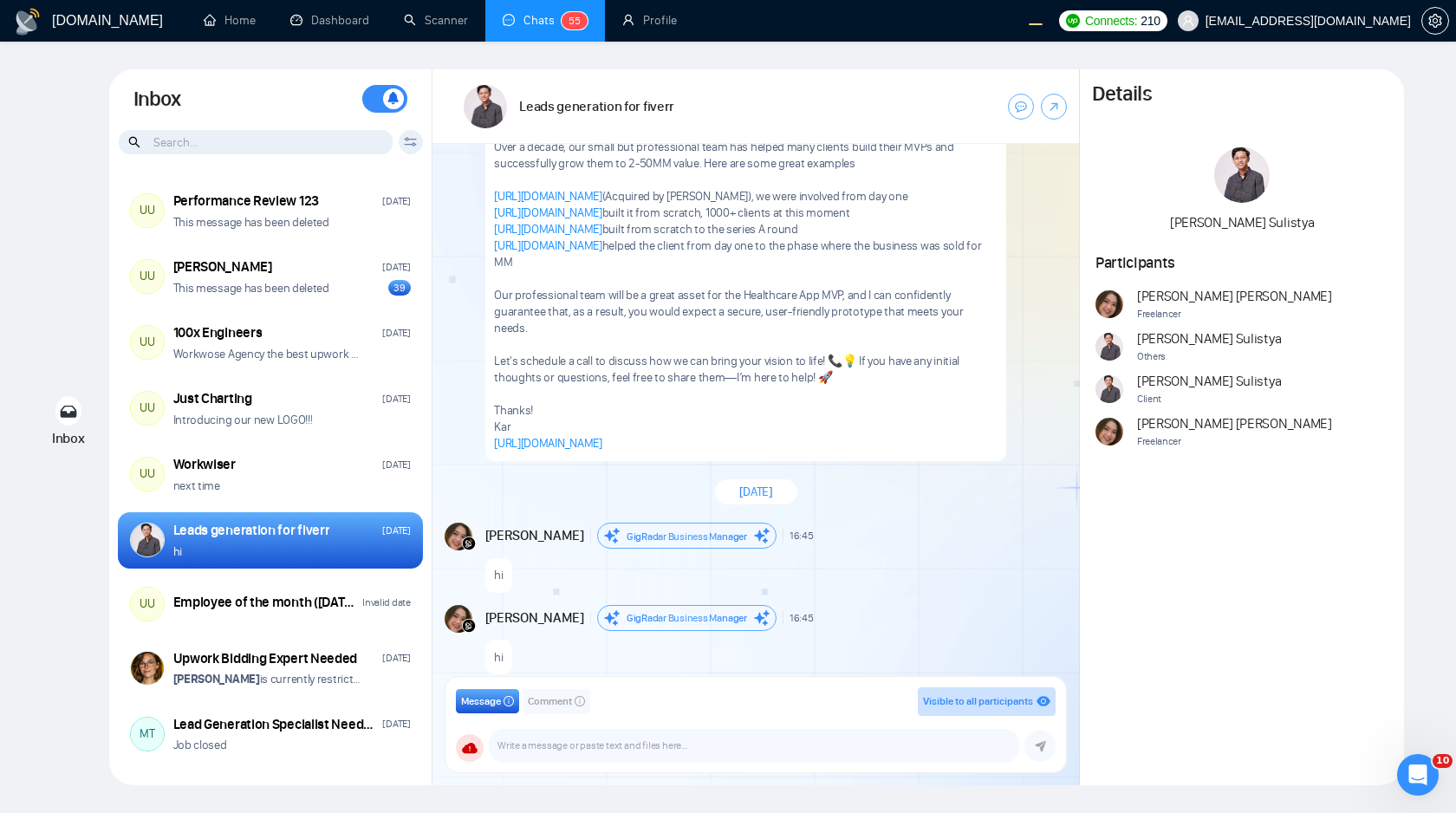
click at [409, 139] on icon at bounding box center [410, 142] width 13 height 9
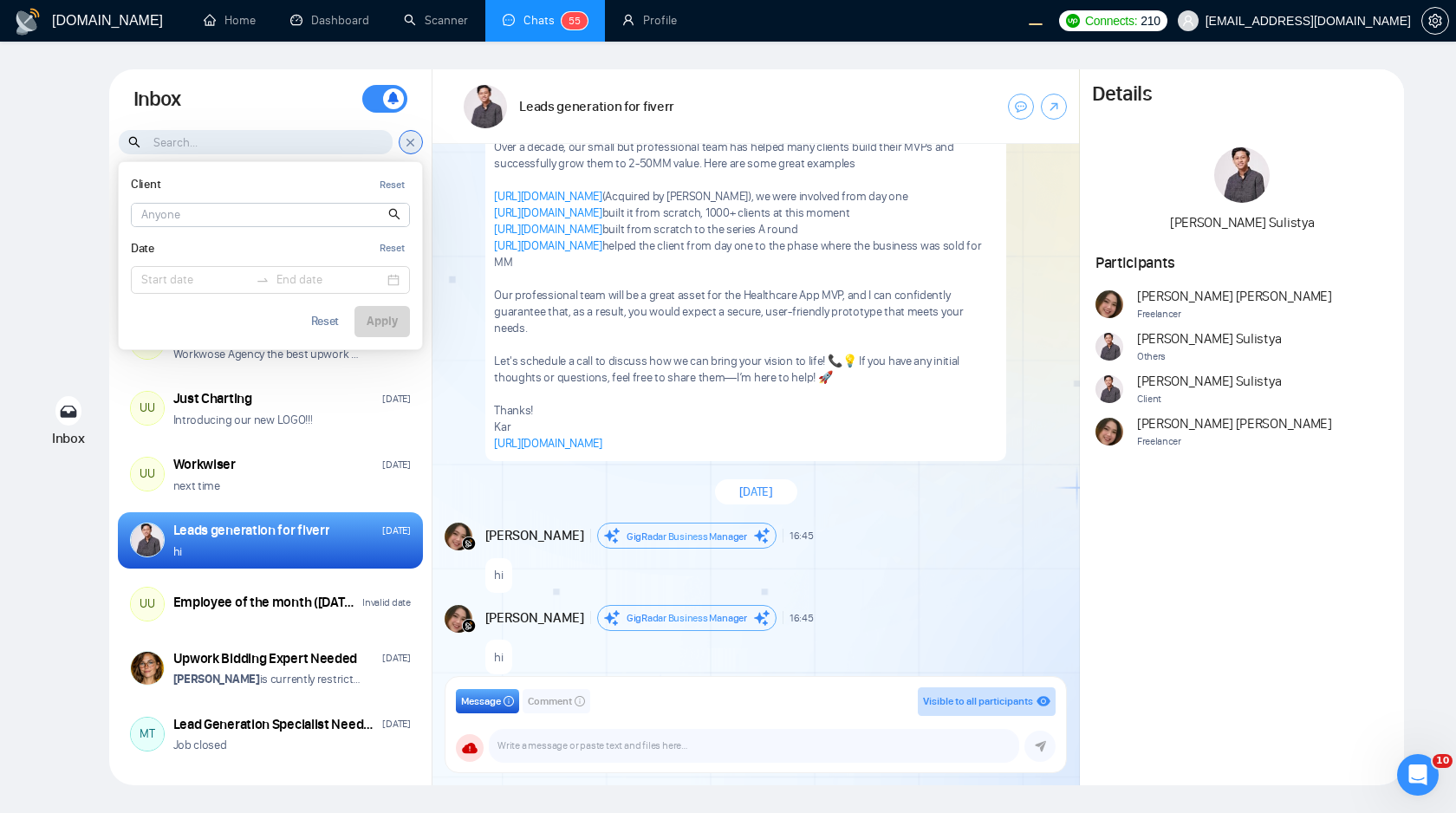
click at [305, 213] on input at bounding box center [270, 215] width 277 height 23
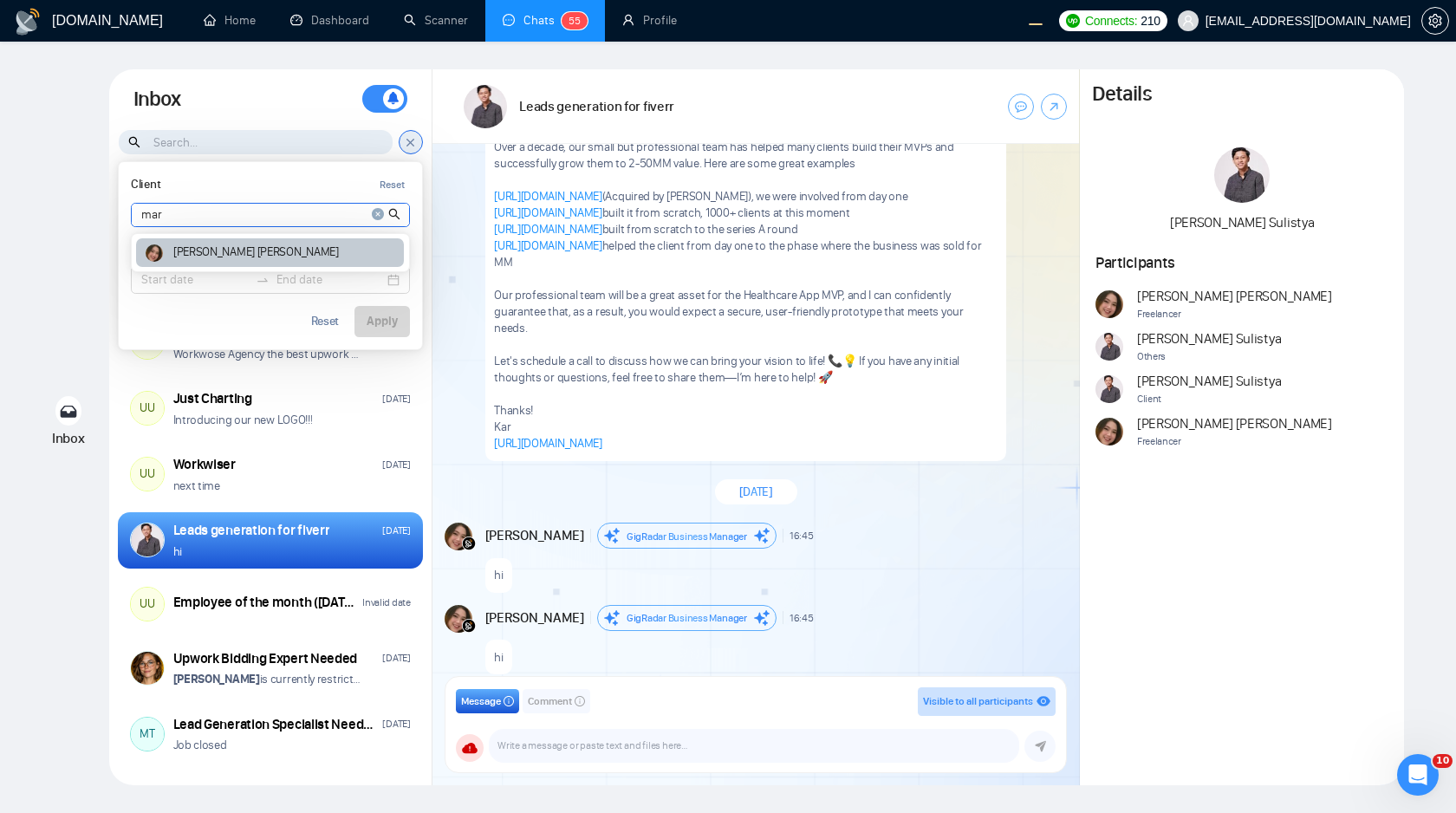
type input "mar"
click at [298, 249] on div "Andrian Marsella" at bounding box center [270, 253] width 268 height 28
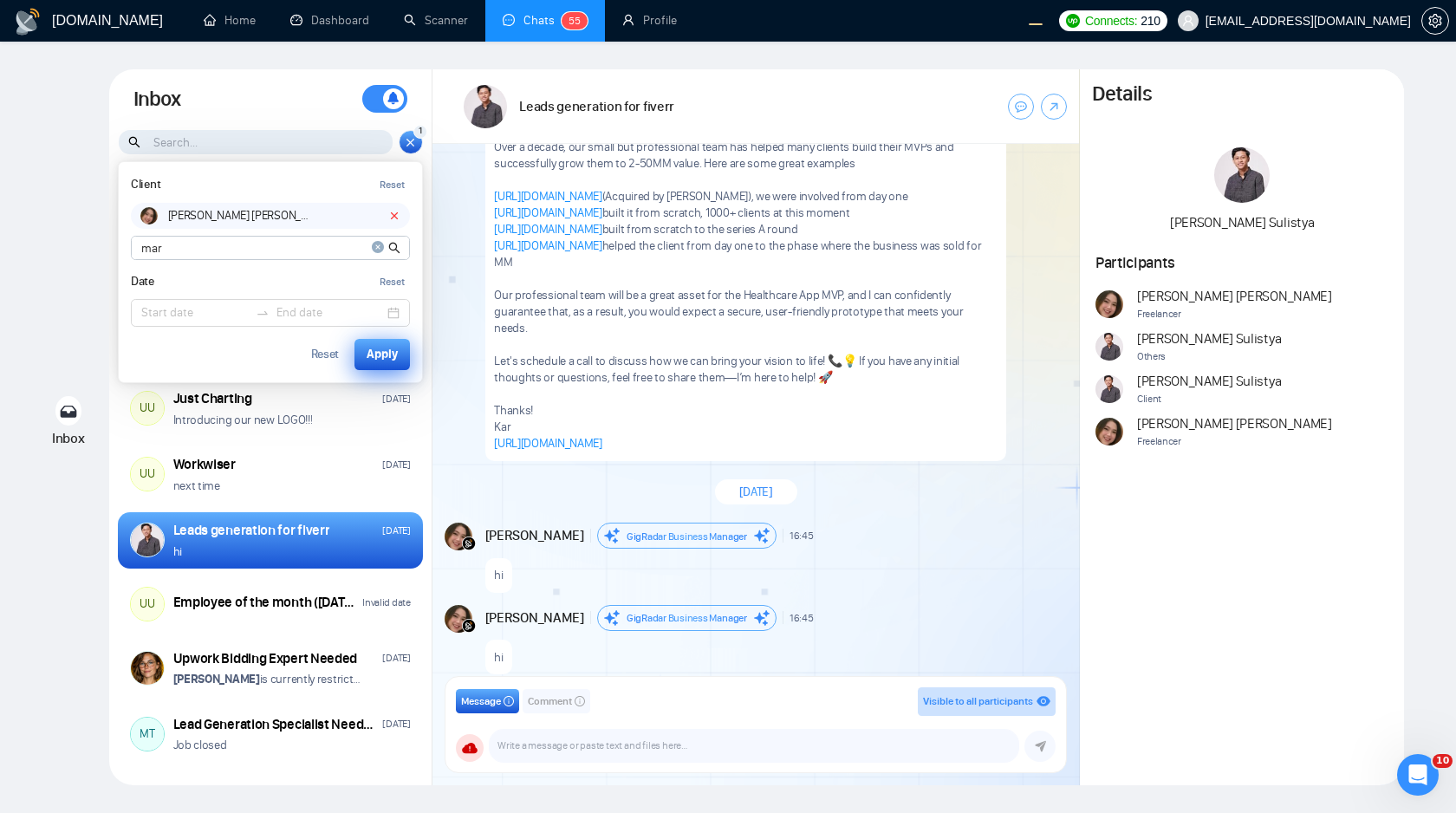
click at [372, 356] on div "Apply" at bounding box center [381, 354] width 31 height 19
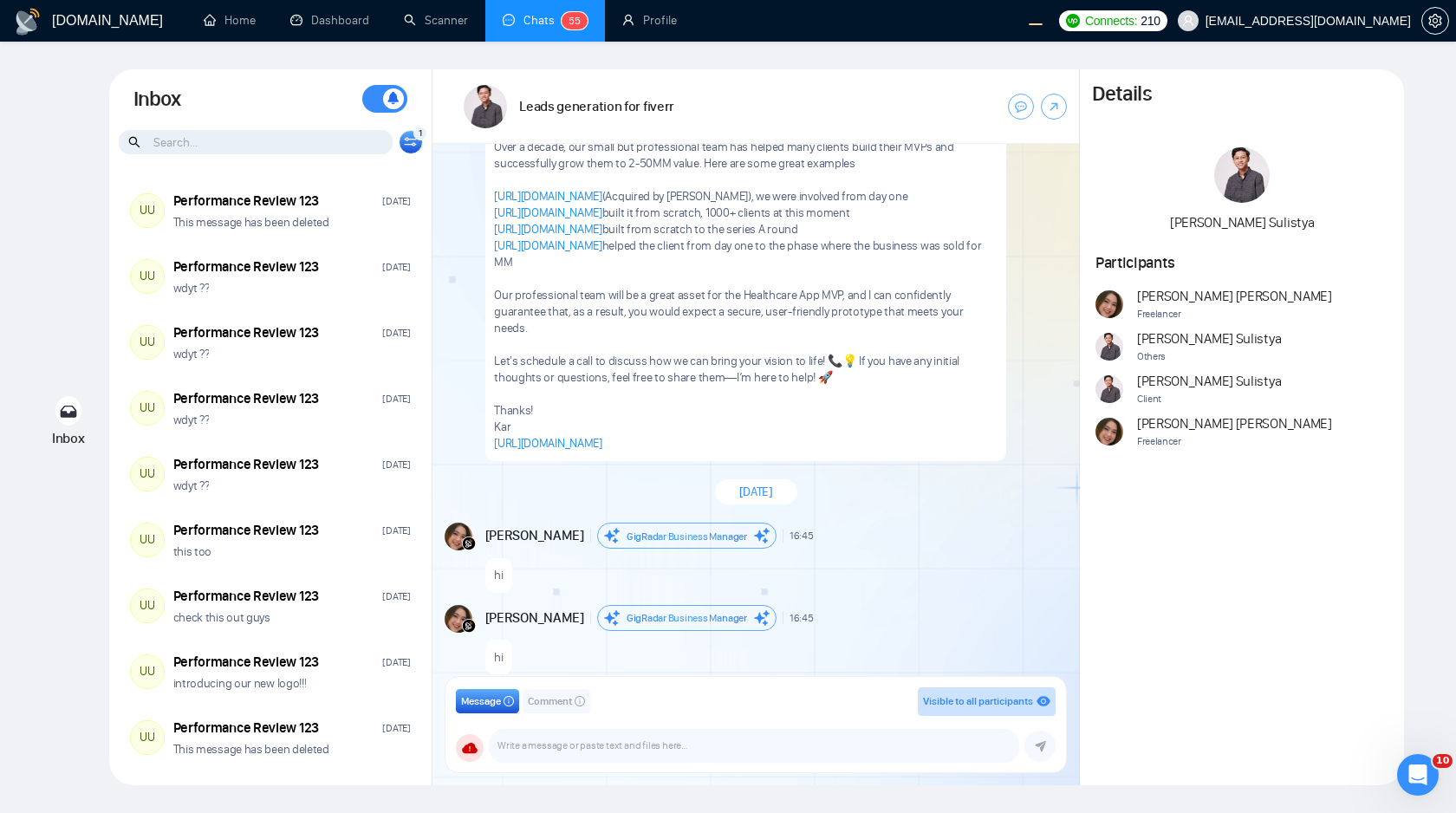
click at [410, 140] on icon at bounding box center [410, 142] width 13 height 9
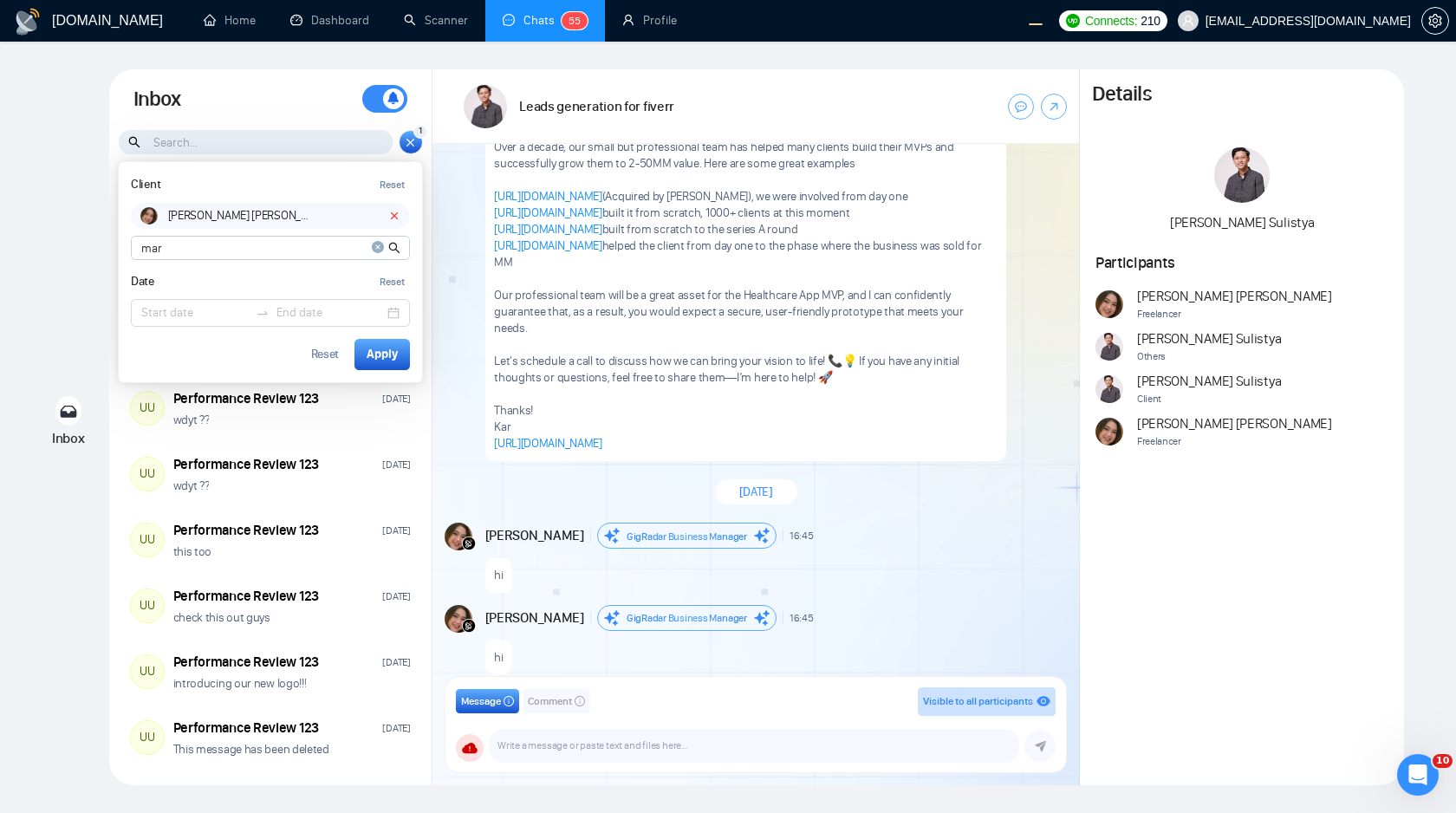
click at [397, 213] on icon at bounding box center [395, 216] width 6 height 6
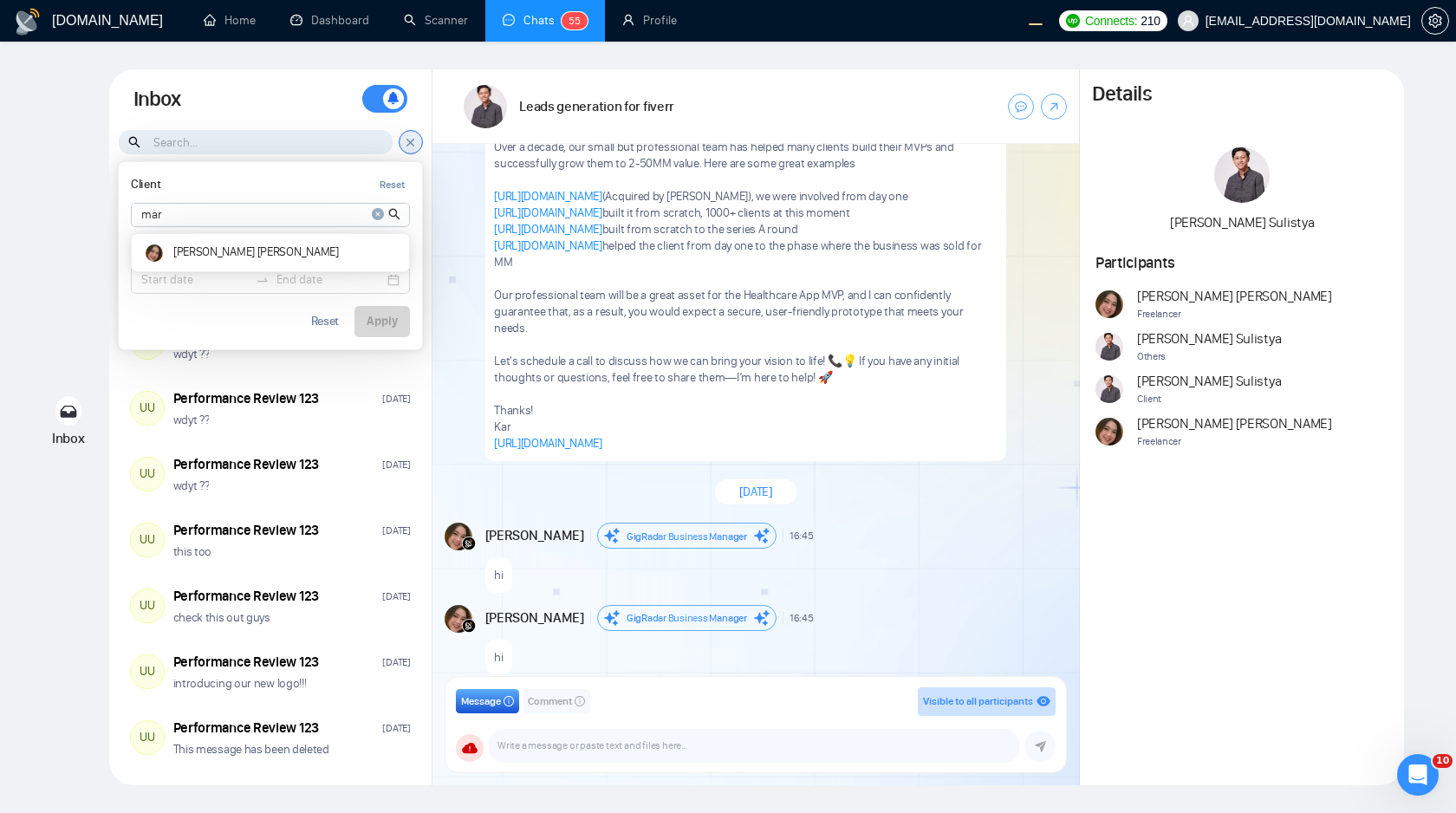
click at [379, 212] on icon "close-circle" at bounding box center [378, 213] width 12 height 12
click at [289, 322] on div "Reset Apply" at bounding box center [270, 321] width 279 height 31
click at [329, 194] on div "Client Reset" at bounding box center [270, 184] width 279 height 22
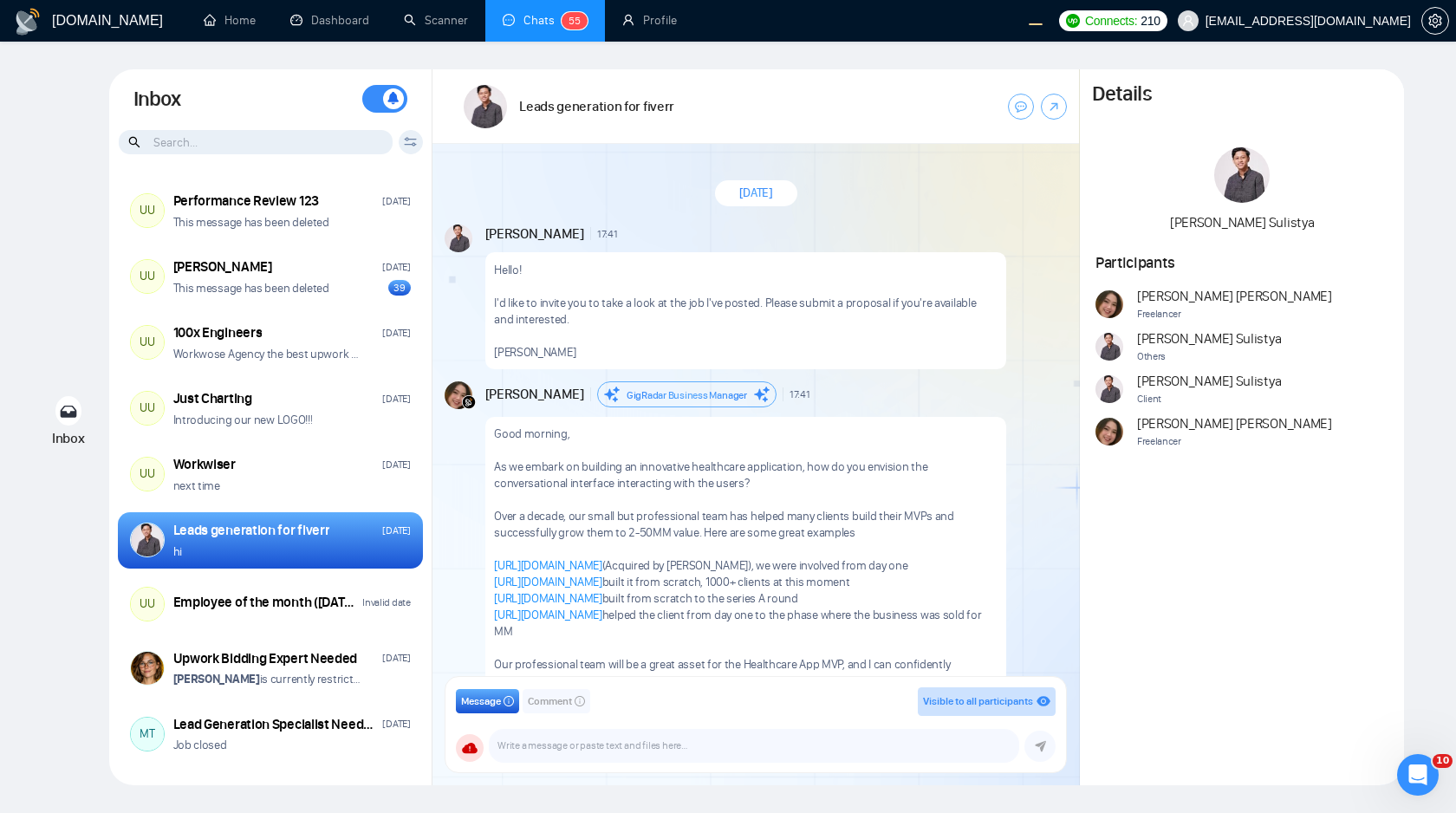
scroll to position [369, 0]
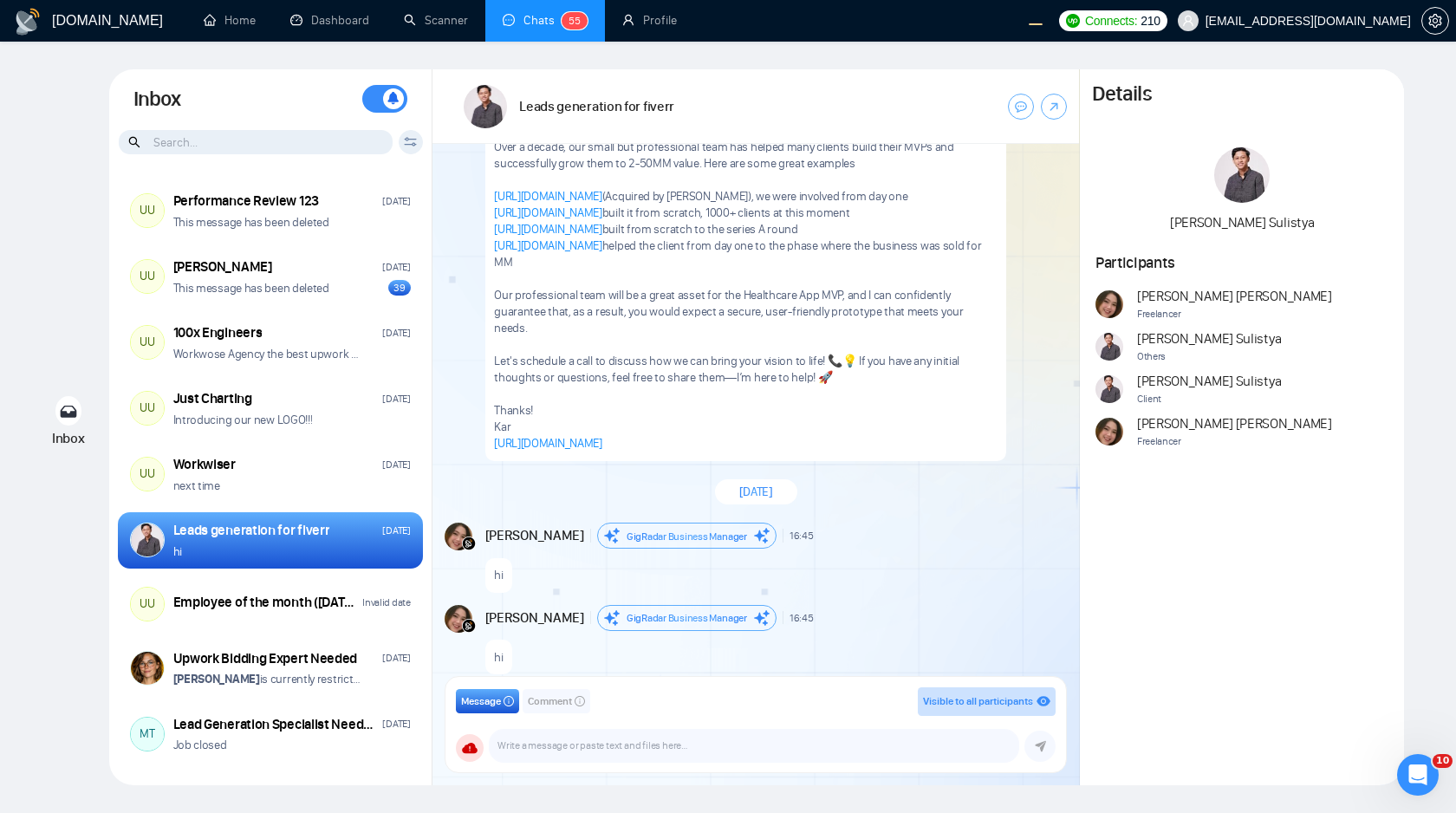
click at [404, 140] on icon at bounding box center [410, 142] width 13 height 9
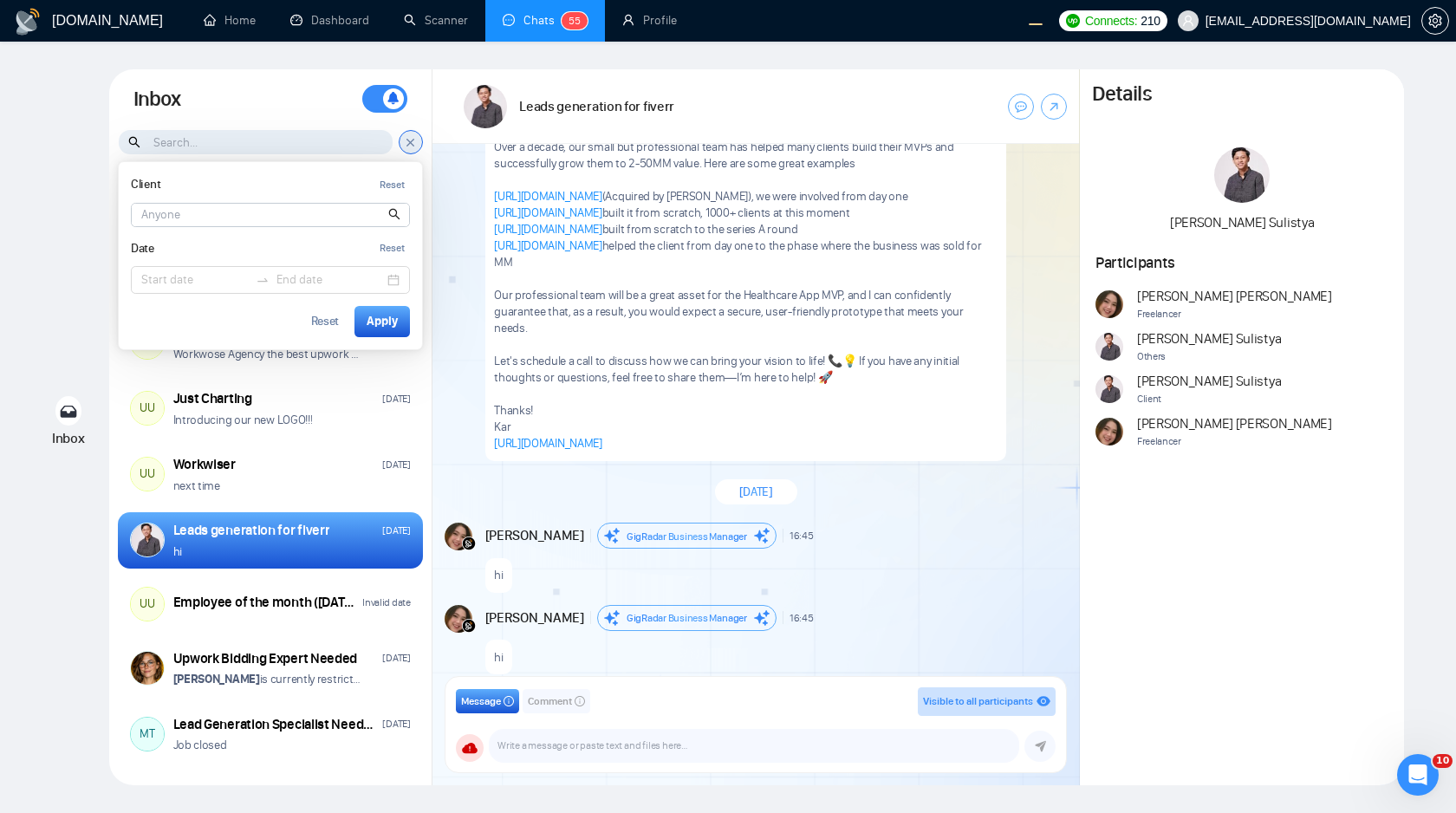
click at [309, 214] on input at bounding box center [270, 215] width 277 height 23
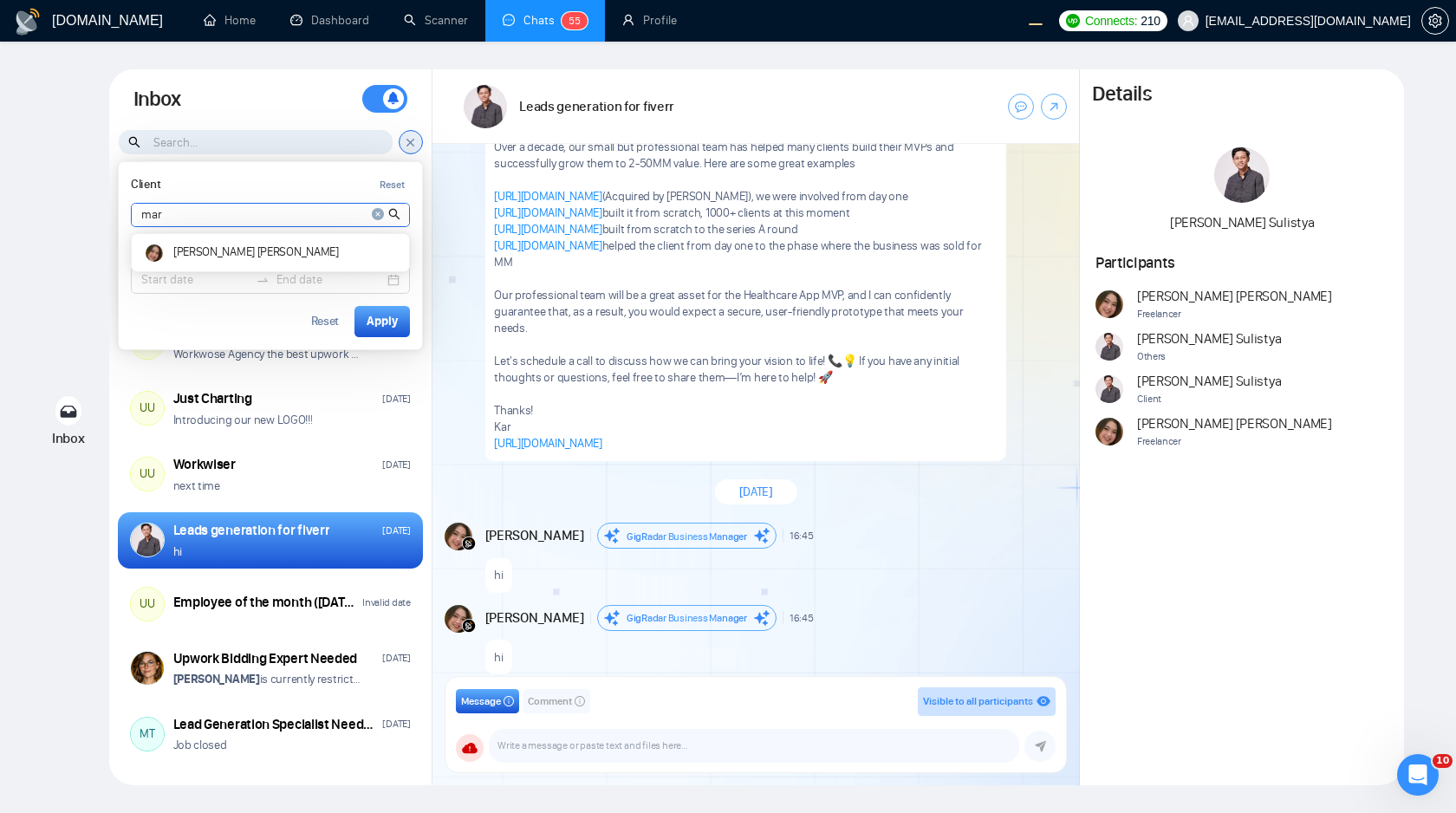
type input "mar"
click at [252, 307] on div "Reset Apply" at bounding box center [270, 321] width 279 height 31
click at [376, 320] on div "Apply" at bounding box center [381, 321] width 31 height 19
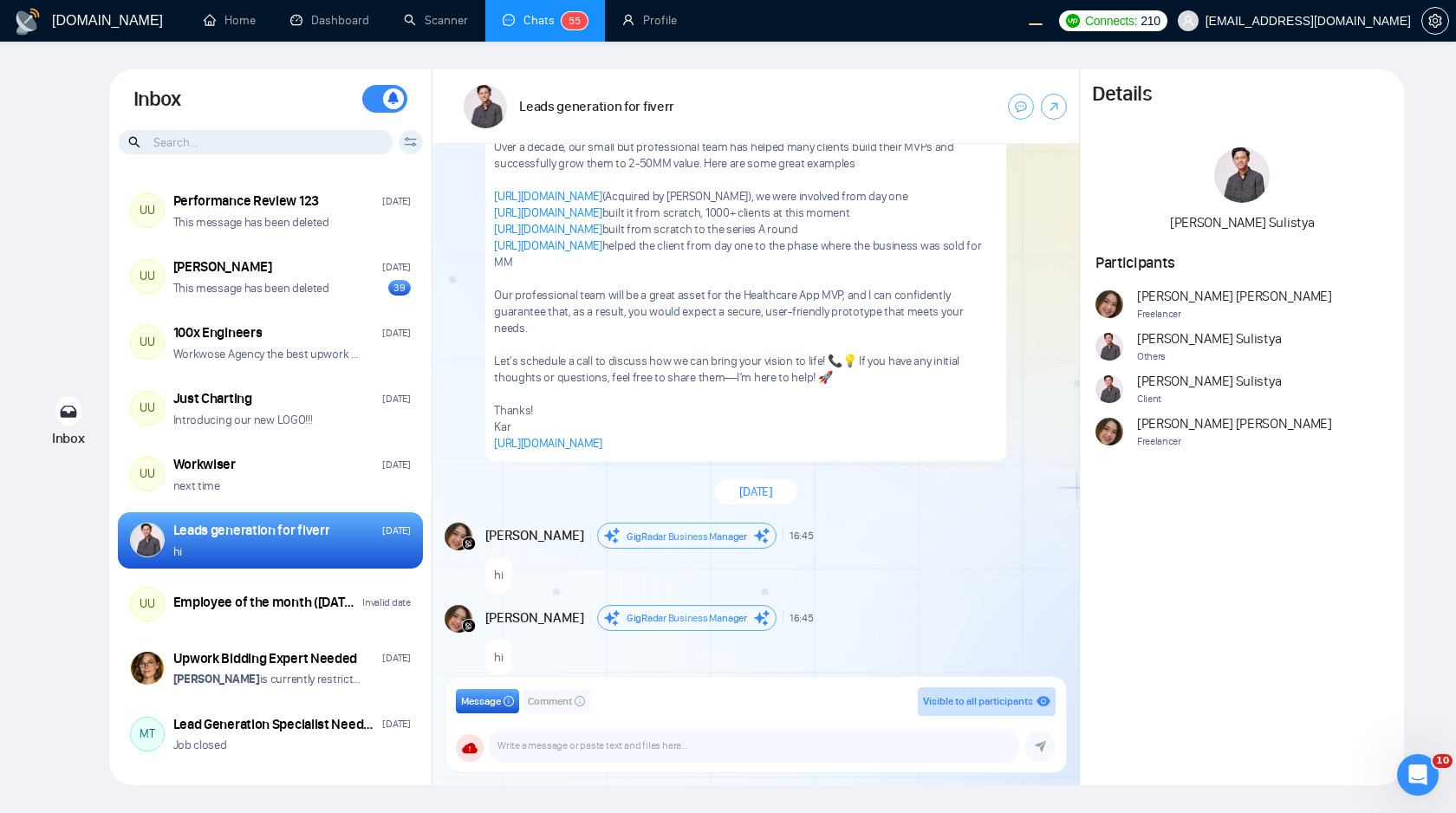
click at [278, 127] on div "Inbox Turn On Push Notifications Stay updated instantly with real-time alerts. …" at bounding box center [271, 100] width 323 height 60
click at [407, 149] on div "Client Reset mar Andrian Marsella Date Reset Reset Apply" at bounding box center [410, 142] width 24 height 24
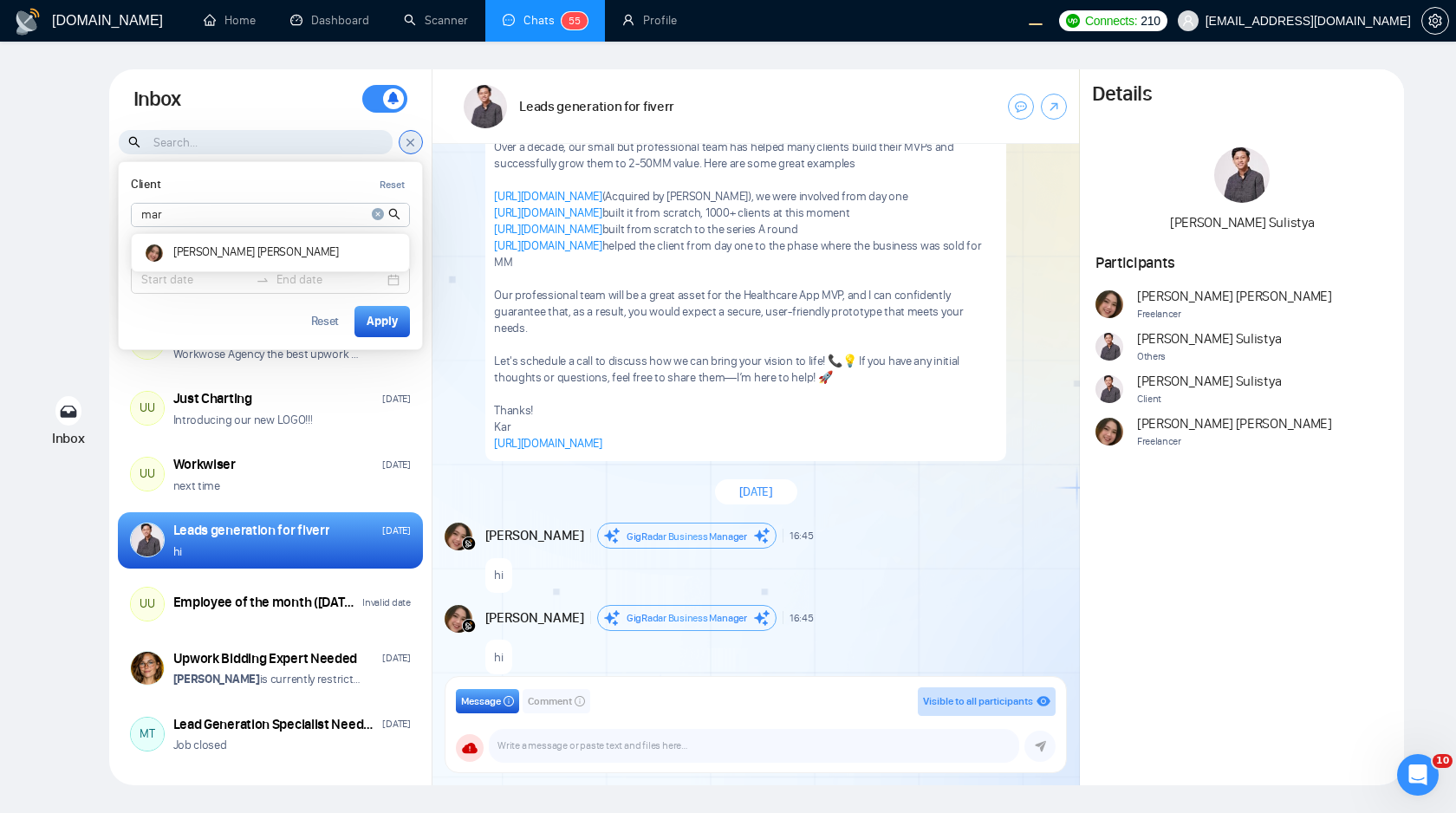
click at [377, 211] on icon "close-circle" at bounding box center [378, 213] width 12 height 12
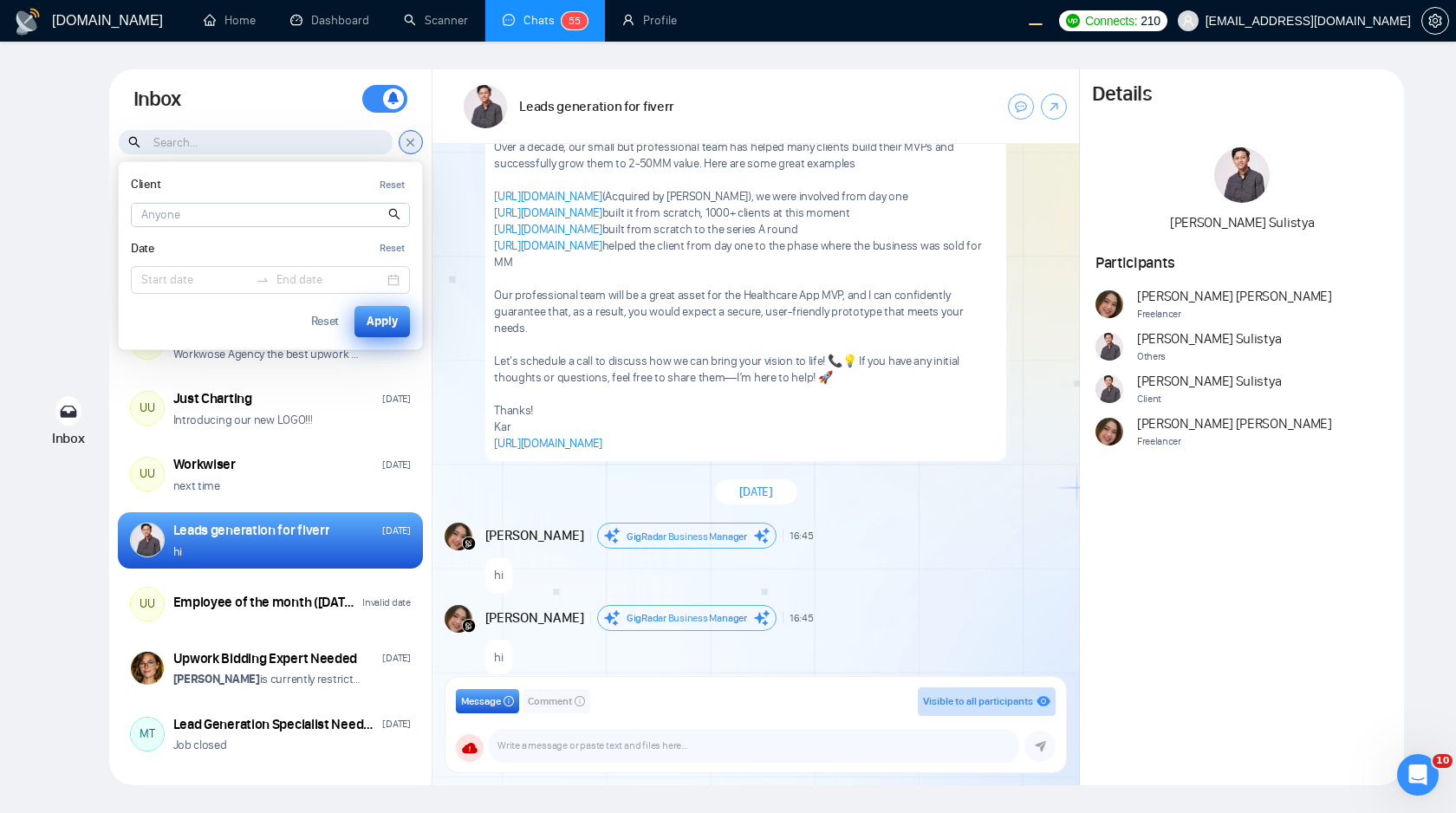
click at [381, 330] on div "Apply" at bounding box center [381, 321] width 31 height 19
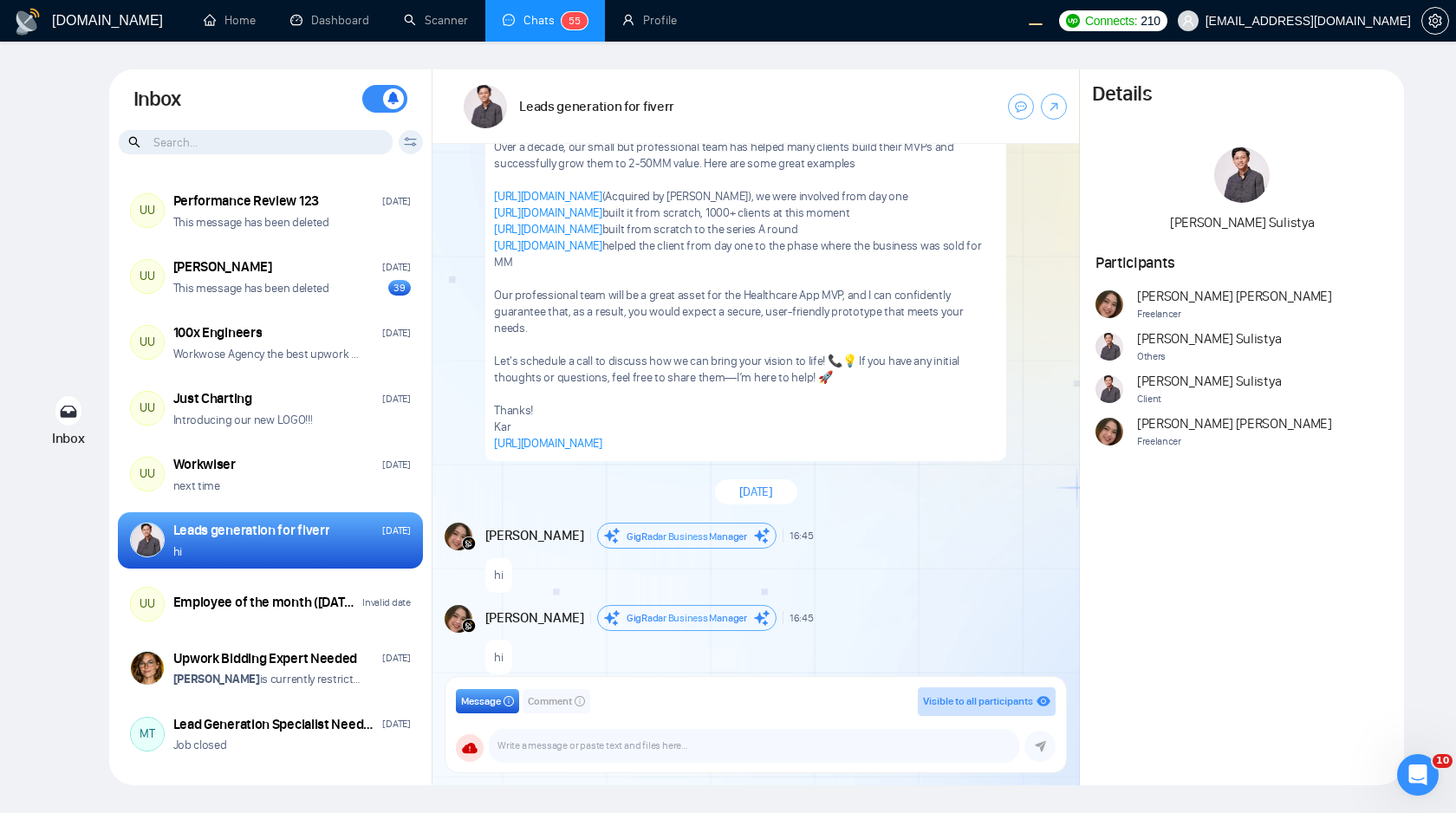
click at [408, 143] on icon at bounding box center [410, 142] width 13 height 9
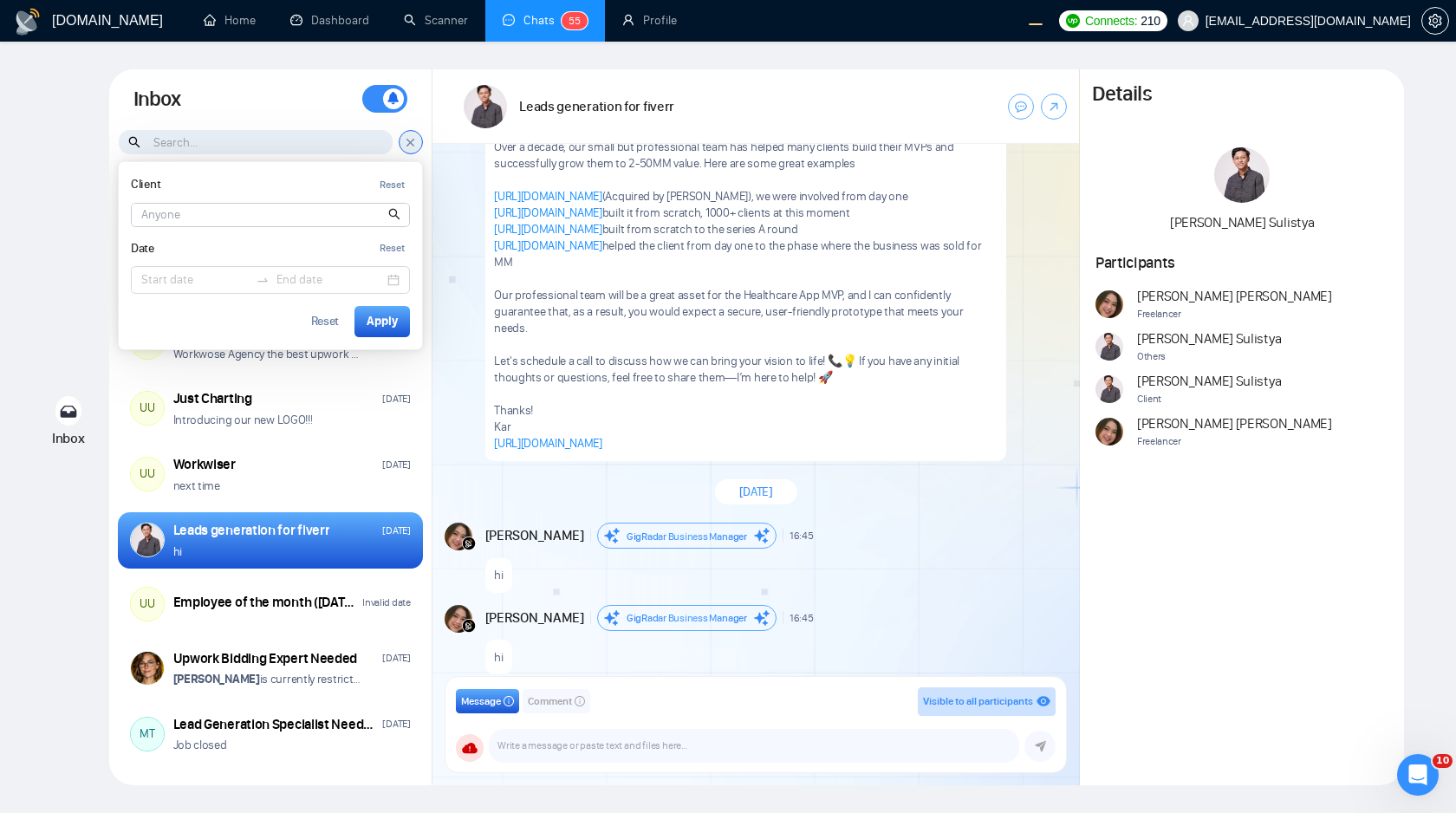
click at [281, 217] on input at bounding box center [270, 215] width 277 height 23
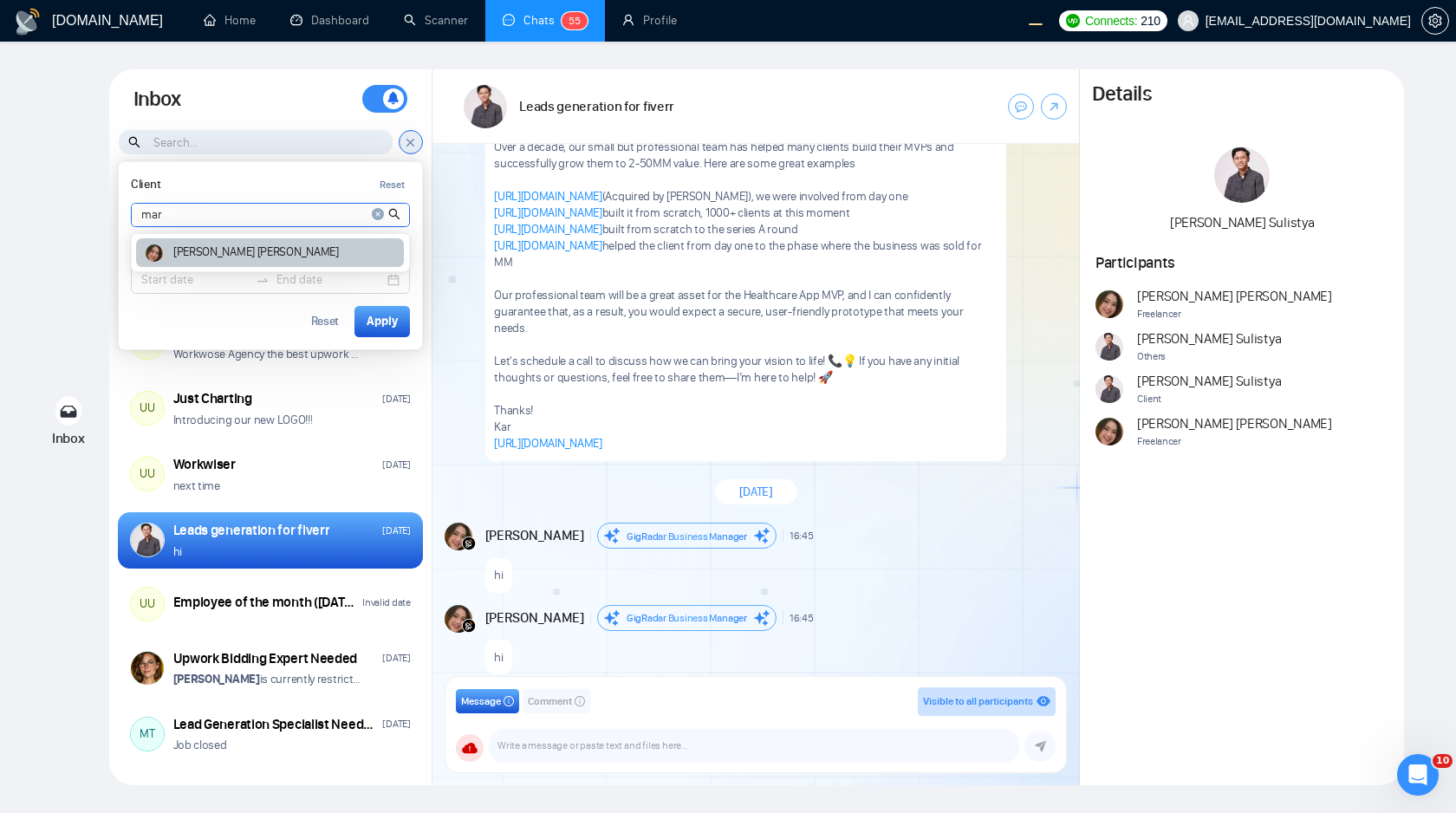
type input "mar"
click at [266, 245] on div "Andrian Marsella" at bounding box center [270, 253] width 268 height 28
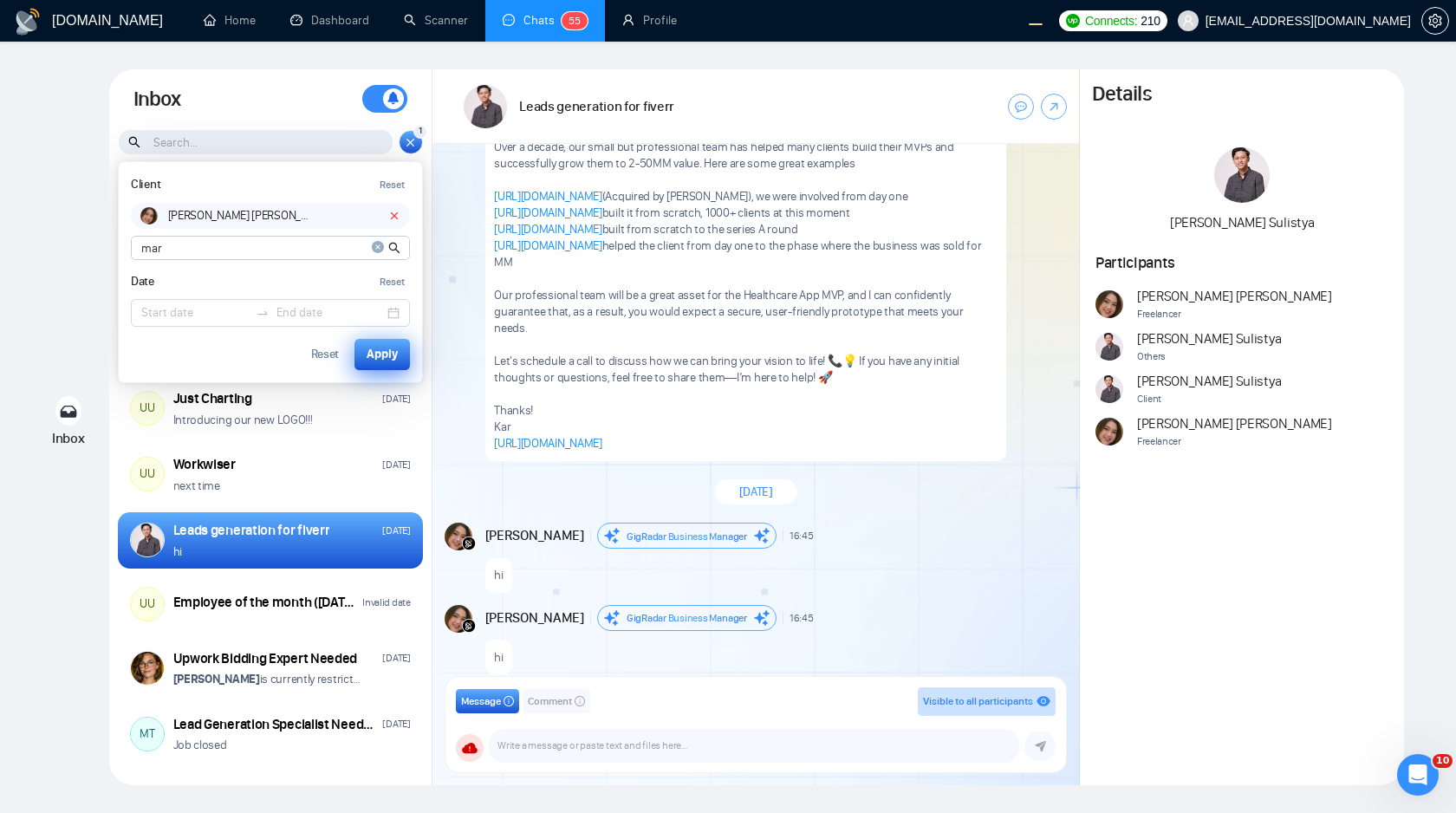
click at [375, 359] on div "Apply" at bounding box center [381, 354] width 31 height 19
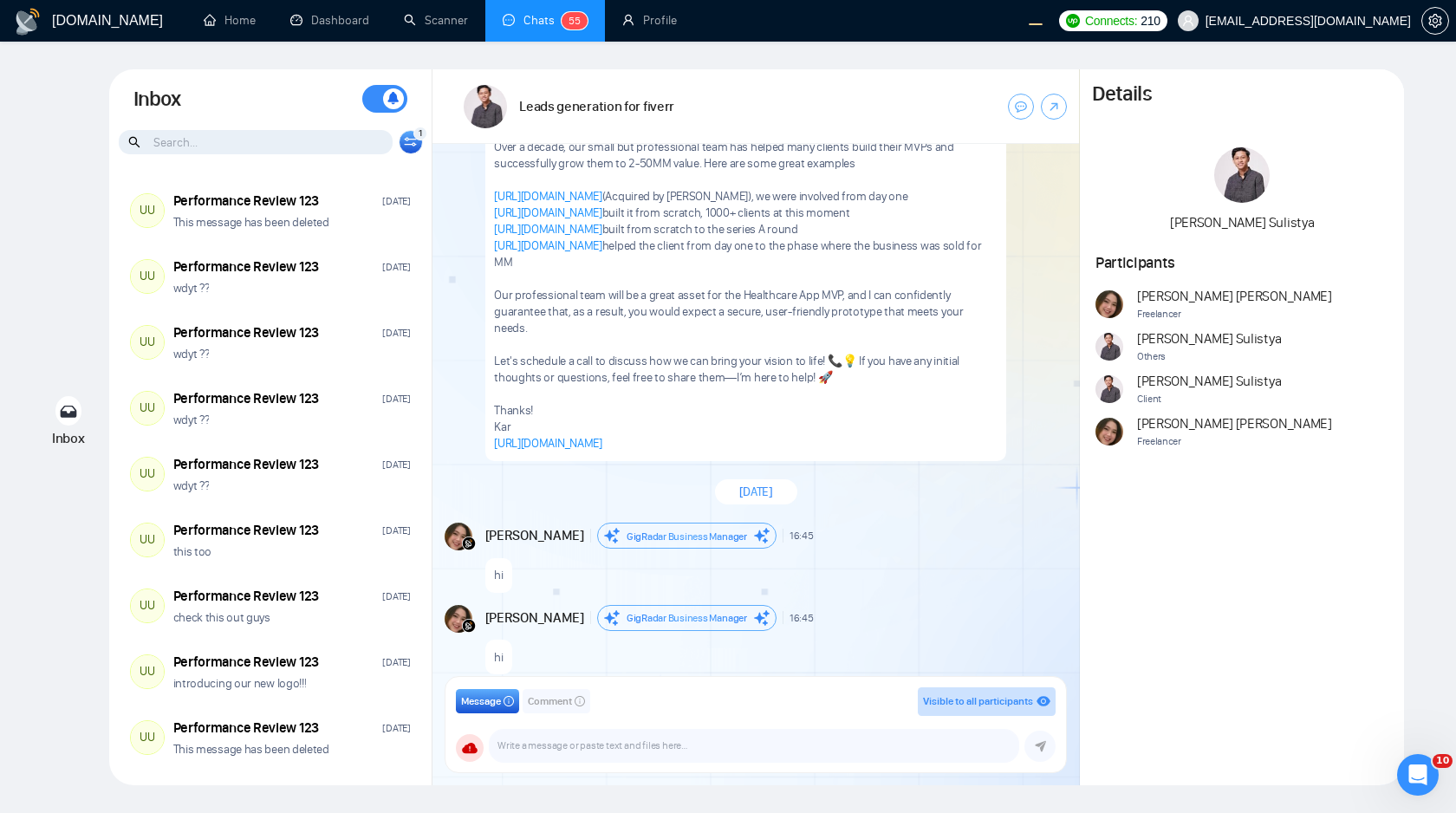
click at [410, 148] on div "1 Client Reset Andrian Marsella mar Date Reset Reset Apply" at bounding box center [410, 142] width 24 height 24
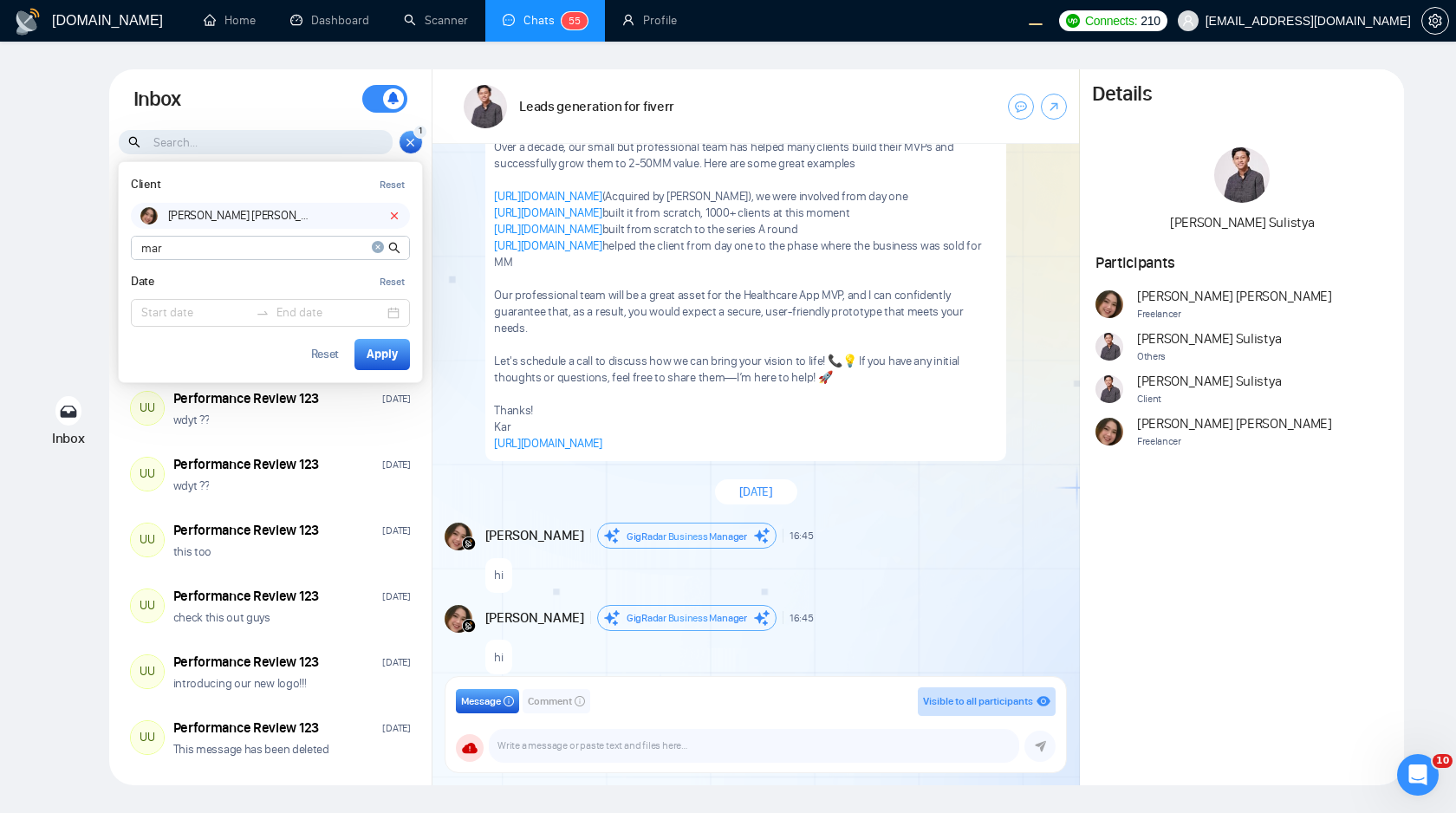
click at [395, 211] on icon at bounding box center [394, 215] width 12 height 12
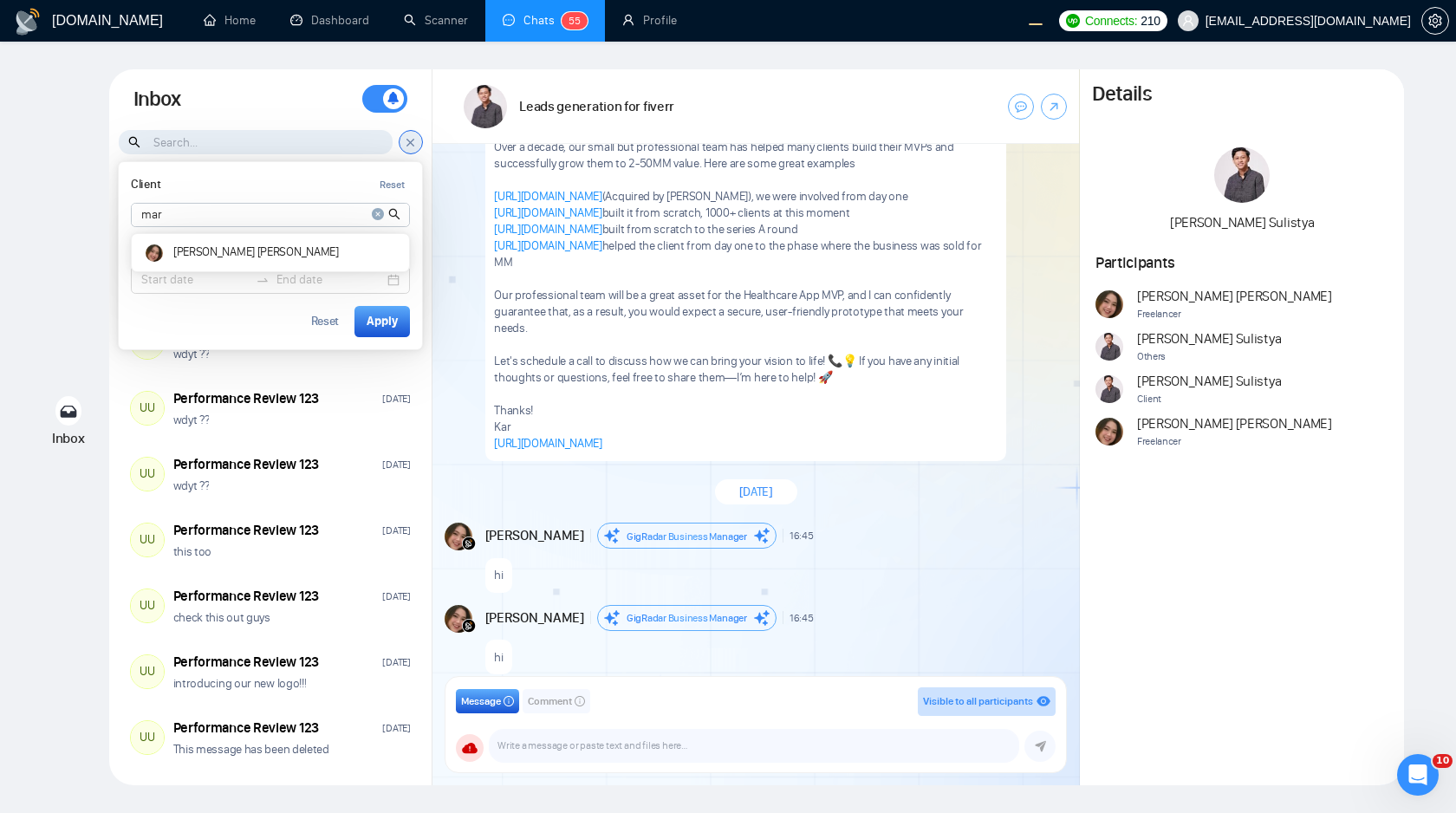
click at [379, 216] on icon "close-circle" at bounding box center [378, 213] width 12 height 12
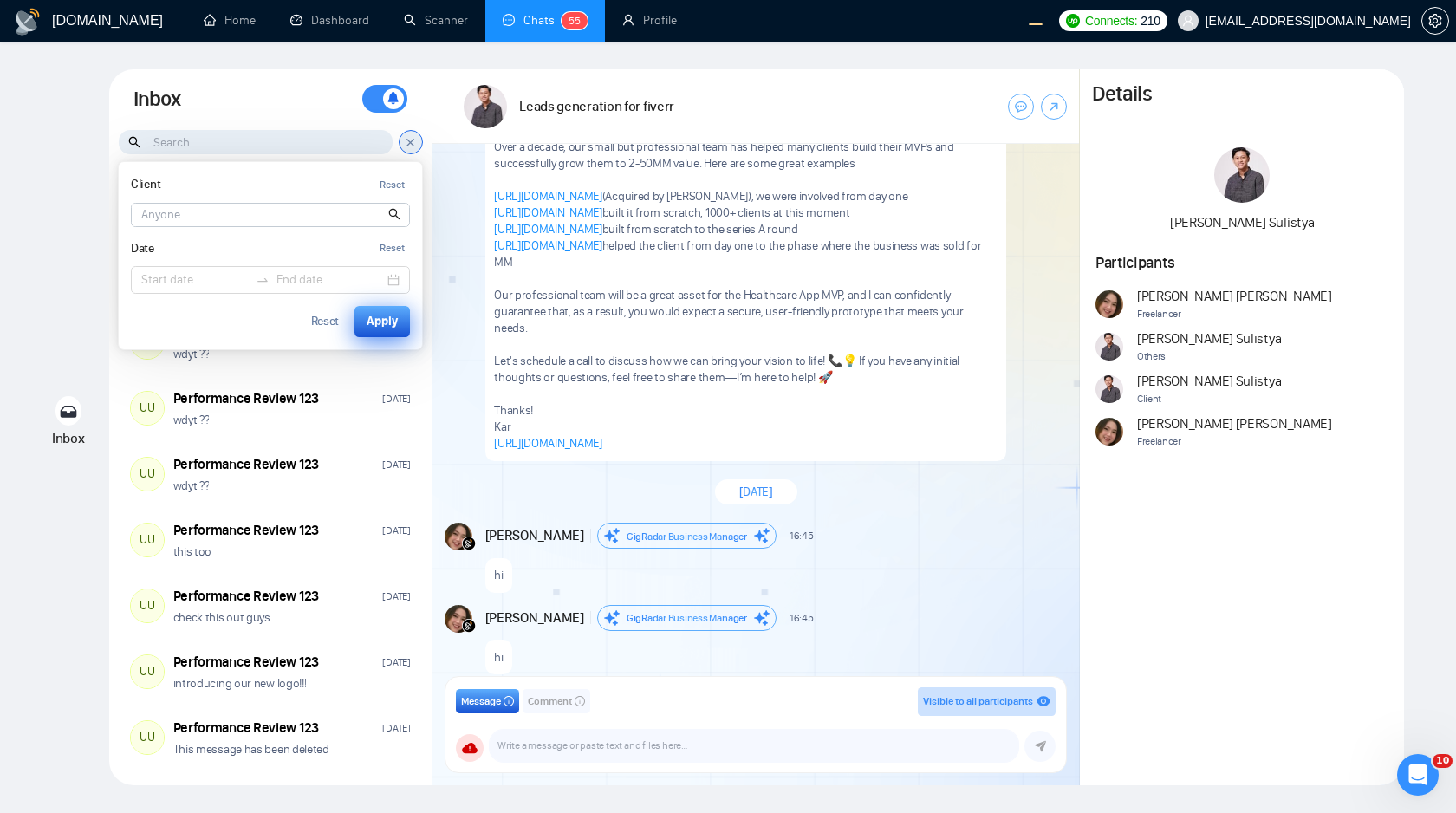
click at [385, 322] on div "Apply" at bounding box center [381, 321] width 31 height 19
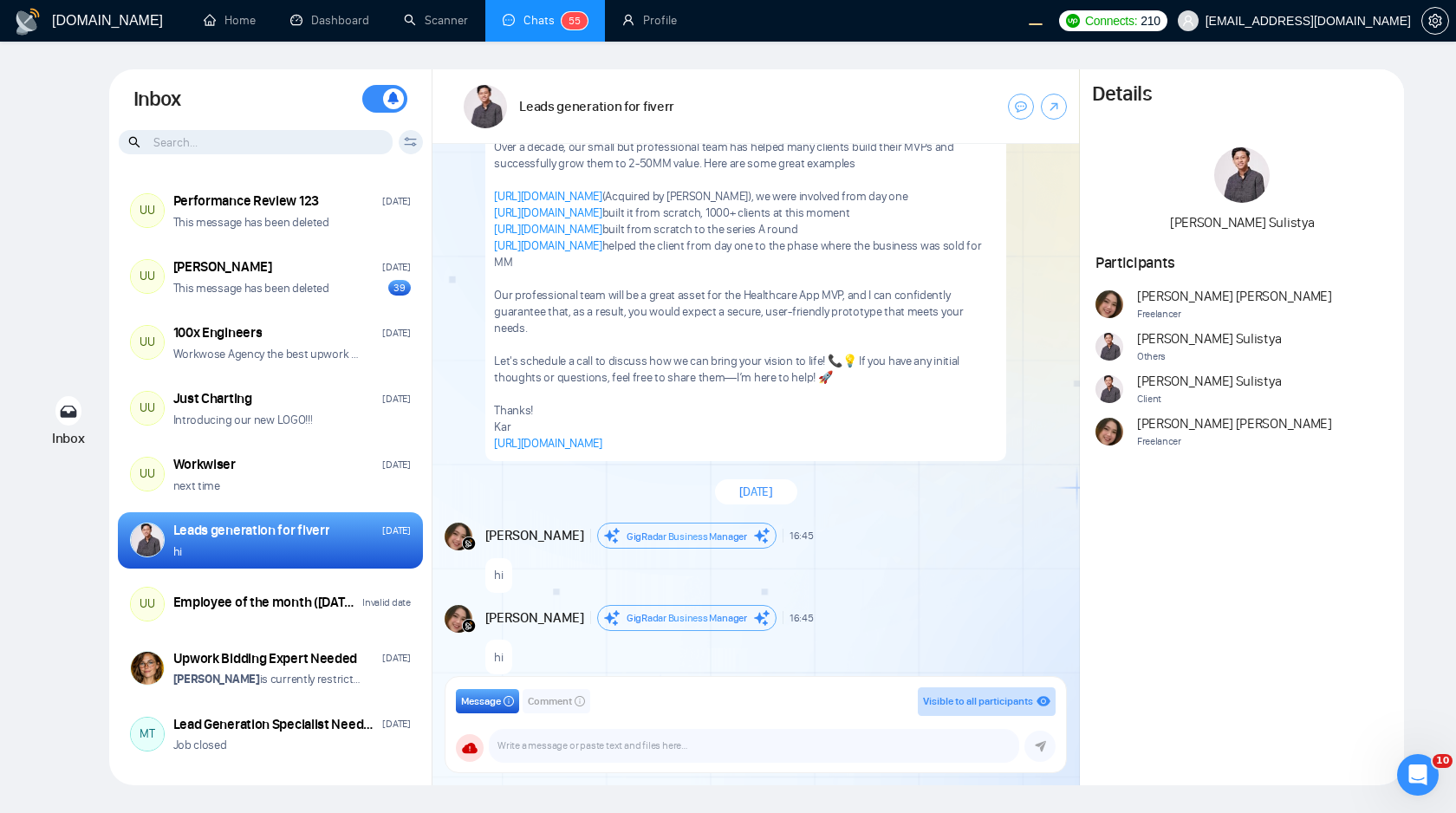
click at [406, 146] on icon at bounding box center [410, 142] width 13 height 9
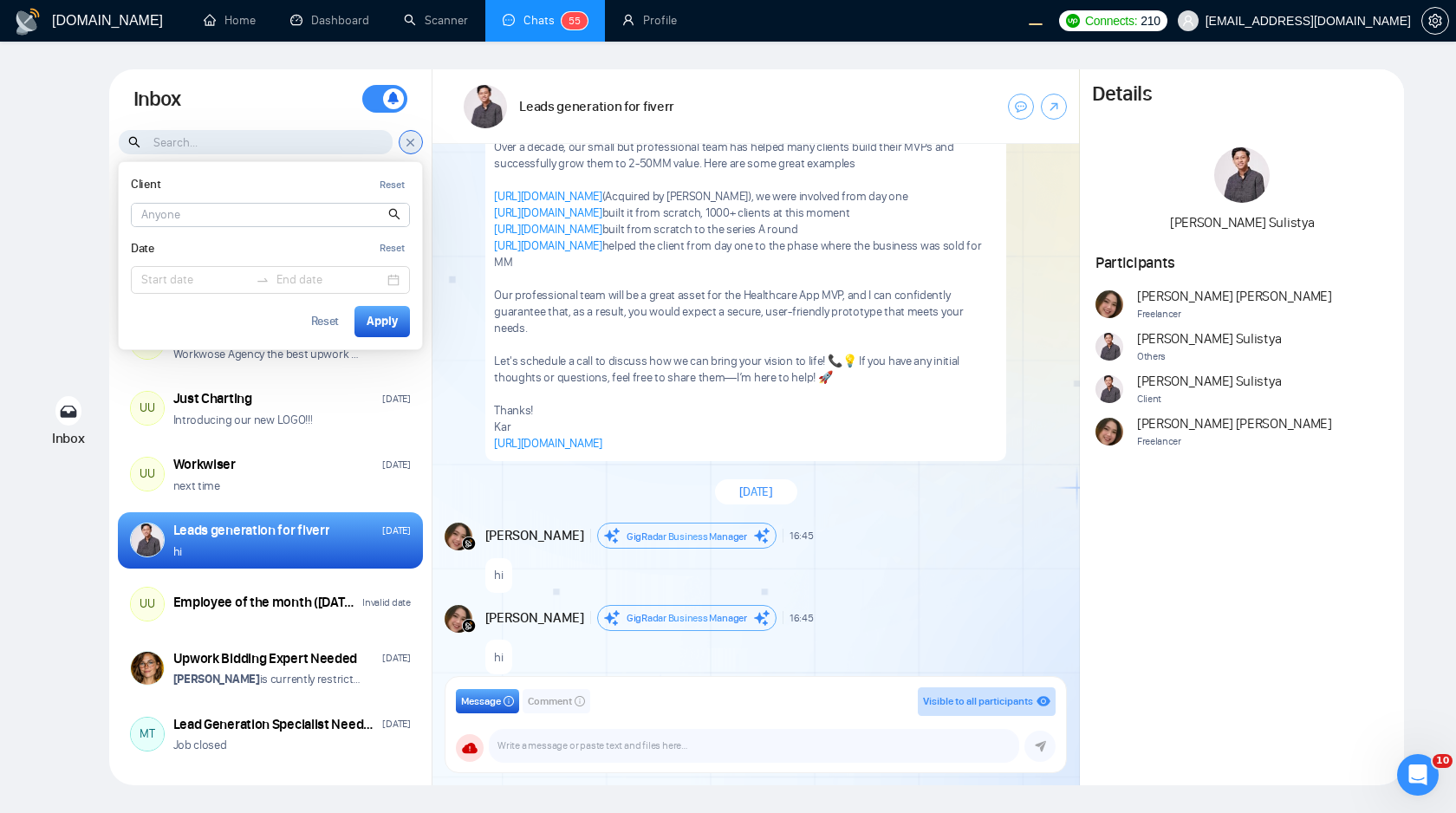
click at [281, 215] on input at bounding box center [270, 215] width 277 height 23
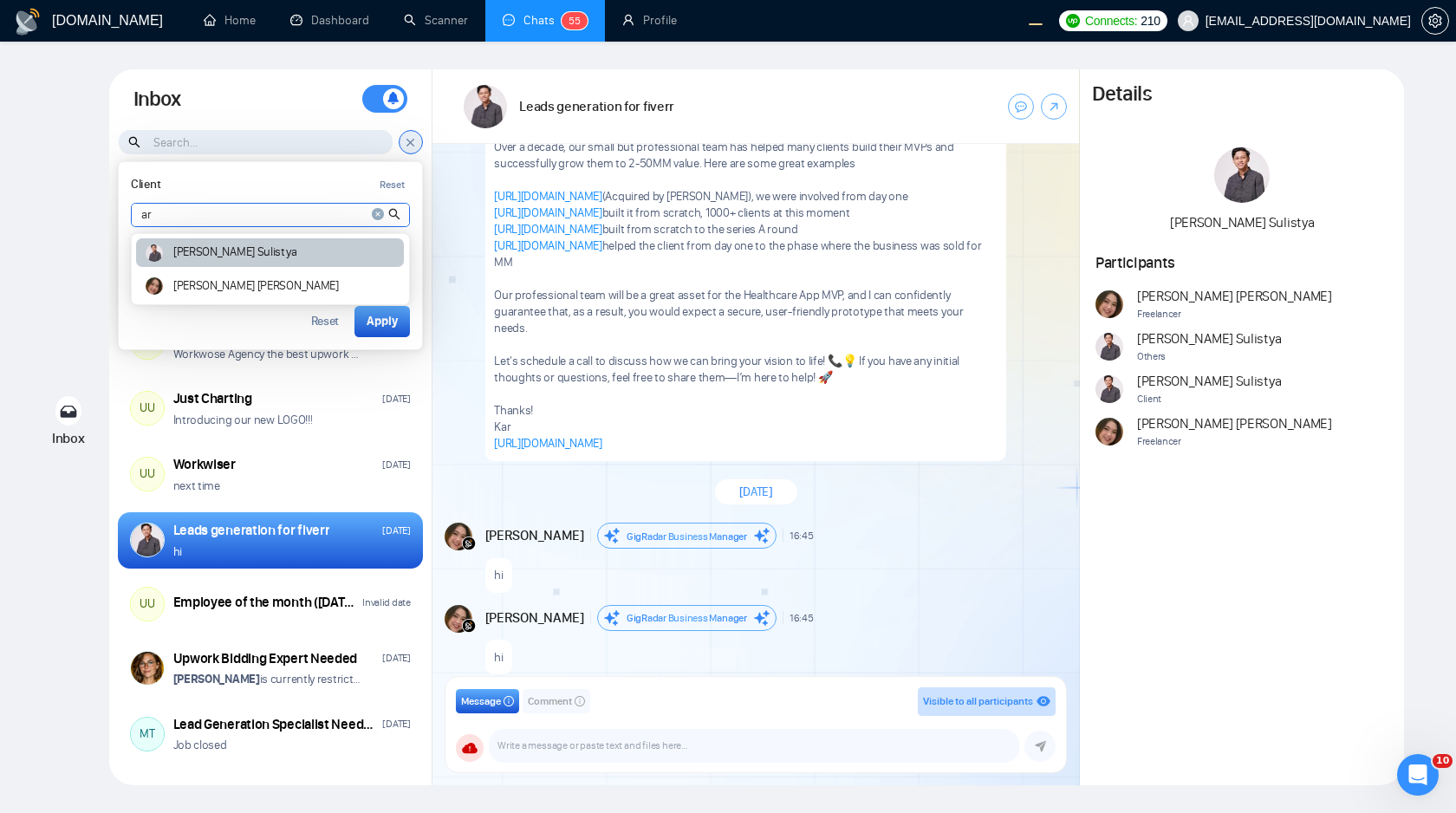
type input "ar"
click at [228, 257] on div "[PERSON_NAME]" at bounding box center [270, 253] width 268 height 28
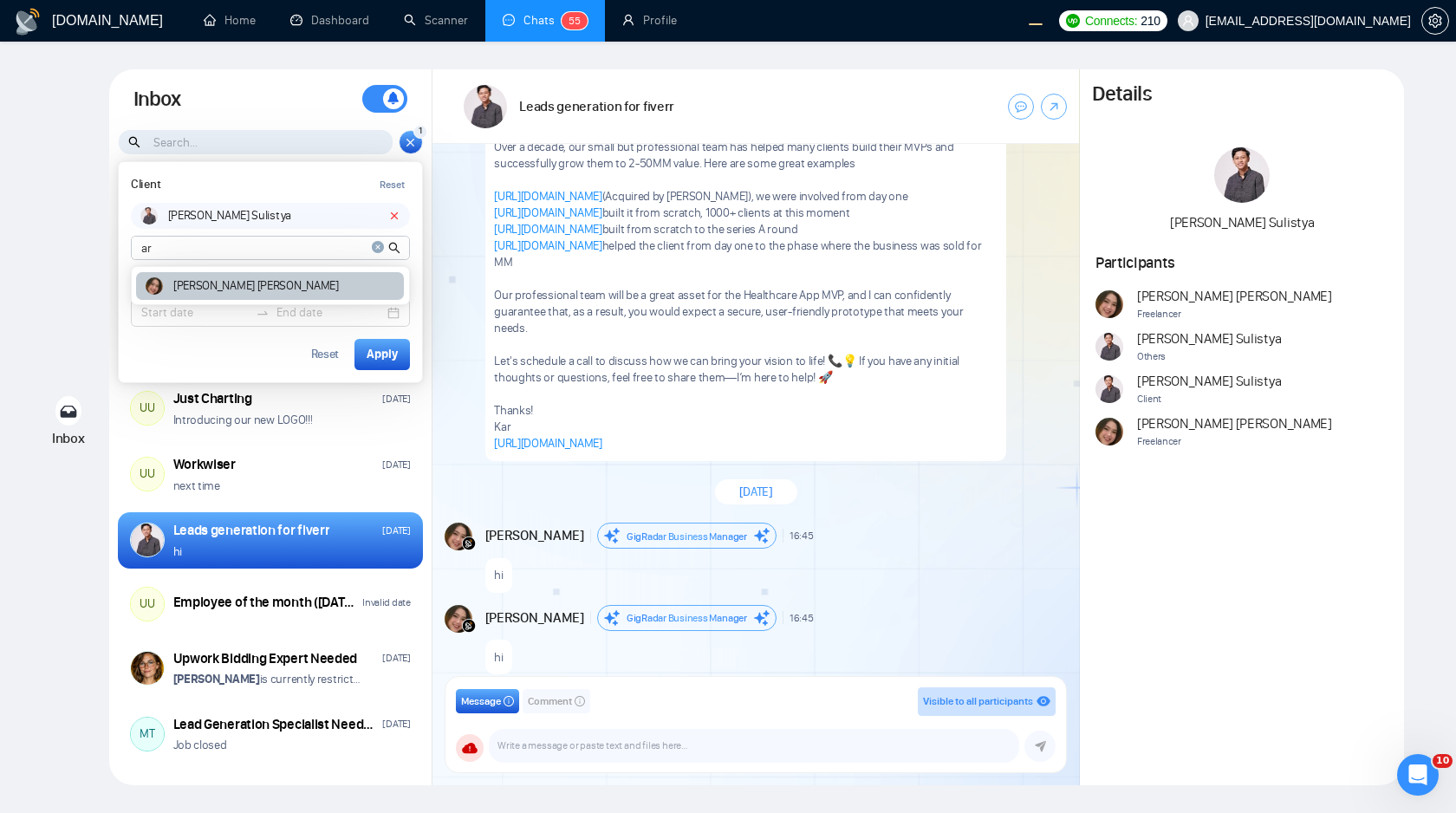
click at [239, 281] on article "Andrian Marsella" at bounding box center [256, 286] width 165 height 12
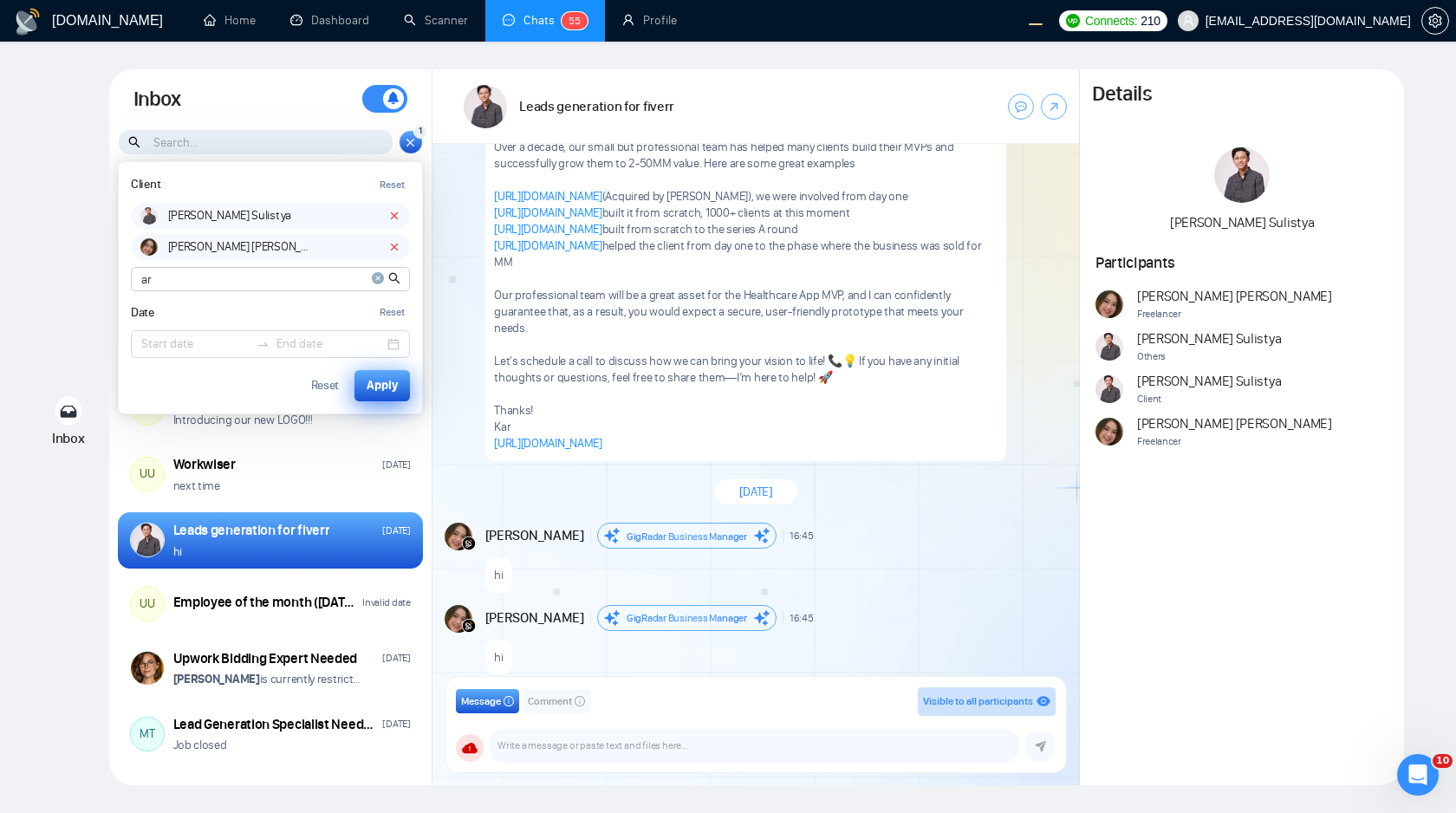
click at [379, 385] on div "Apply" at bounding box center [381, 385] width 31 height 19
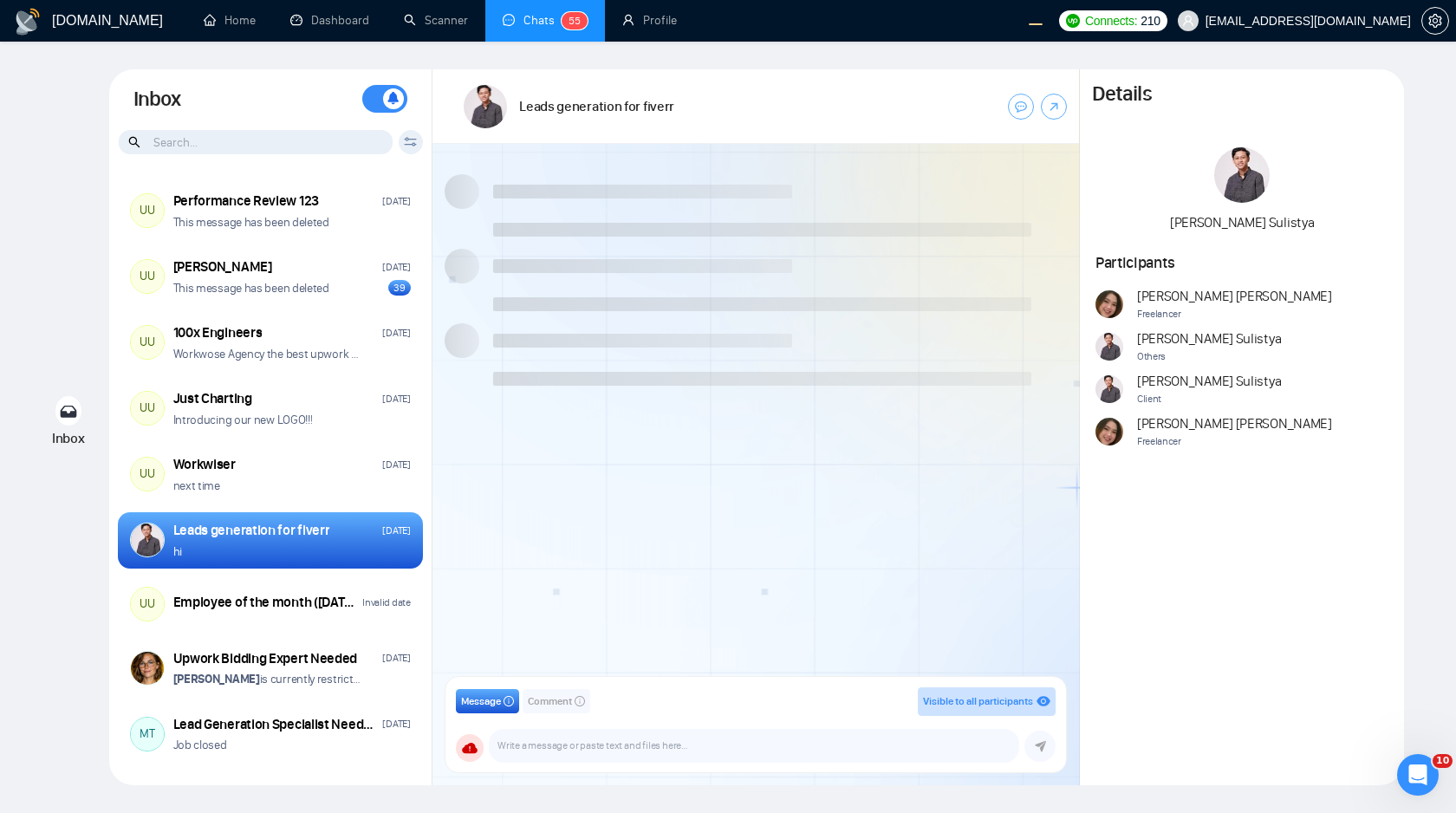
scroll to position [369, 0]
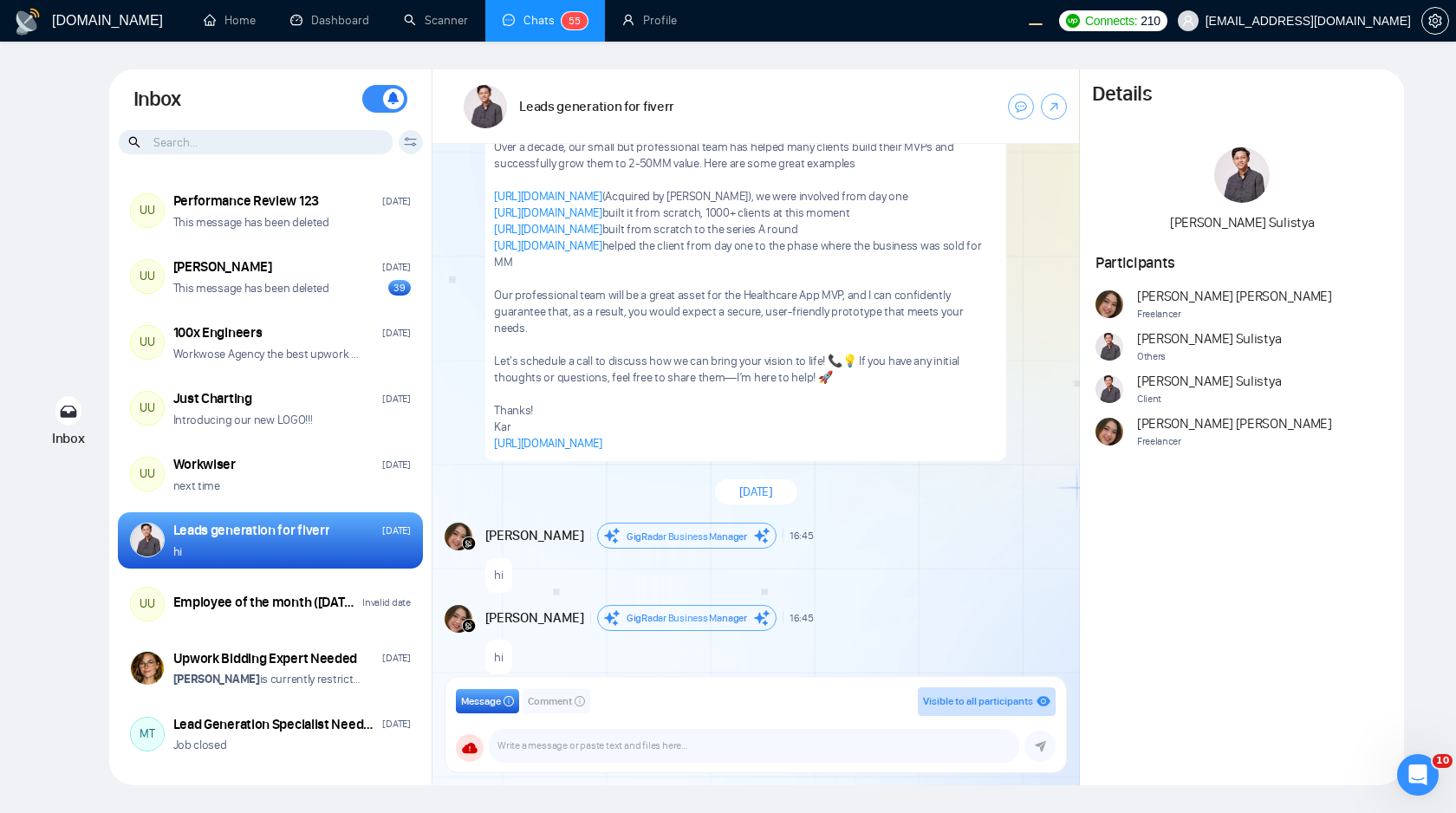
click at [408, 150] on div "Client Reset Date Reset Reset Apply" at bounding box center [410, 142] width 24 height 24
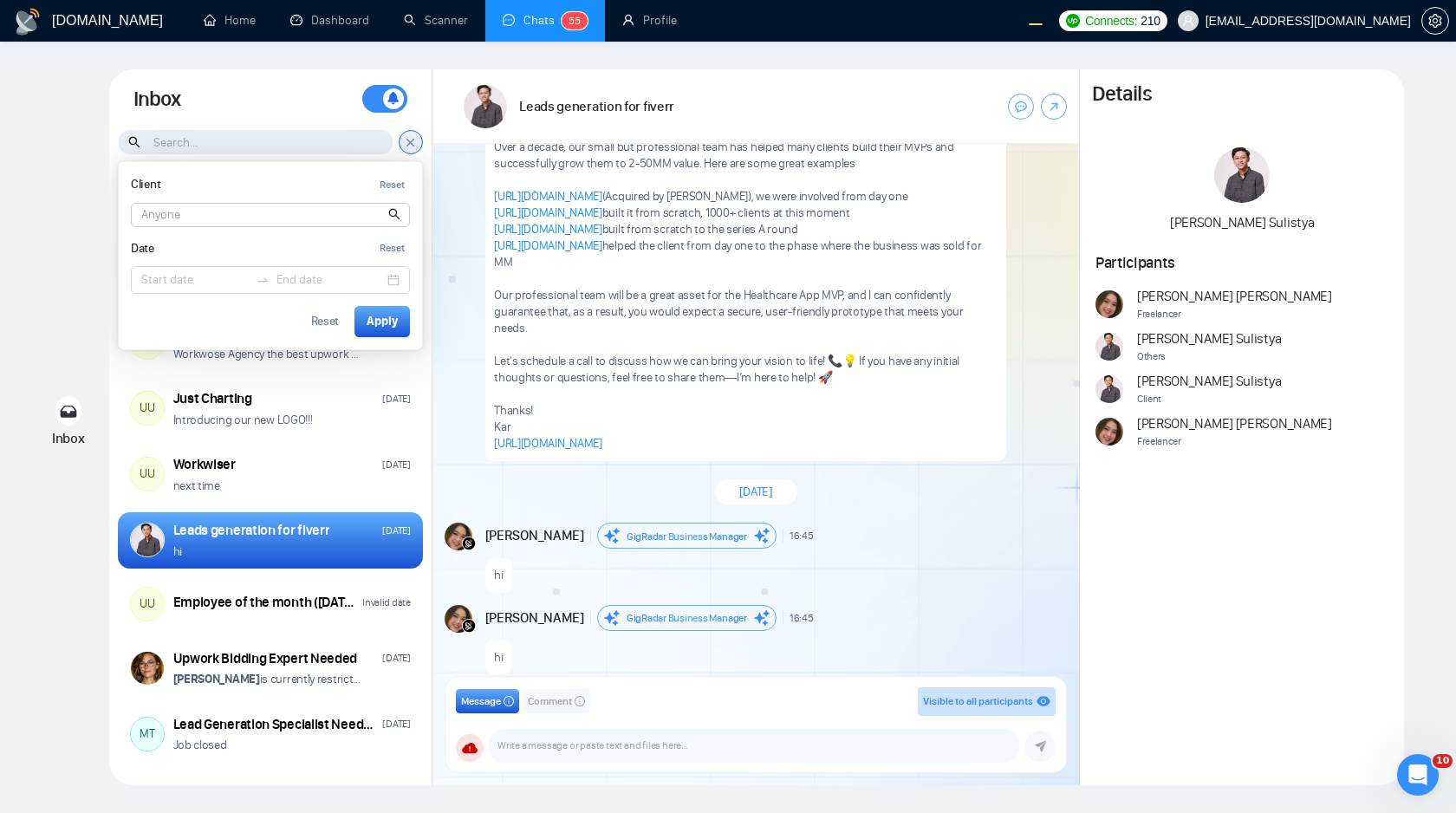
click at [408, 150] on div "Client Reset Date Reset Reset Apply" at bounding box center [410, 142] width 24 height 24
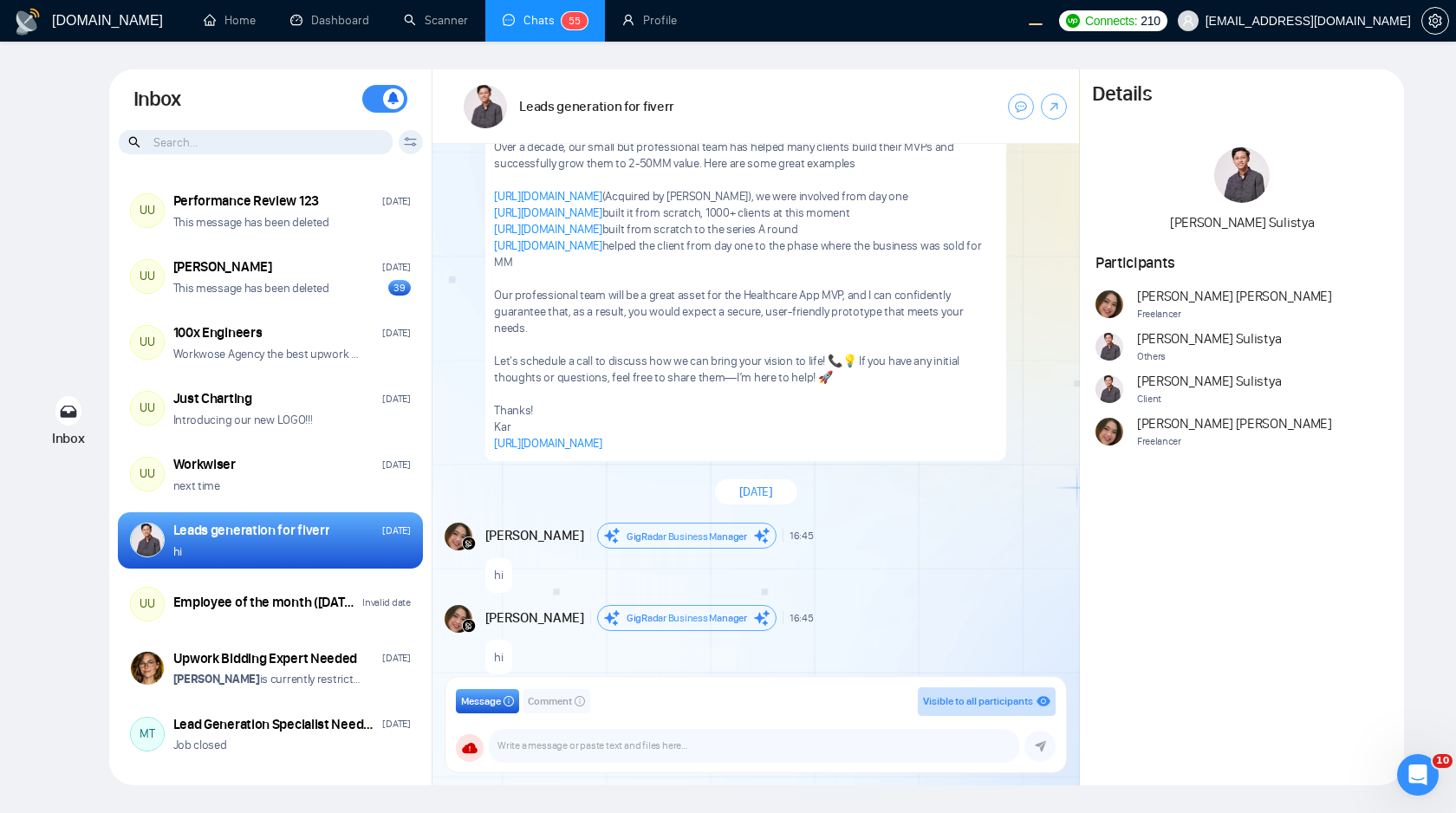
click at [413, 142] on icon at bounding box center [410, 142] width 13 height 9
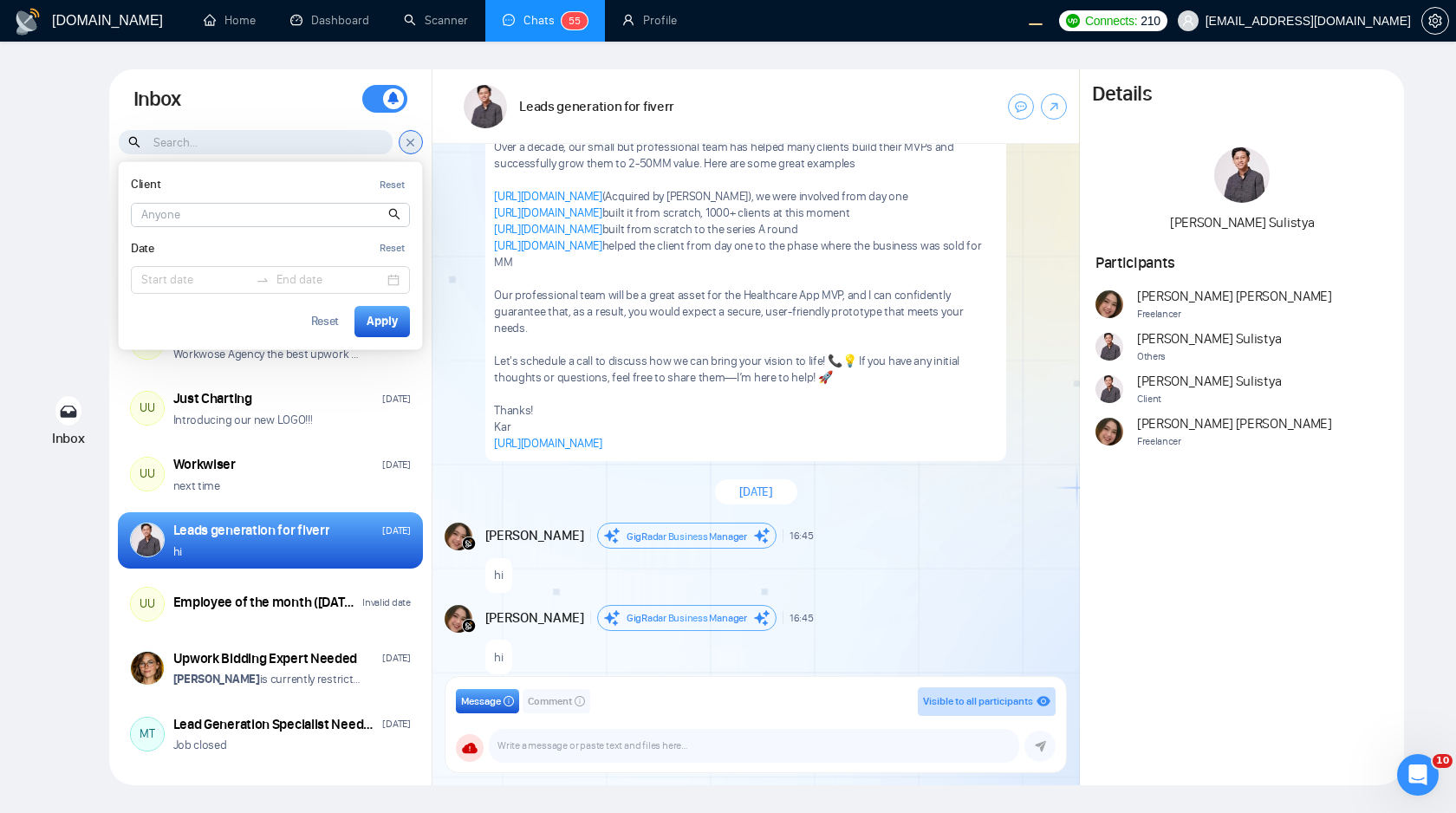
click at [265, 219] on input at bounding box center [270, 215] width 277 height 23
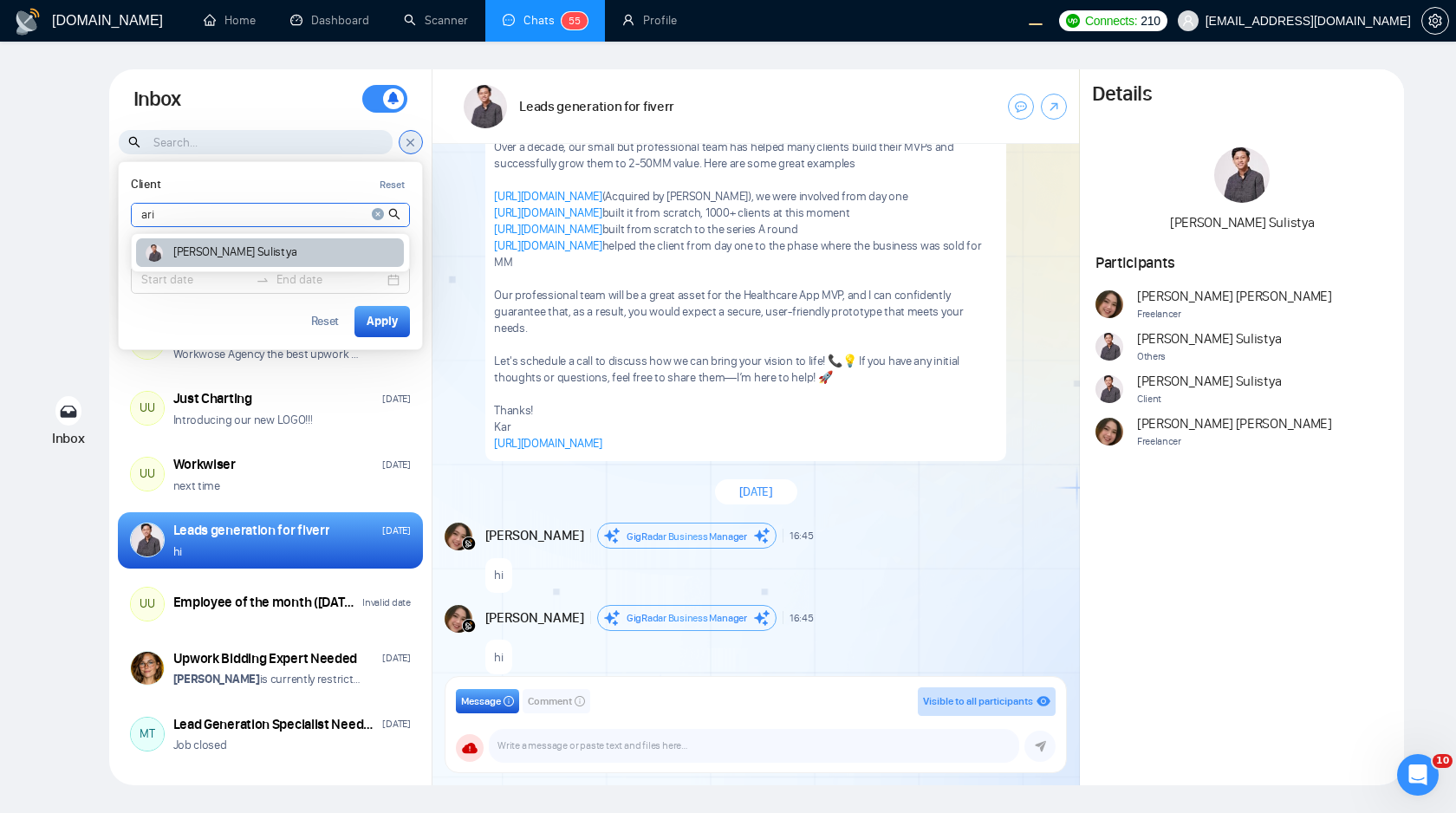
type input "ari"
click at [197, 254] on article "Ari Sulistya" at bounding box center [234, 252] width 123 height 12
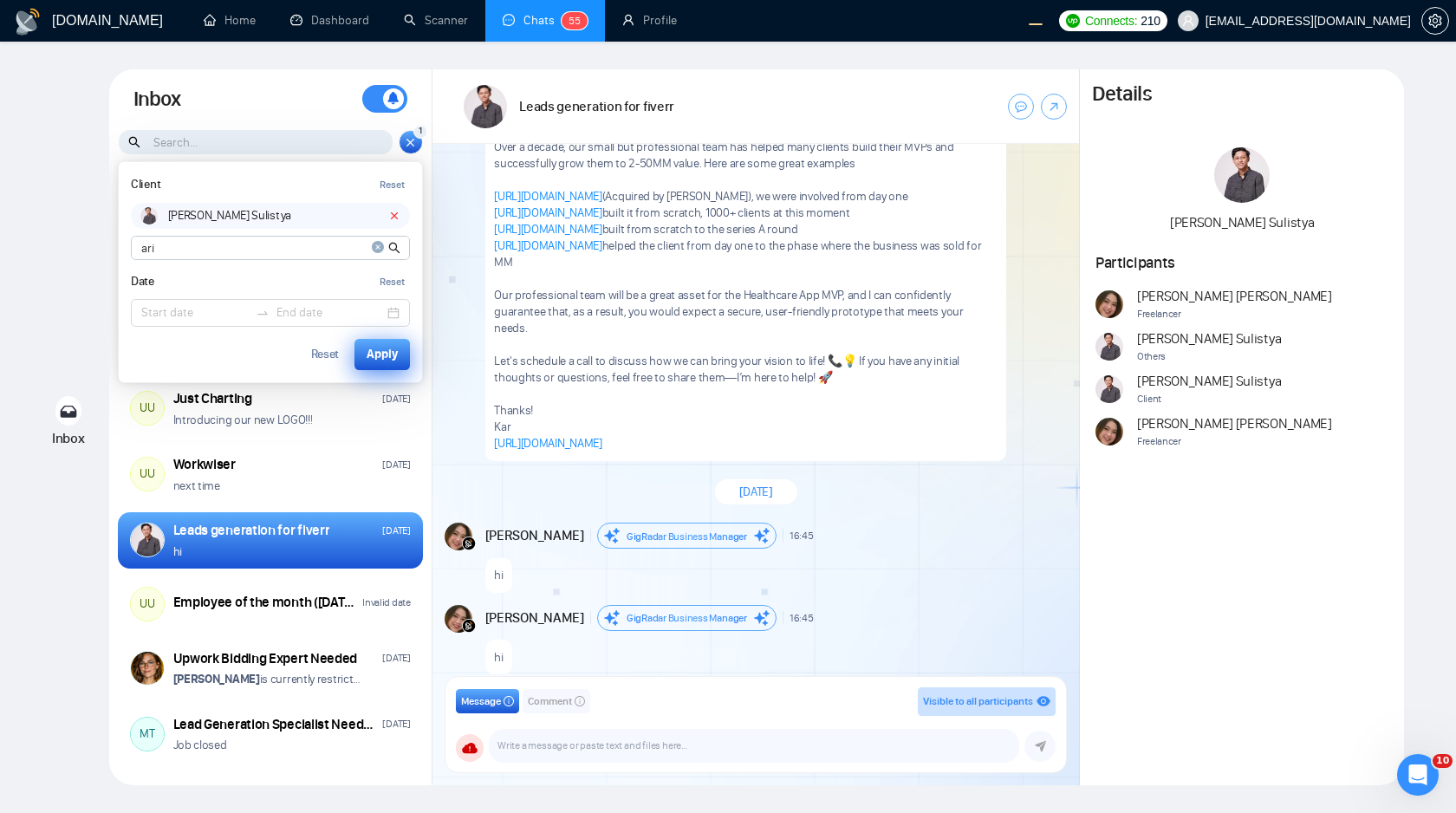
click at [386, 360] on div "Apply" at bounding box center [381, 354] width 31 height 19
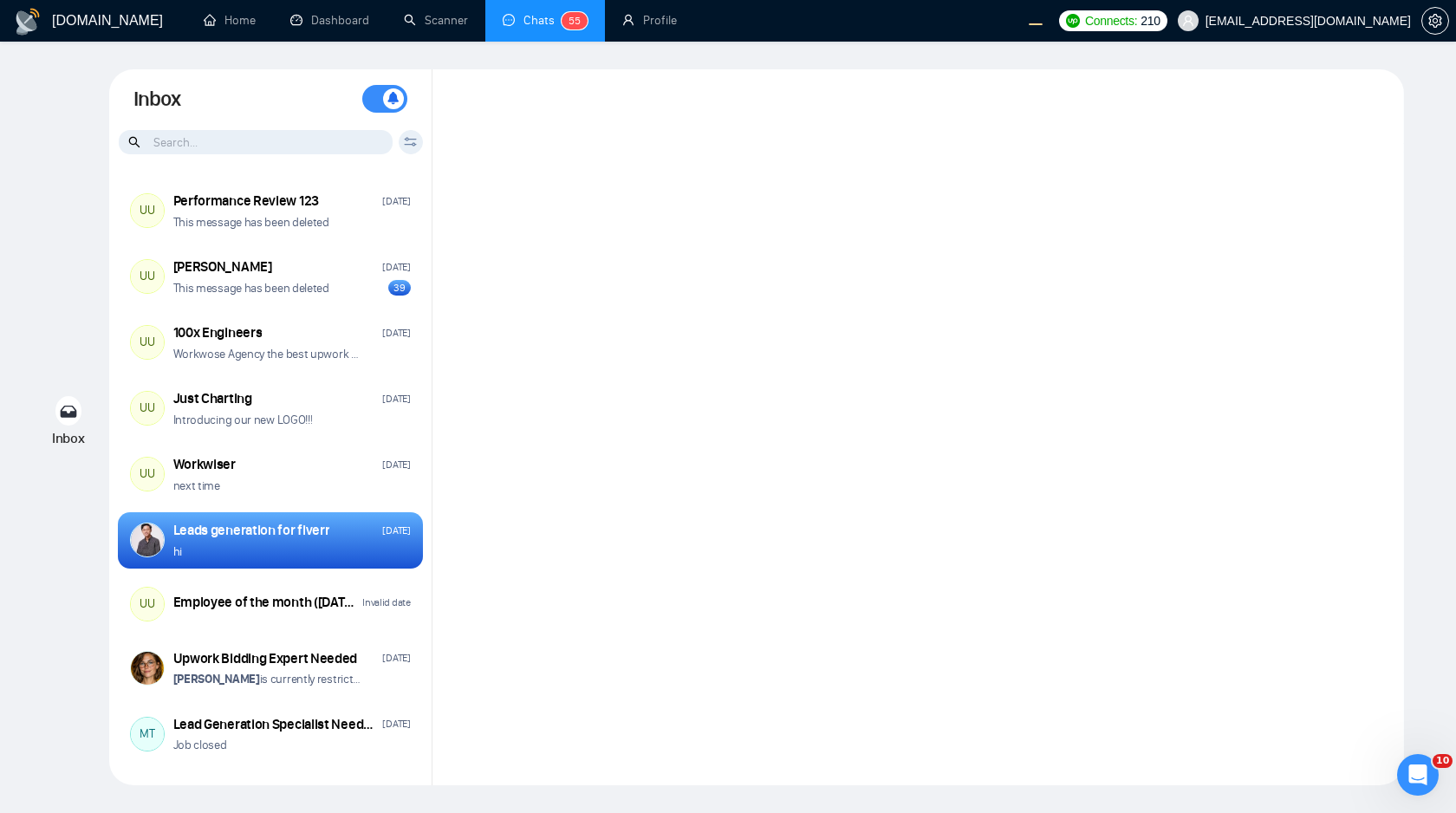
scroll to position [369, 0]
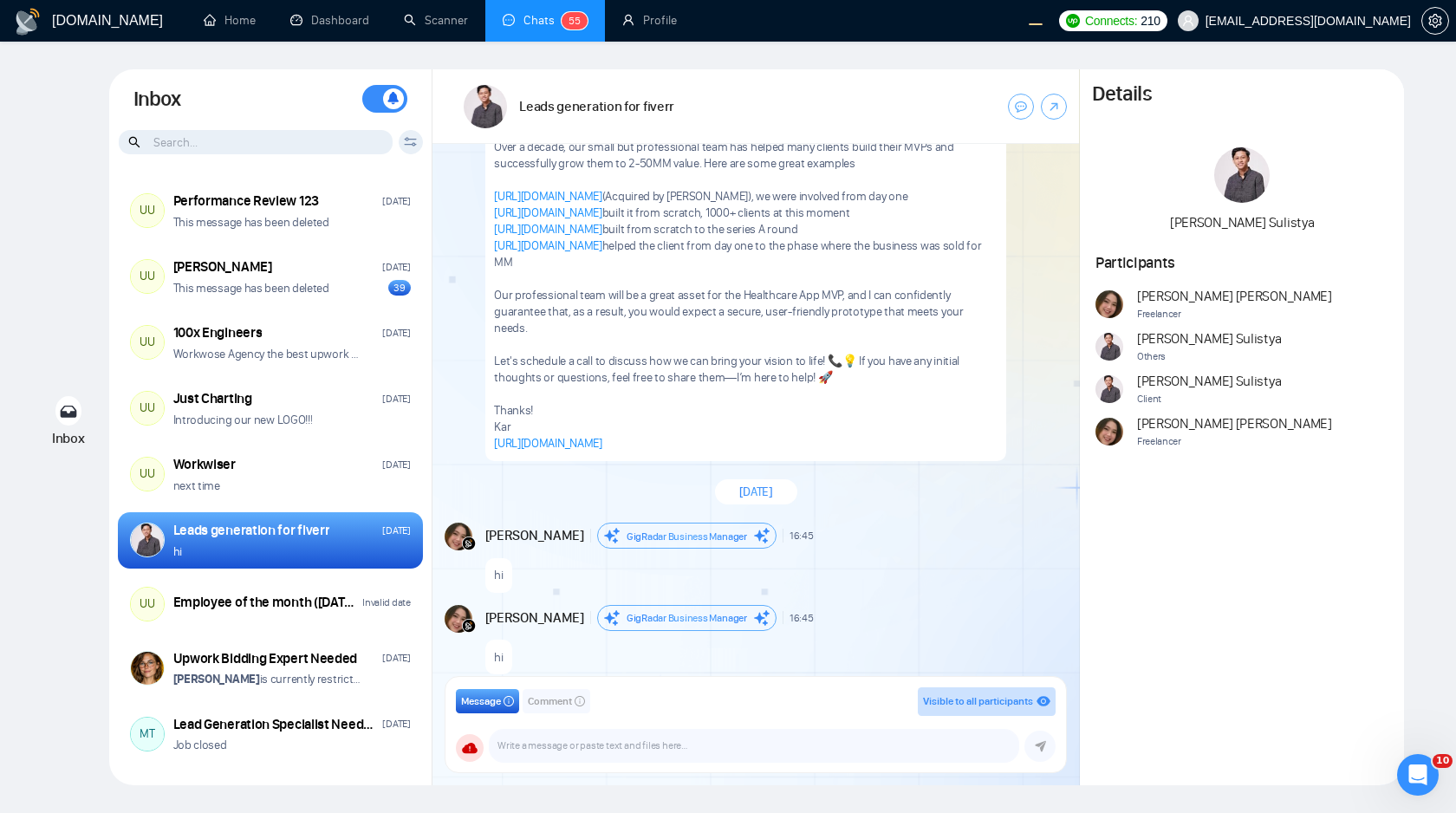
click at [407, 147] on div "Client Reset Date Reset Reset Apply" at bounding box center [410, 142] width 24 height 24
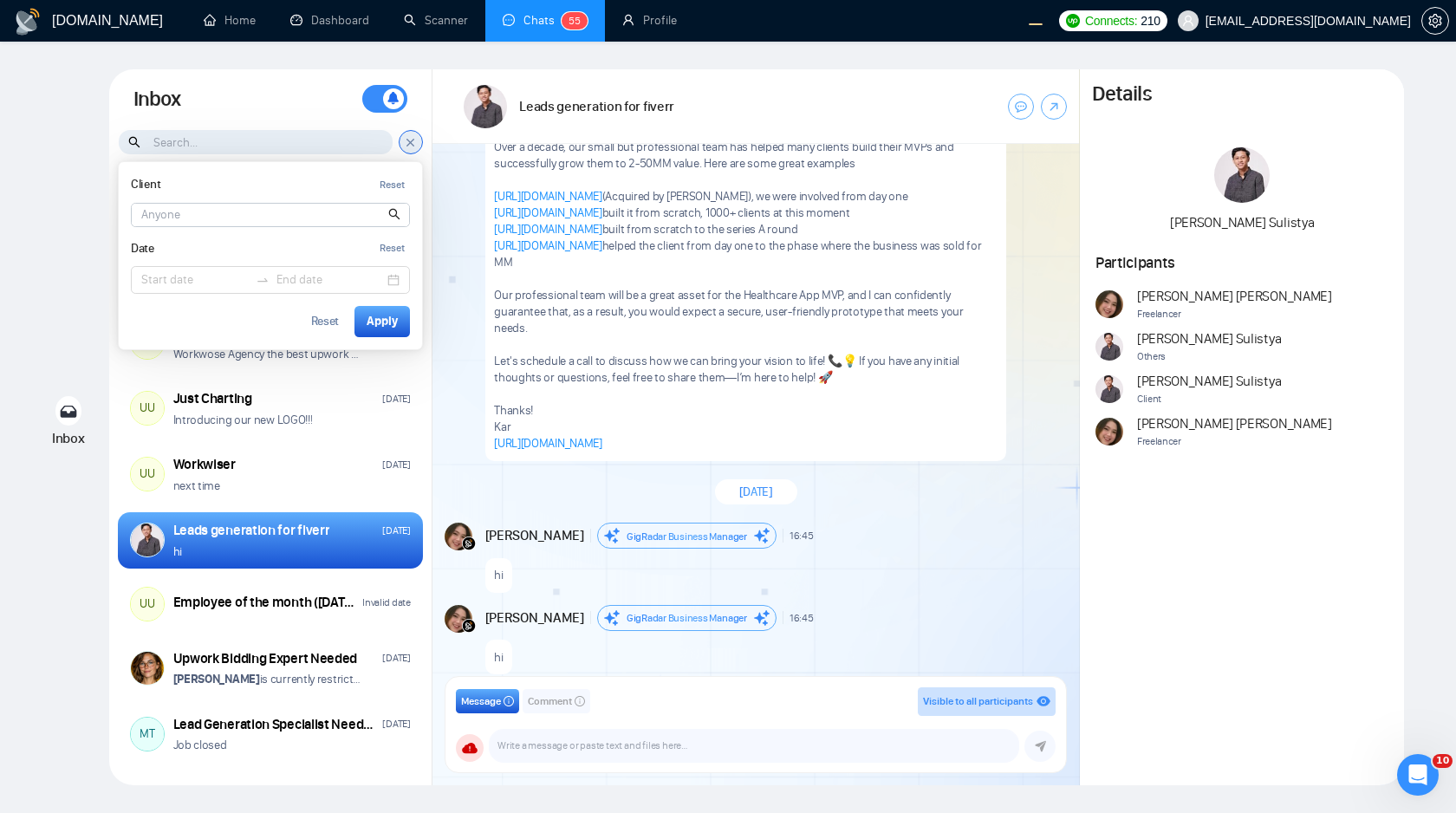
click at [291, 218] on input at bounding box center [270, 215] width 277 height 23
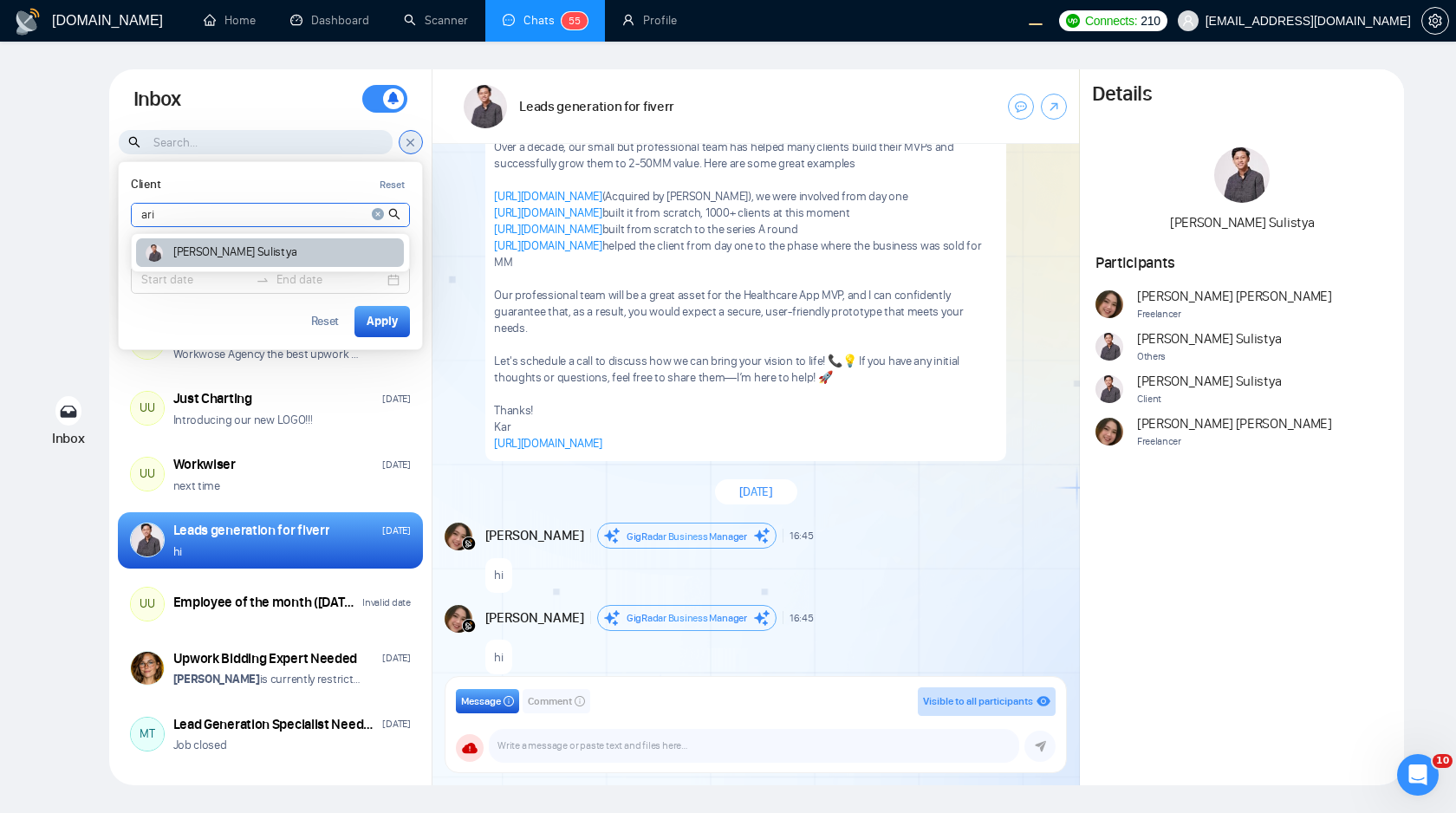
type input "ari"
click at [272, 251] on div "[PERSON_NAME]" at bounding box center [270, 253] width 268 height 28
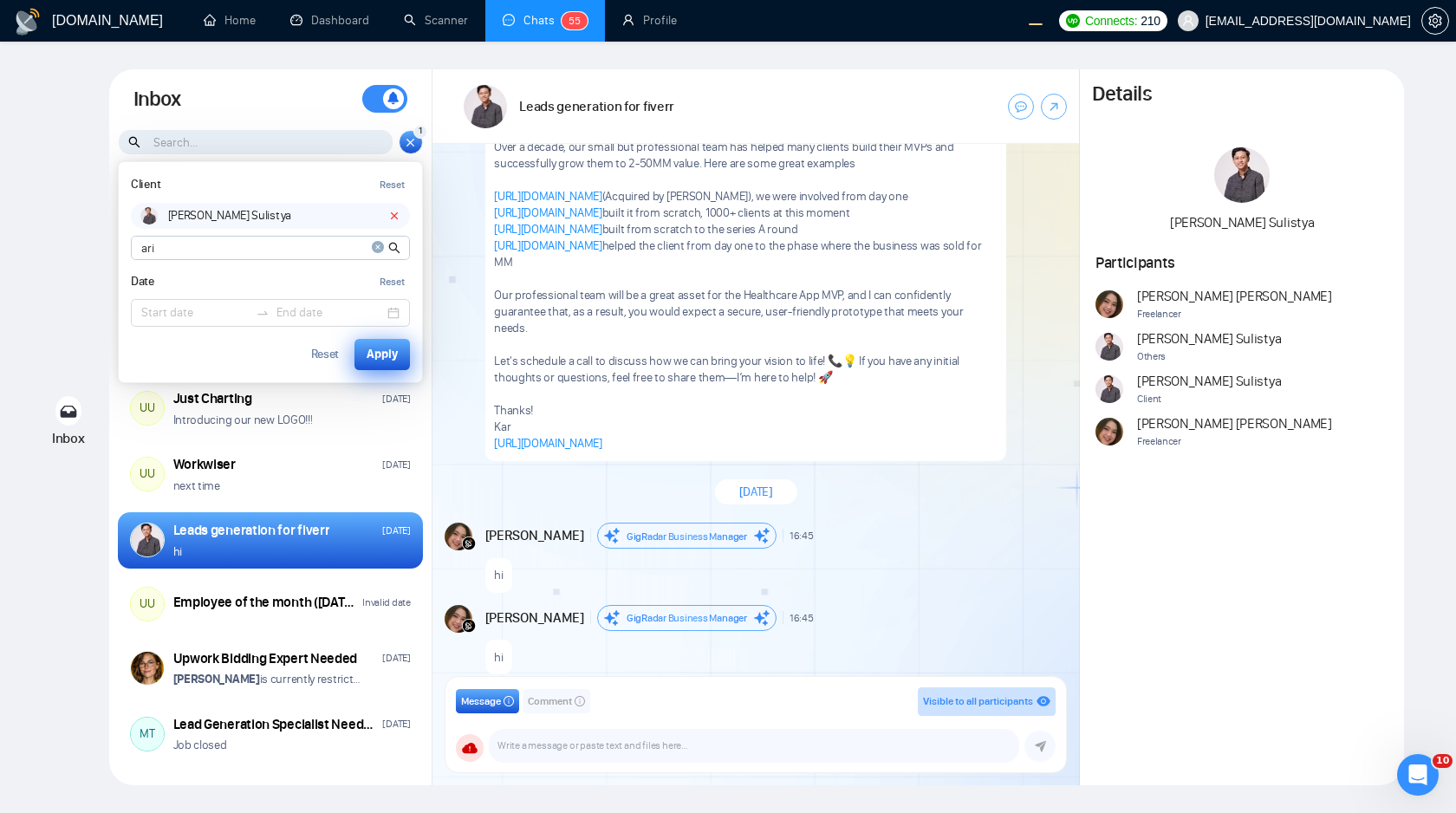
click at [371, 352] on div "Apply" at bounding box center [381, 354] width 31 height 19
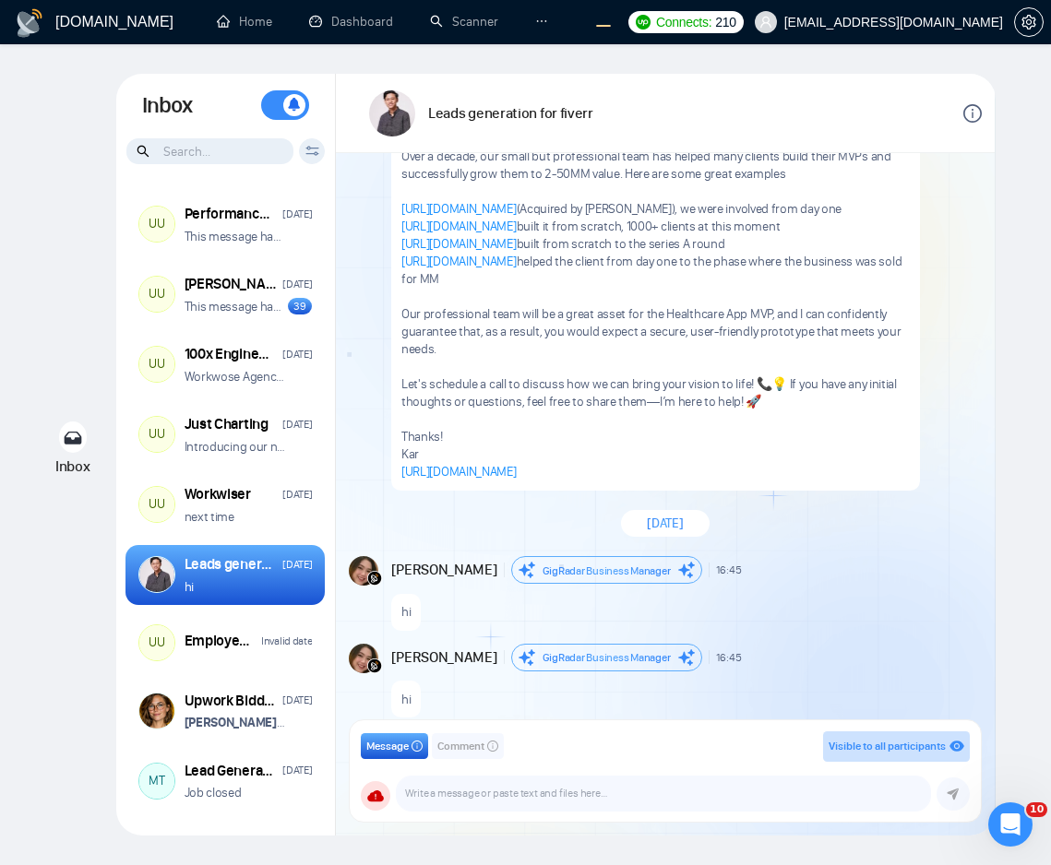
scroll to position [393, 0]
click at [1028, 114] on div "[DOMAIN_NAME] Home Dashboard Scanner Chats 5 5 Profile Connects: 210 [EMAIL_ADD…" at bounding box center [525, 432] width 1051 height 865
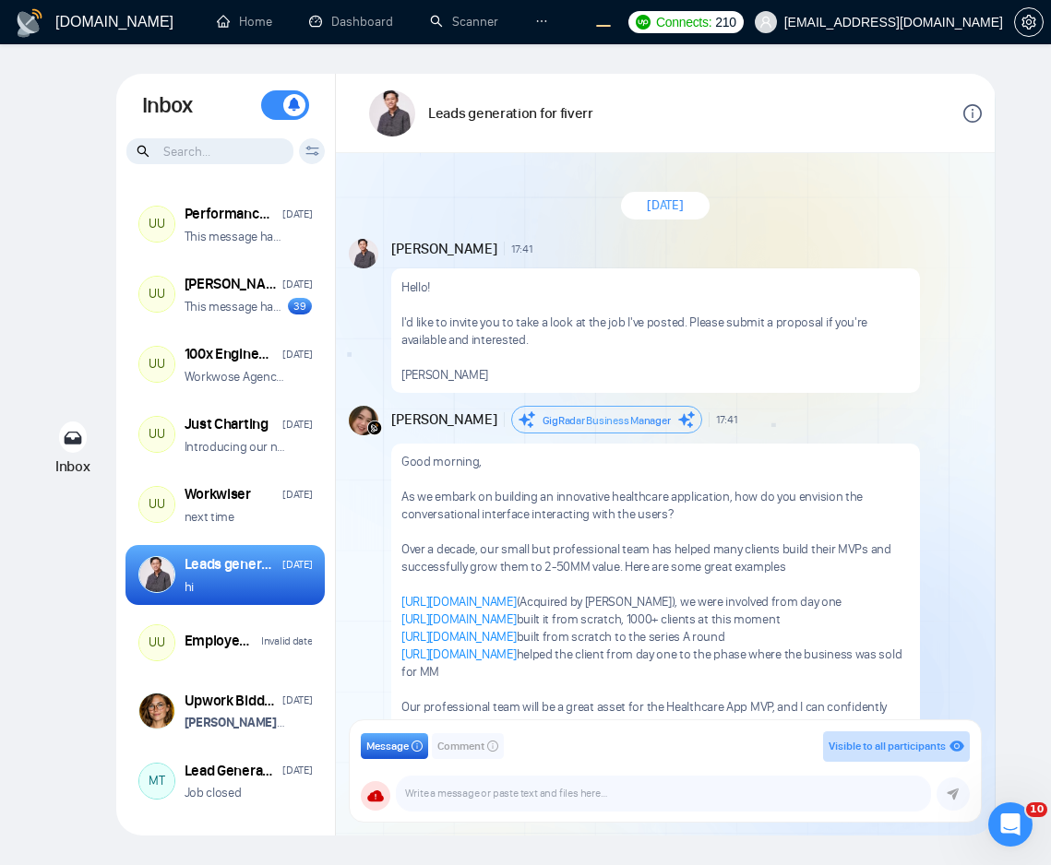
scroll to position [410, 0]
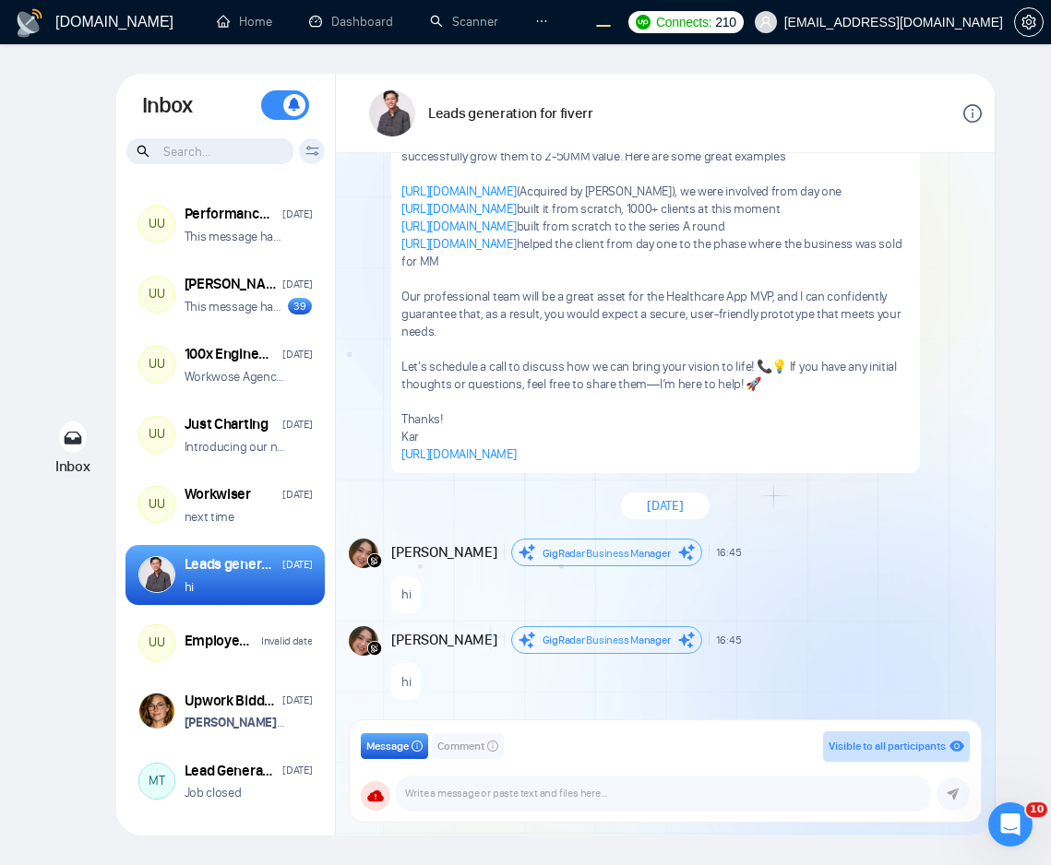
click at [311, 156] on div "Client Reset Date Reset Reset Apply" at bounding box center [312, 151] width 26 height 26
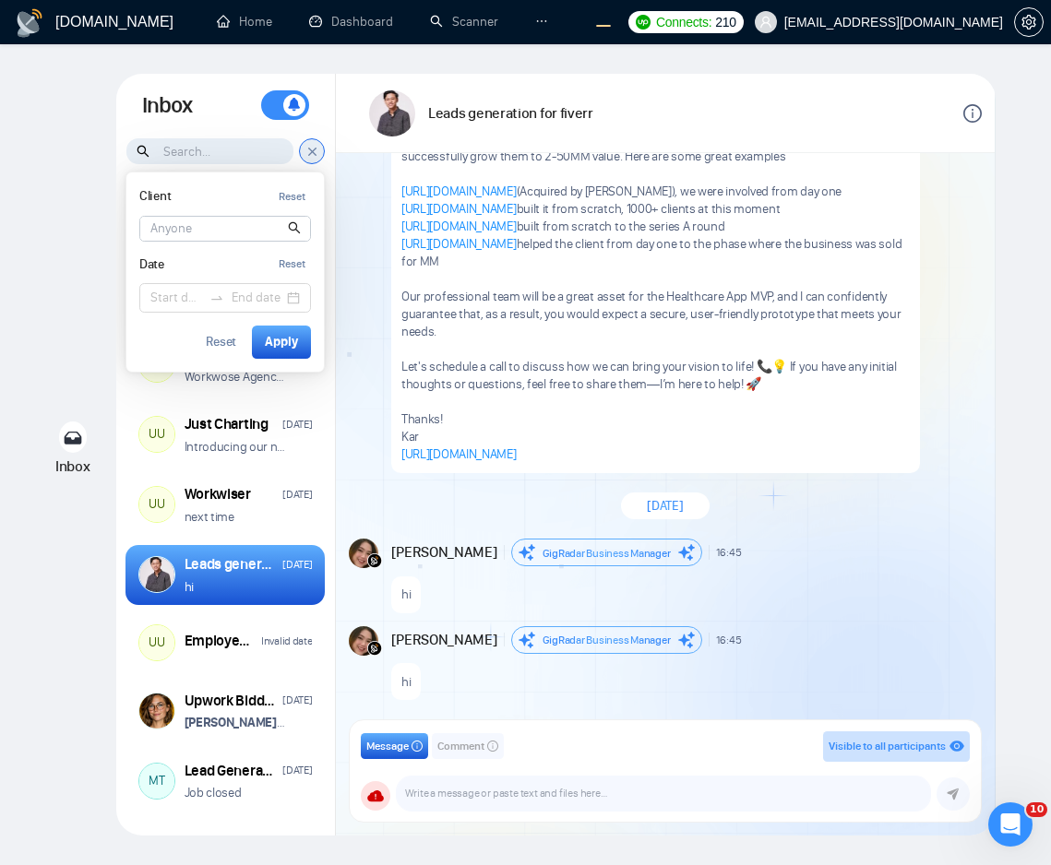
click at [220, 242] on div "Client Reset Date Reset Reset Apply" at bounding box center [225, 271] width 172 height 173
click at [209, 238] on input at bounding box center [225, 229] width 170 height 24
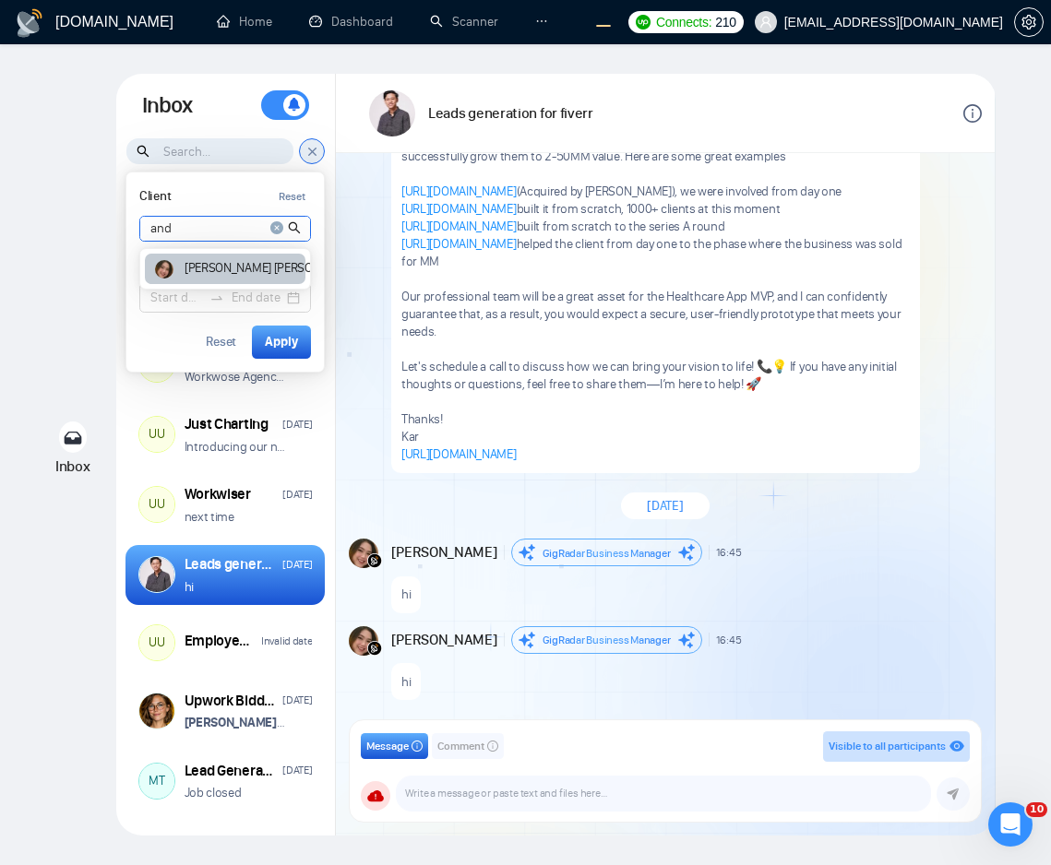
type input "and"
click at [246, 272] on article "Andrian Marsella" at bounding box center [272, 268] width 176 height 13
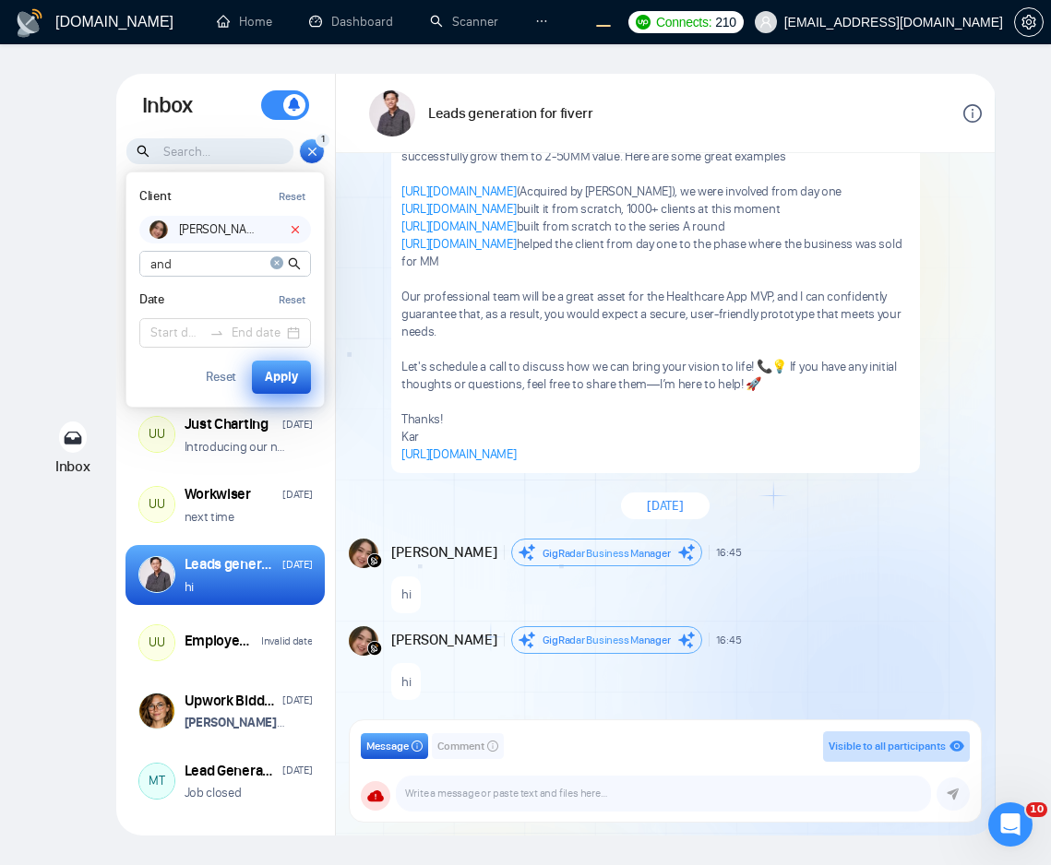
click at [287, 381] on div "Apply" at bounding box center [281, 377] width 33 height 20
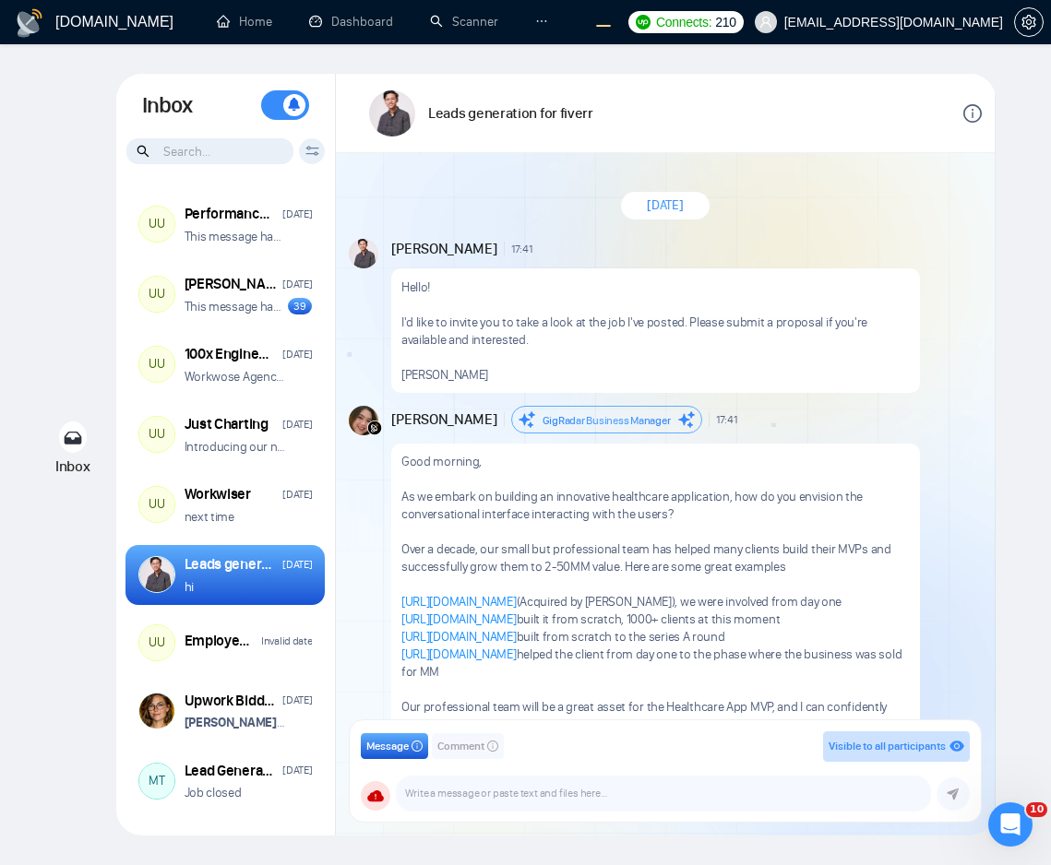
scroll to position [410, 0]
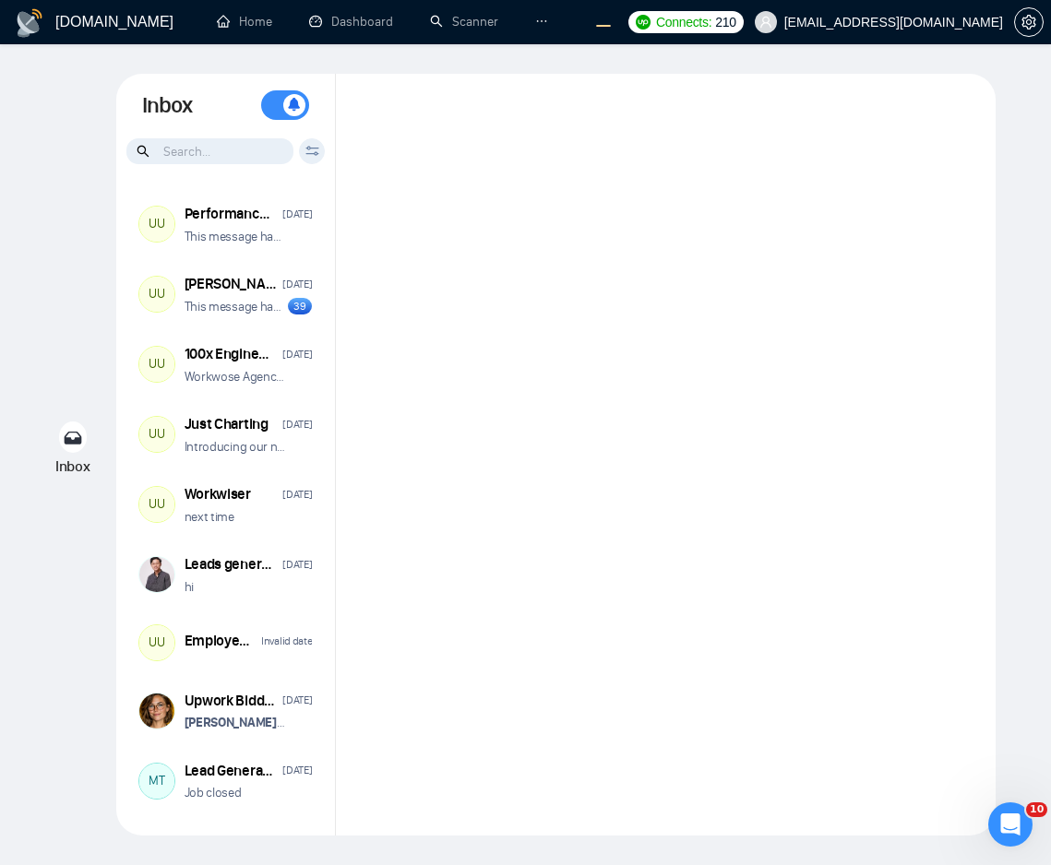
click at [321, 160] on div "Client Reset Date Reset Reset Apply" at bounding box center [225, 151] width 219 height 28
click at [303, 147] on div "Client Reset Date Reset Reset Apply" at bounding box center [312, 151] width 26 height 26
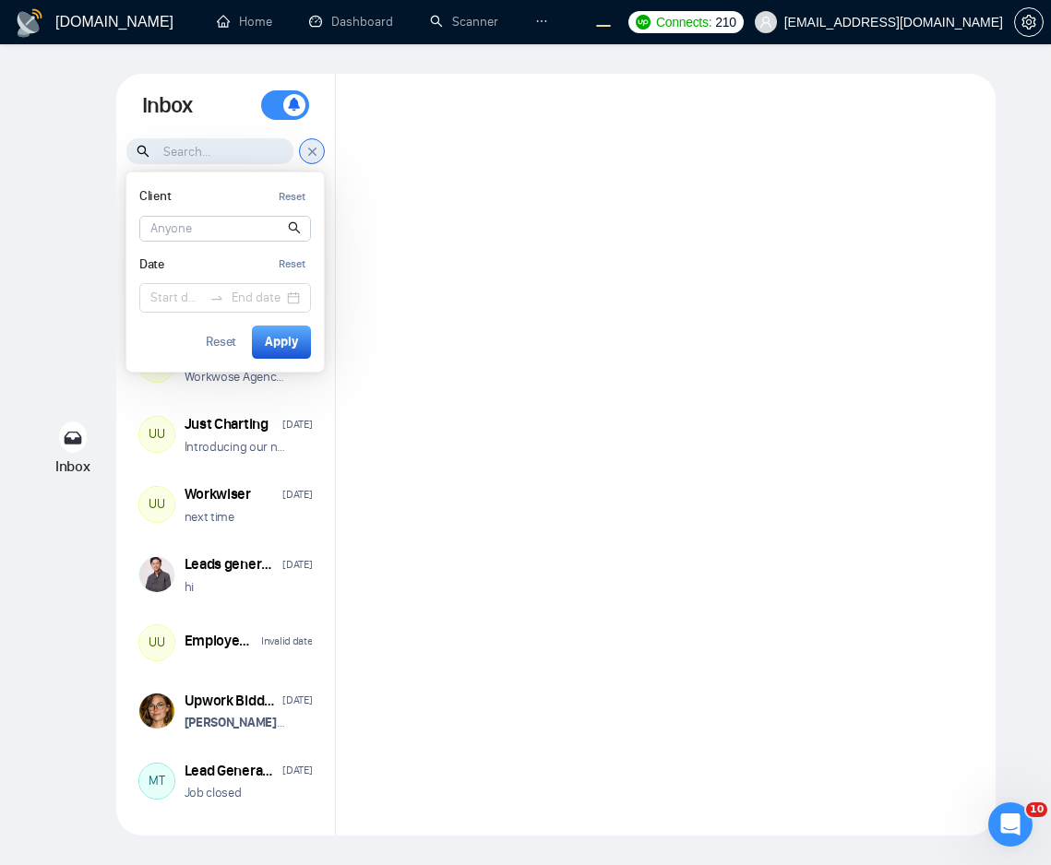
click at [237, 229] on input at bounding box center [225, 229] width 170 height 24
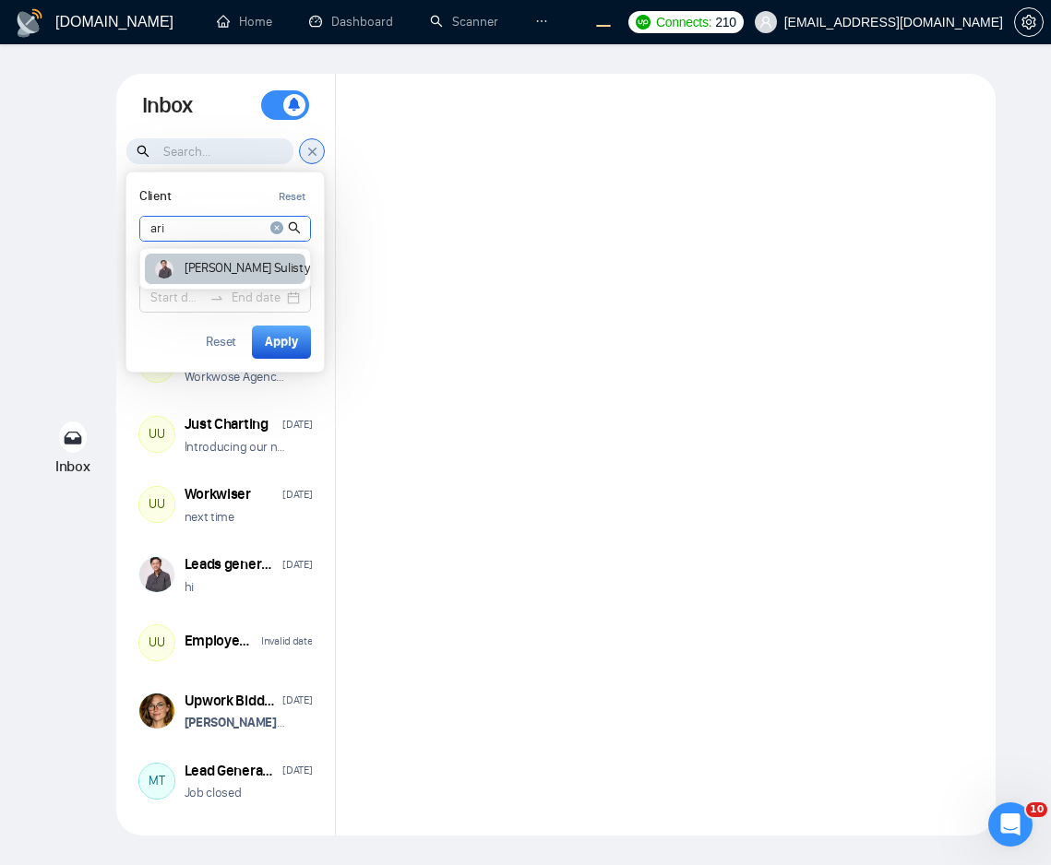
type input "ari"
click at [247, 260] on div "Ari Sulistya" at bounding box center [225, 269] width 160 height 30
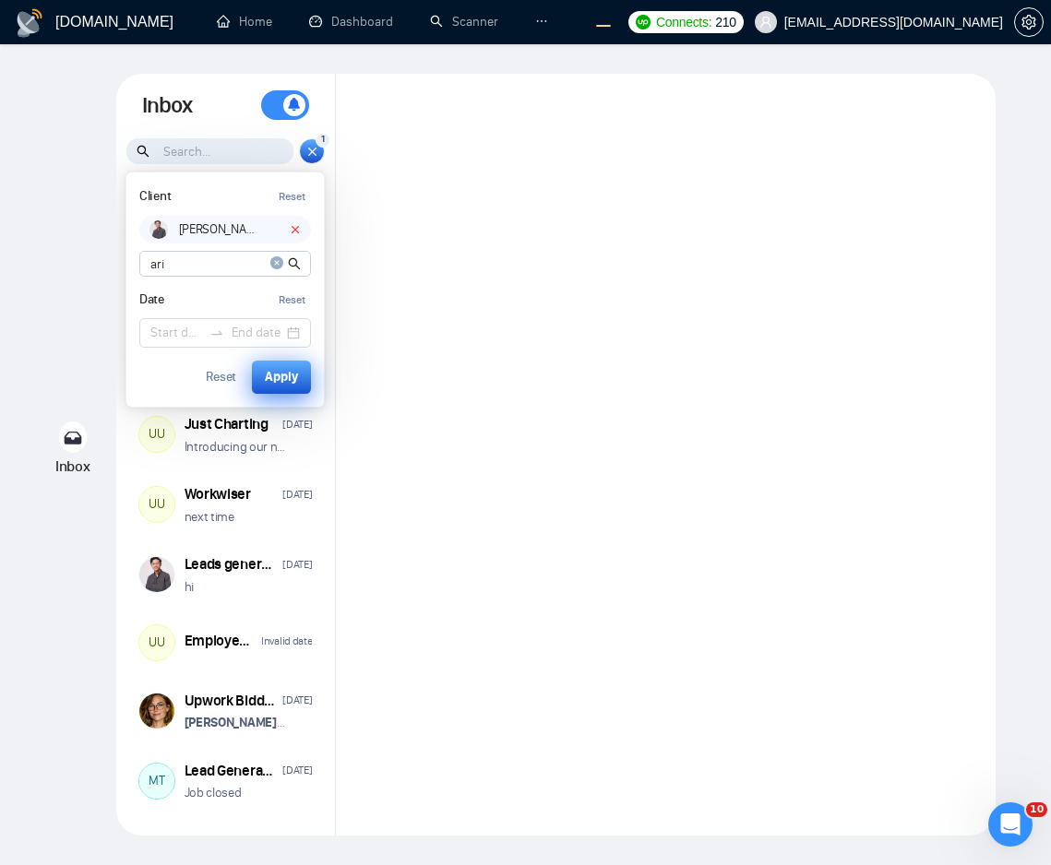
click at [276, 382] on div "Apply" at bounding box center [281, 377] width 33 height 20
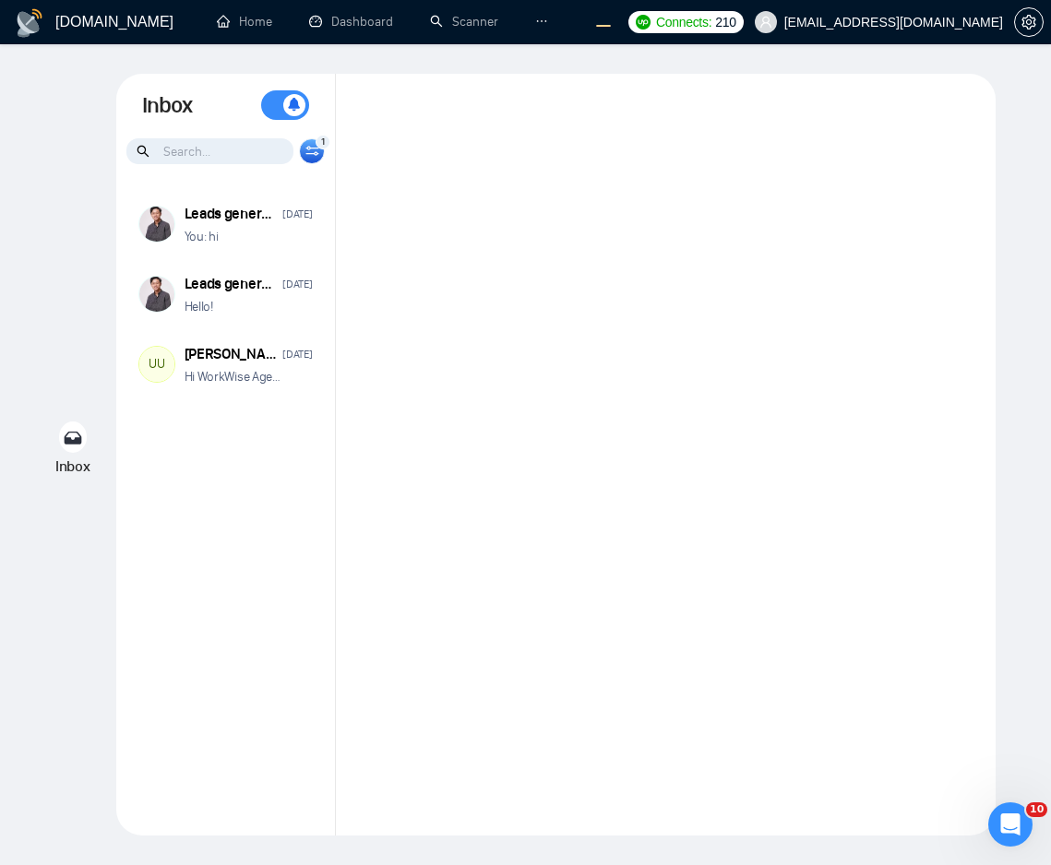
click at [679, 211] on div at bounding box center [665, 455] width 659 height 762
